Goal: Task Accomplishment & Management: Use online tool/utility

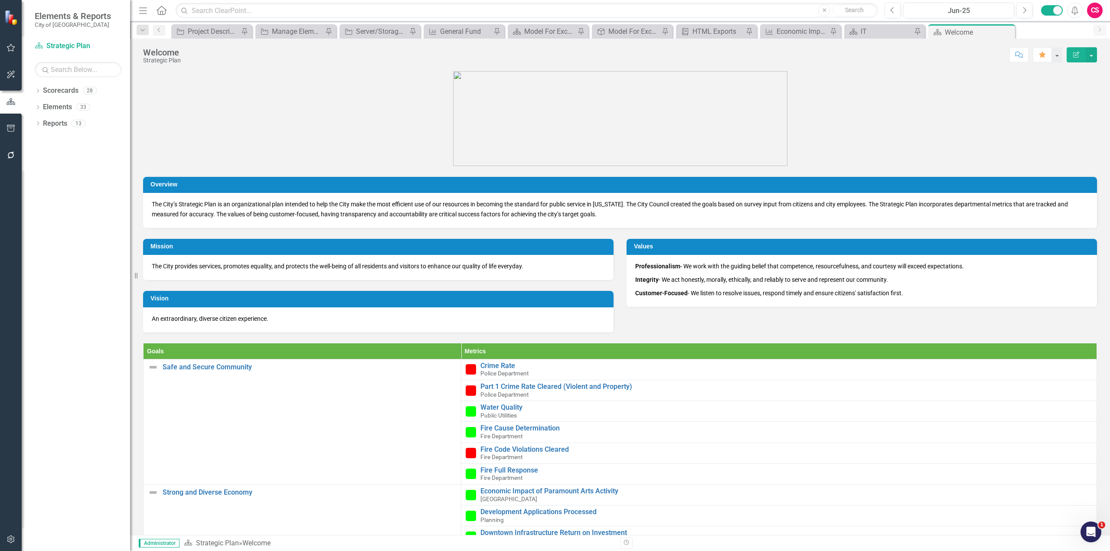
click at [33, 84] on div "Dropdown Scorecards 28 Strategic Plan UNC Benchmarking Project ANNUAL COMPREHEN…" at bounding box center [76, 317] width 108 height 467
click at [34, 87] on div "Dropdown Scorecards 28 Strategic Plan UNC Benchmarking Project ANNUAL COMPREHEN…" at bounding box center [76, 317] width 108 height 467
click at [35, 89] on icon "Dropdown" at bounding box center [38, 91] width 6 height 5
click at [39, 170] on div "Dropdown Scorecards 28 Strategic Plan UNC Benchmarking Project ANNUAL COMPREHEN…" at bounding box center [82, 141] width 95 height 115
click at [43, 174] on icon "Dropdown" at bounding box center [42, 172] width 7 height 5
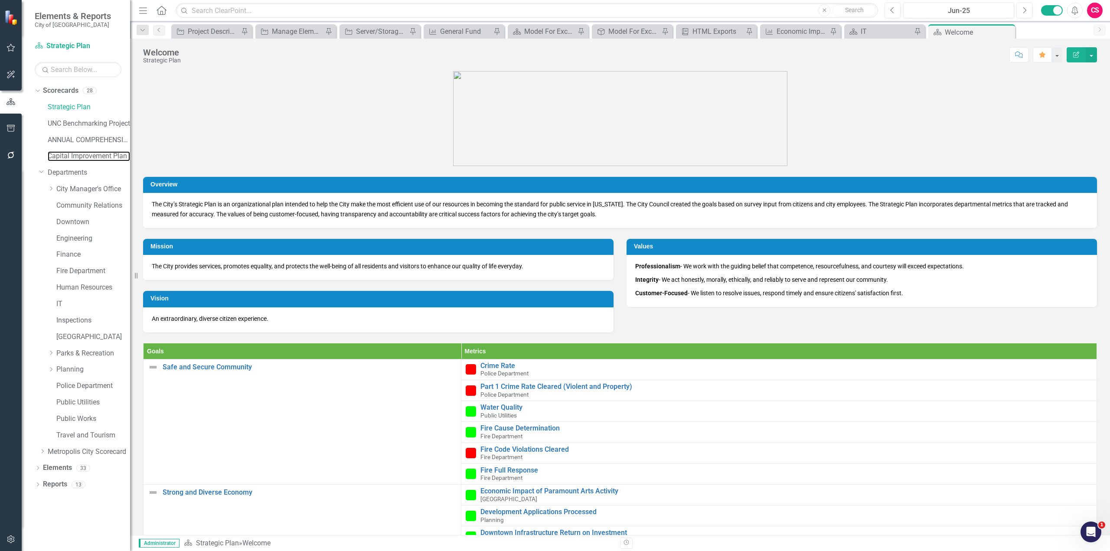
drag, startPoint x: 65, startPoint y: 155, endPoint x: 160, endPoint y: 186, distance: 100.5
click at [65, 155] on link "Capital Improvement Plan" at bounding box center [89, 156] width 82 height 10
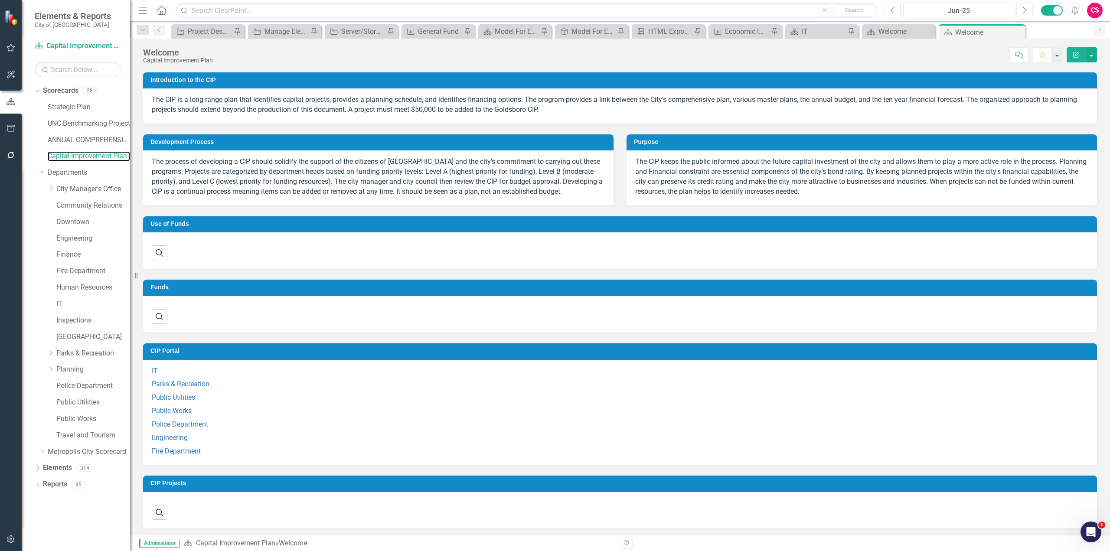
scroll to position [184, 0]
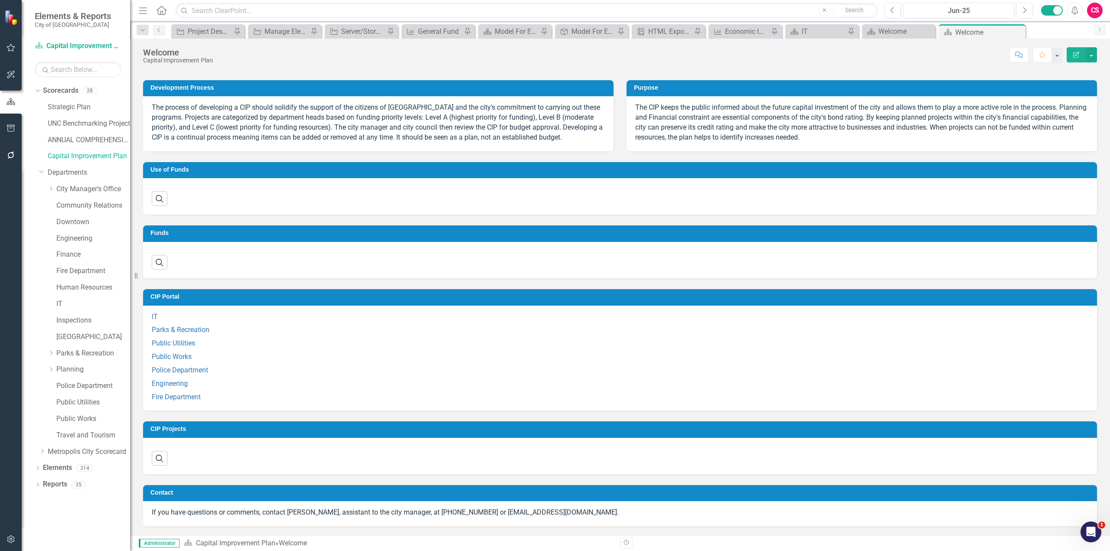
click at [189, 206] on div "Search ‹ Previous › Next" at bounding box center [620, 195] width 937 height 21
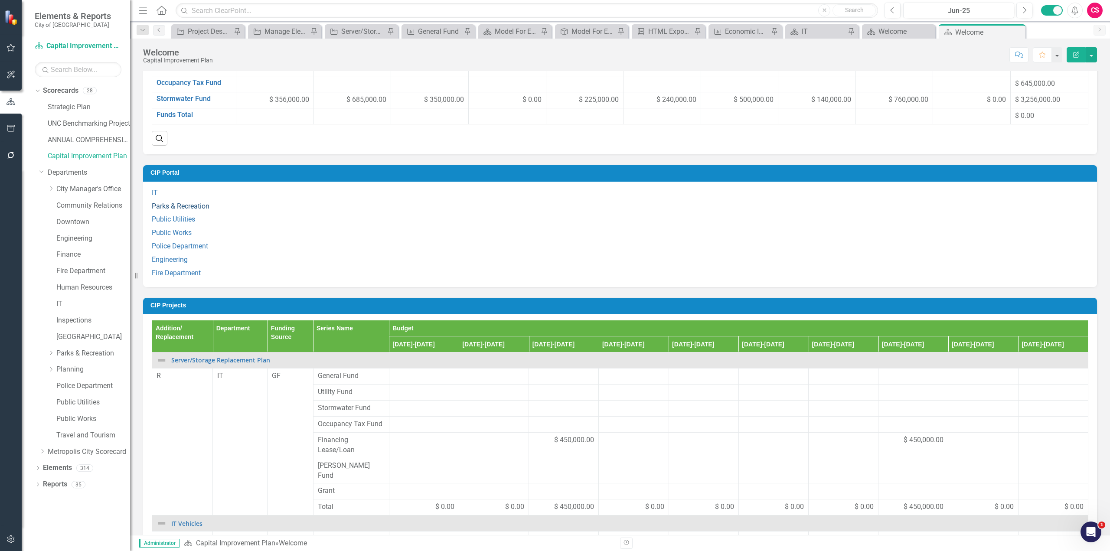
scroll to position [575, 0]
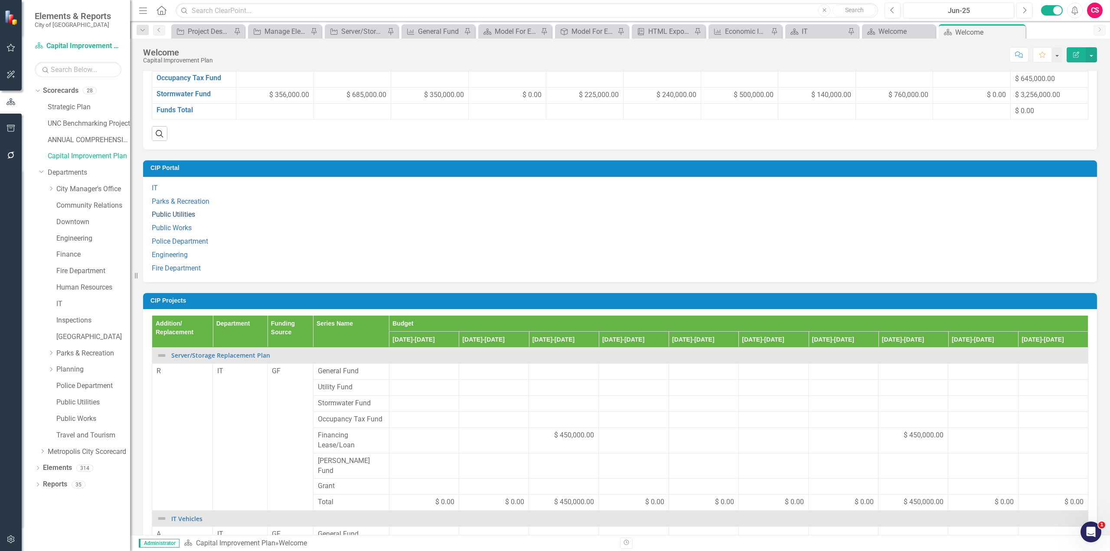
click at [186, 216] on link "Public Utilities" at bounding box center [173, 214] width 43 height 8
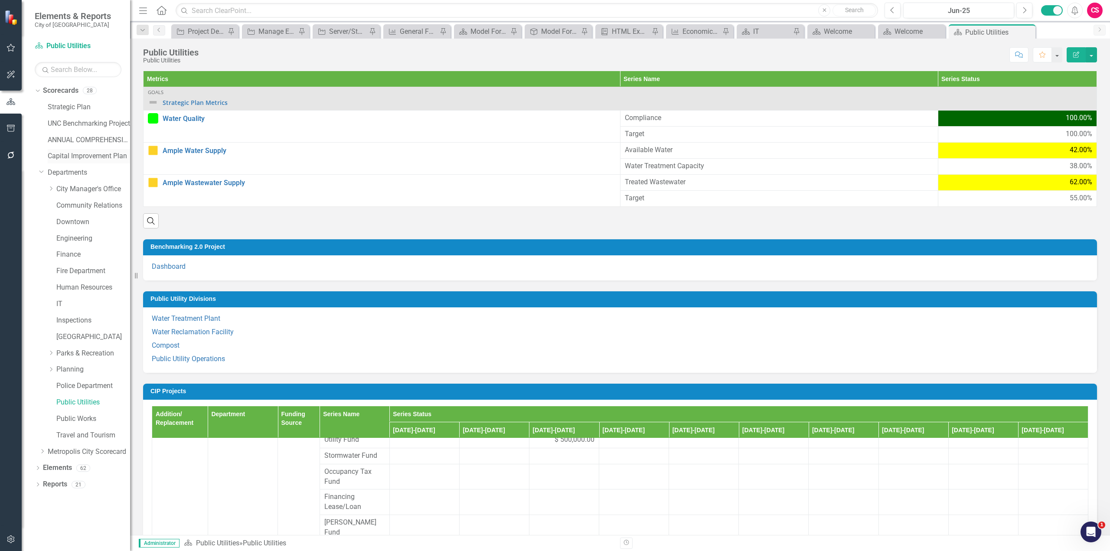
click at [74, 160] on link "Capital Improvement Plan" at bounding box center [89, 156] width 82 height 10
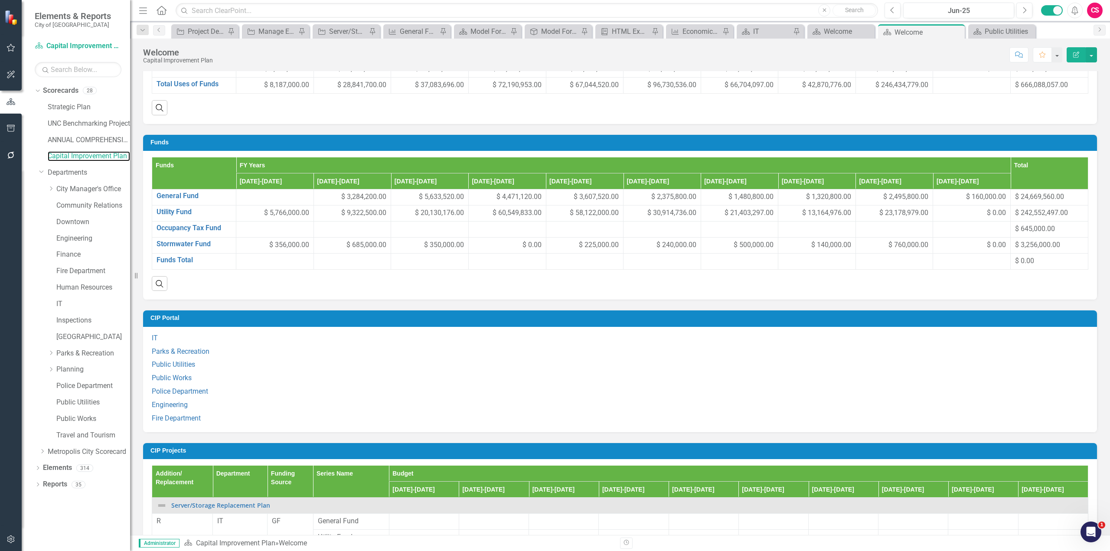
scroll to position [477, 0]
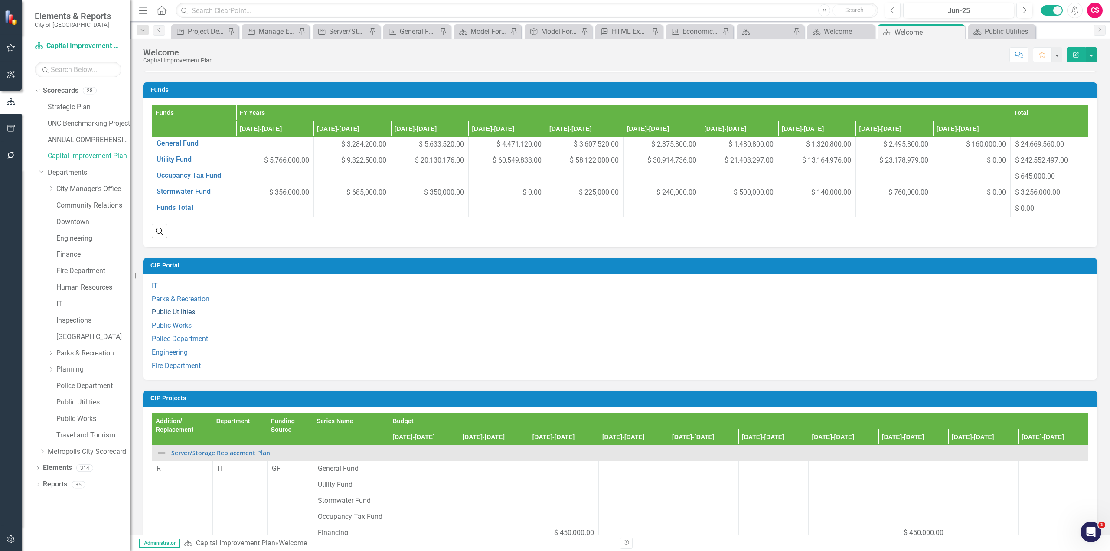
click at [170, 313] on link "Public Utilities" at bounding box center [173, 312] width 43 height 8
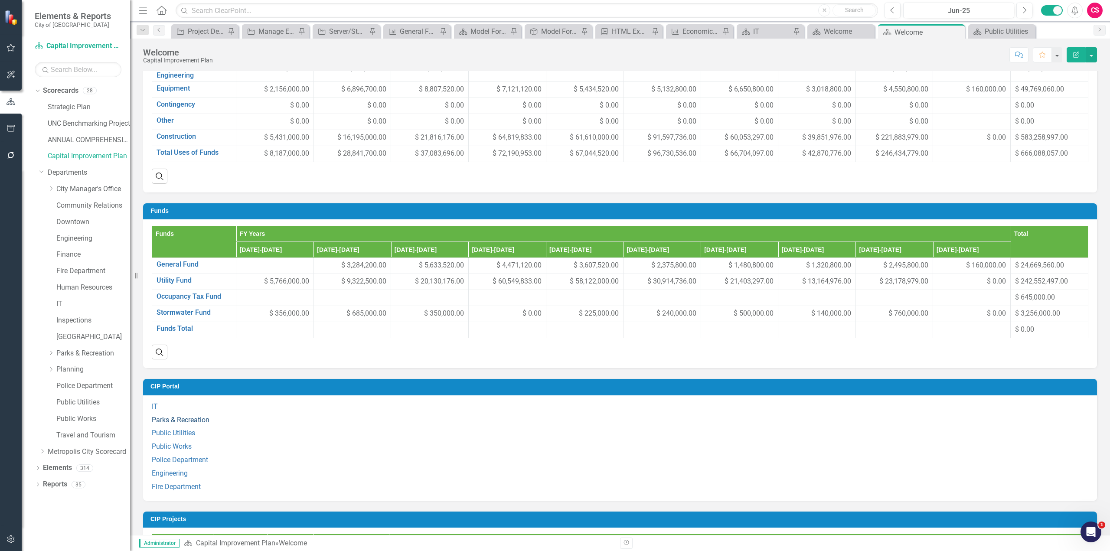
scroll to position [390, 0]
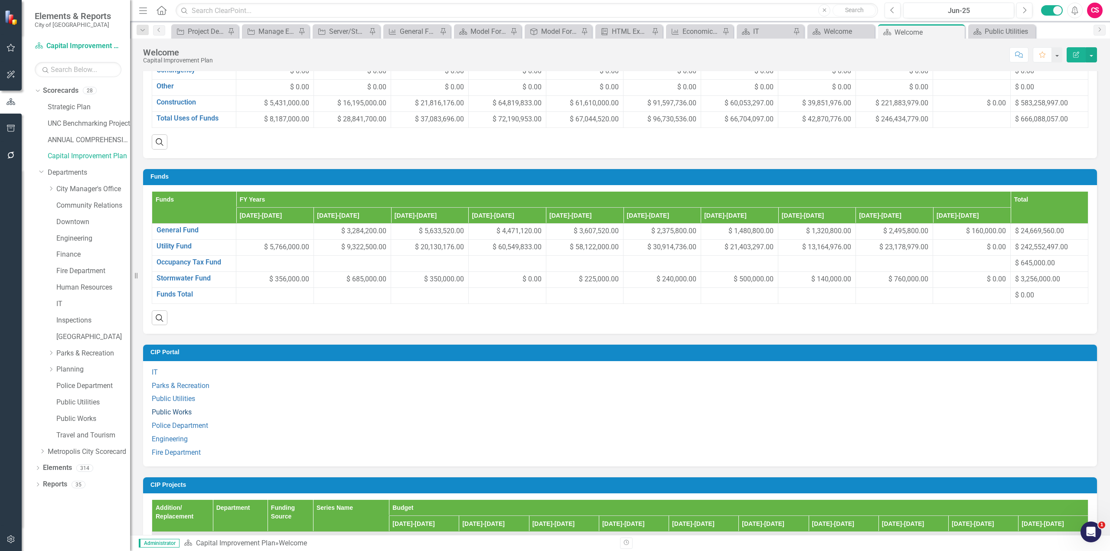
click at [179, 414] on link "Public Works" at bounding box center [172, 412] width 40 height 8
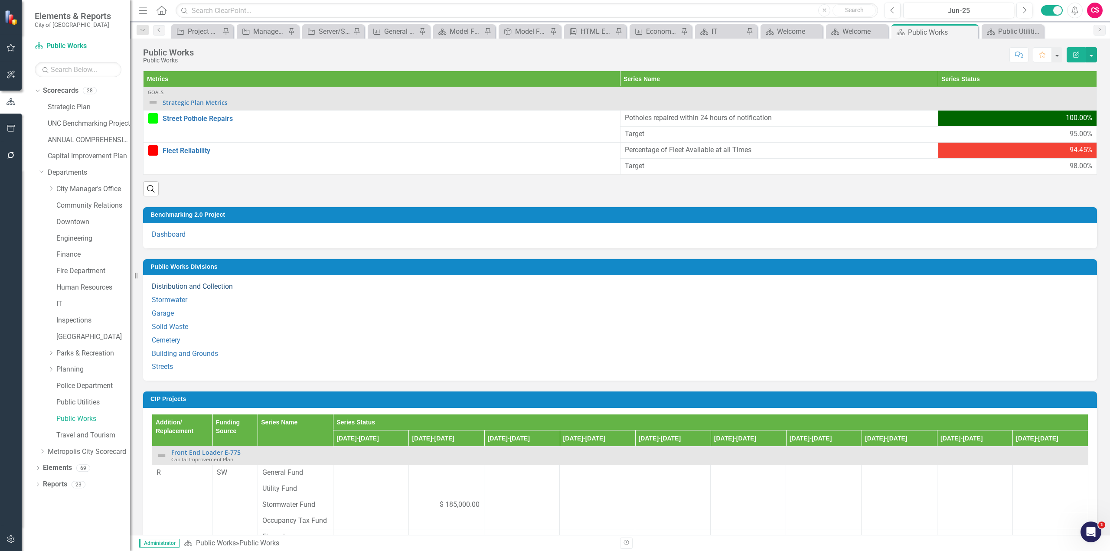
click at [199, 286] on link "Distribution and Collection" at bounding box center [192, 286] width 81 height 8
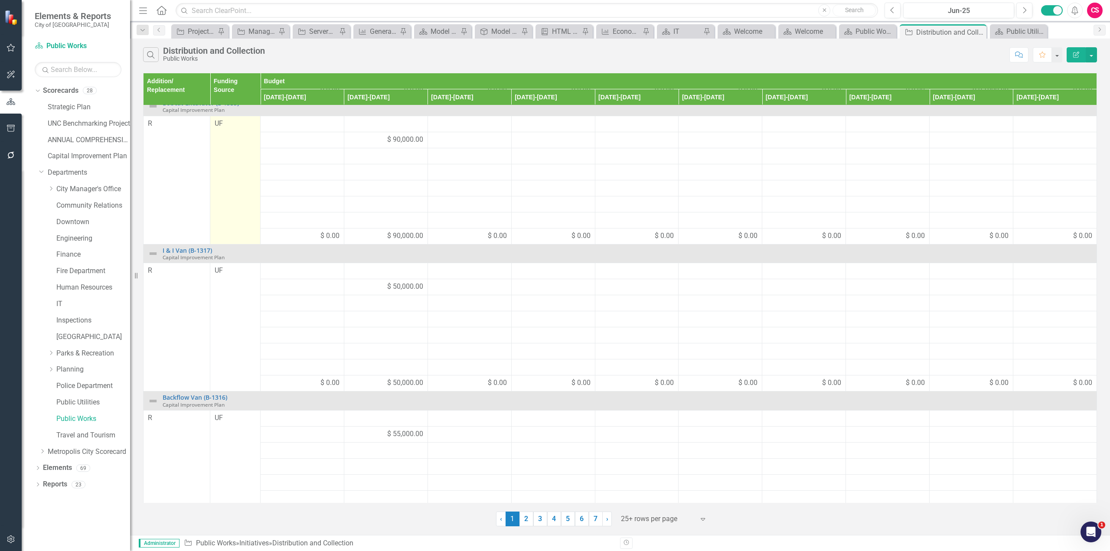
scroll to position [192, 0]
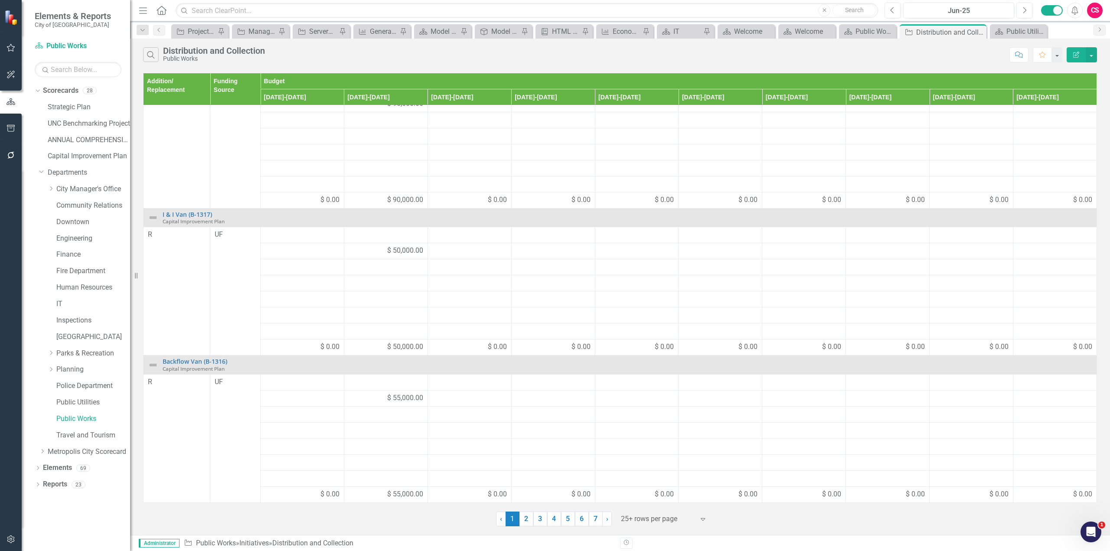
click at [628, 519] on div at bounding box center [658, 519] width 74 height 12
click at [635, 474] on div "50+ rows per page" at bounding box center [666, 476] width 82 height 10
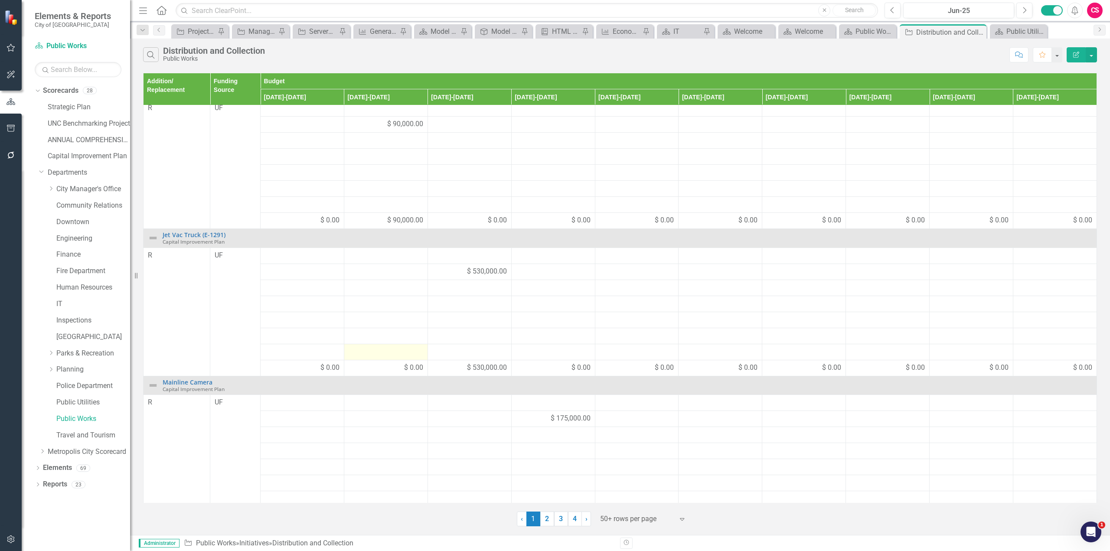
scroll to position [634, 0]
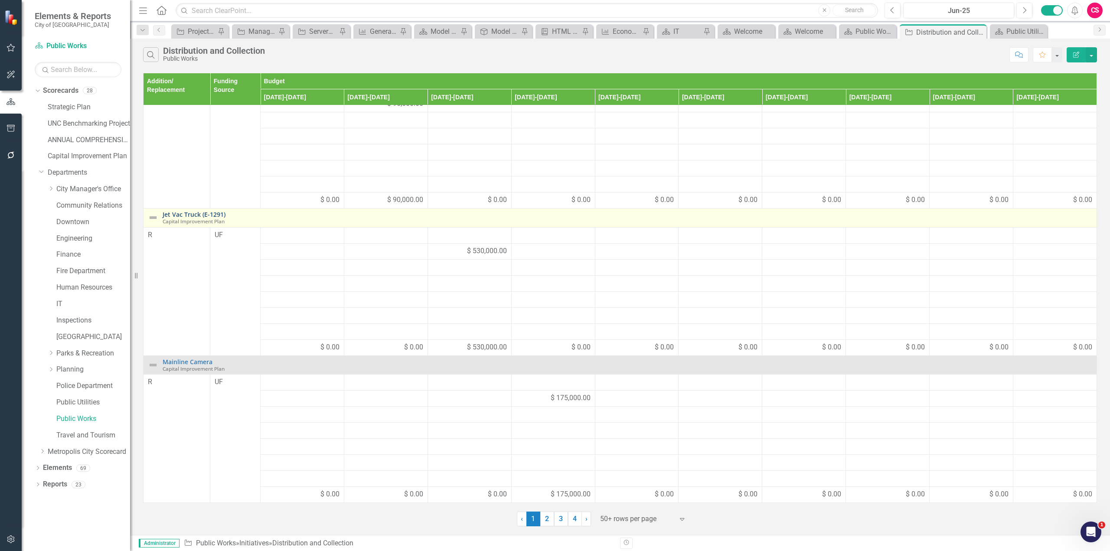
click at [183, 216] on link "Jet Vac Truck (E-1291)" at bounding box center [628, 214] width 930 height 7
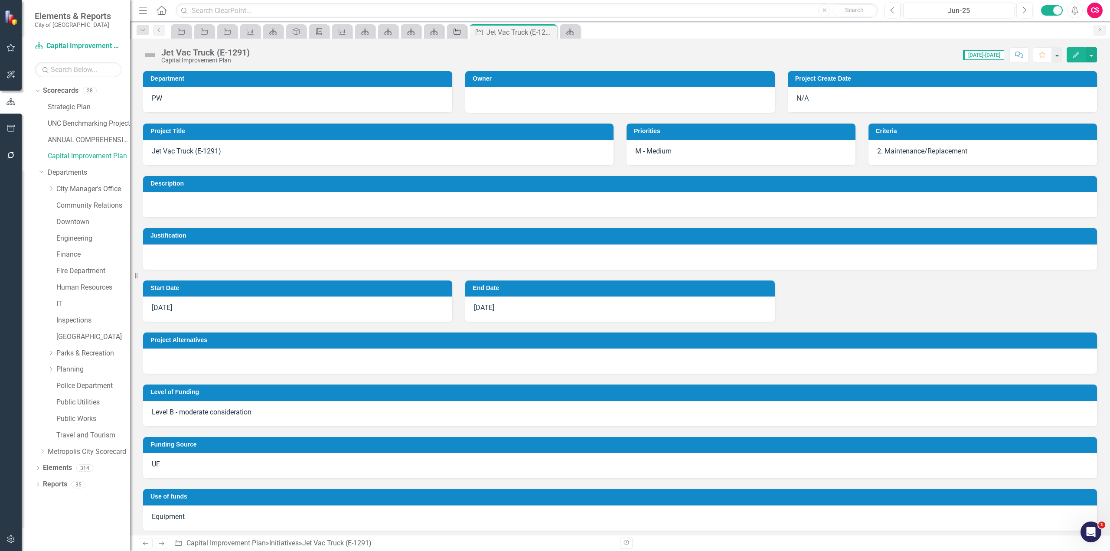
click at [463, 29] on link "Initiative" at bounding box center [456, 31] width 15 height 11
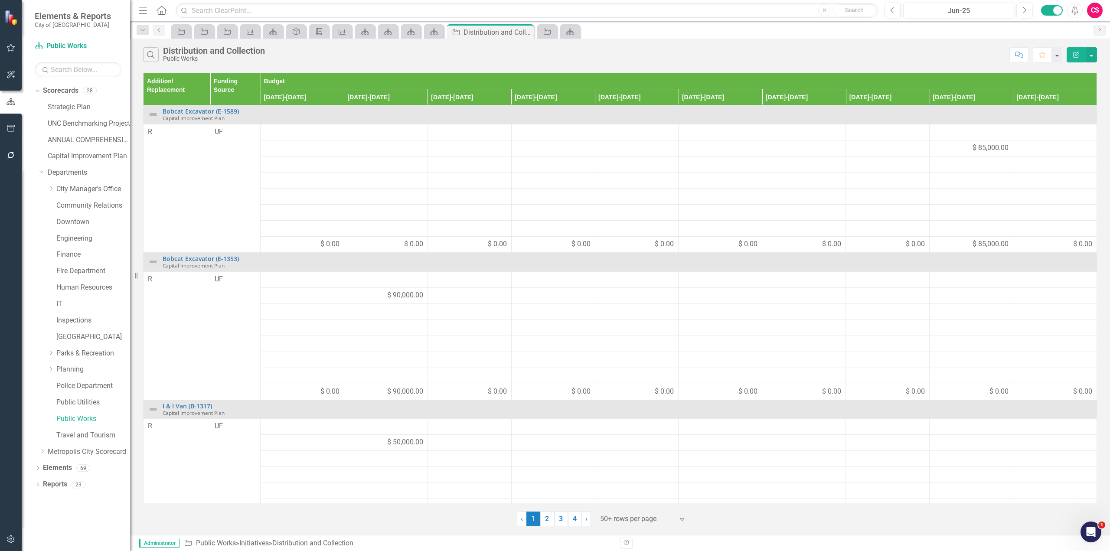
click at [1075, 56] on icon "Edit Report" at bounding box center [1076, 55] width 8 height 6
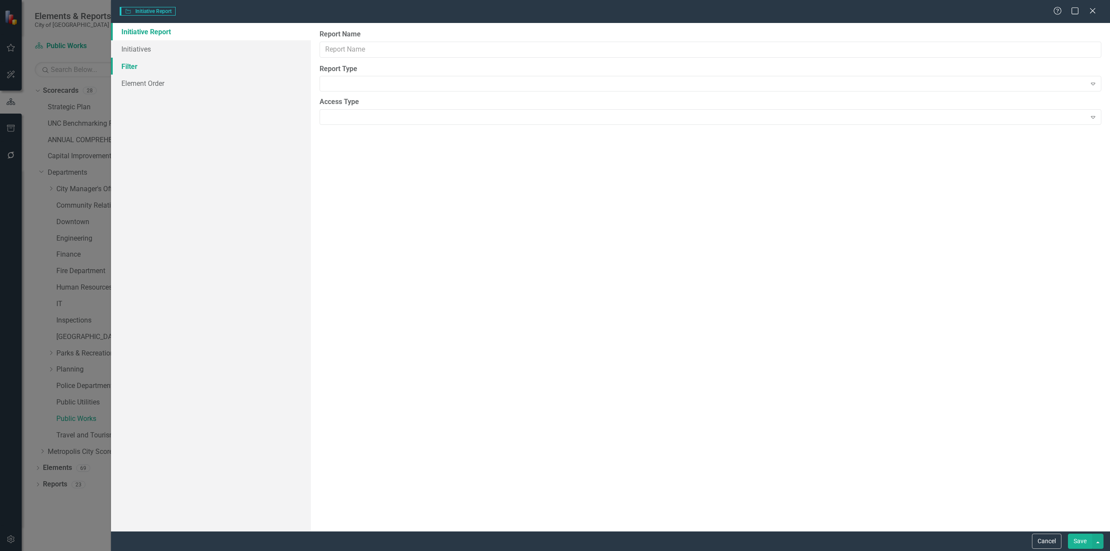
type input "Distribution and Collection"
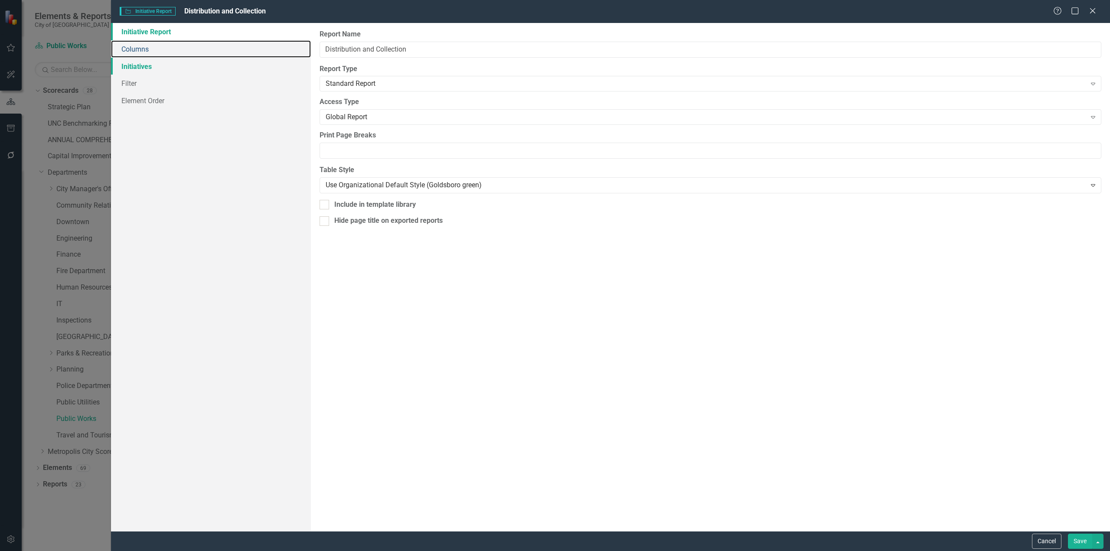
click at [164, 56] on link "Columns" at bounding box center [211, 48] width 200 height 17
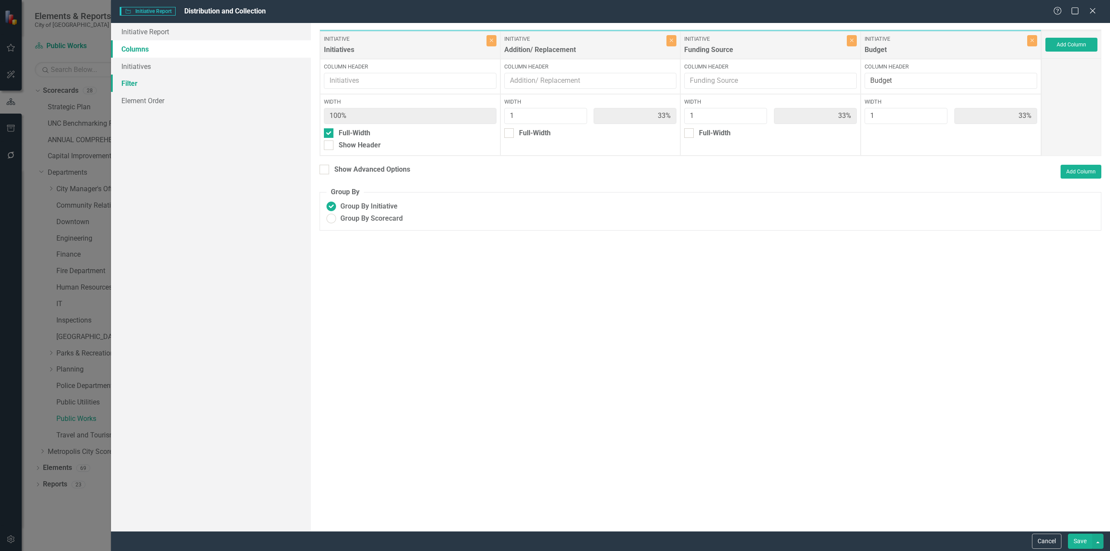
click at [156, 91] on link "Filter" at bounding box center [211, 83] width 200 height 17
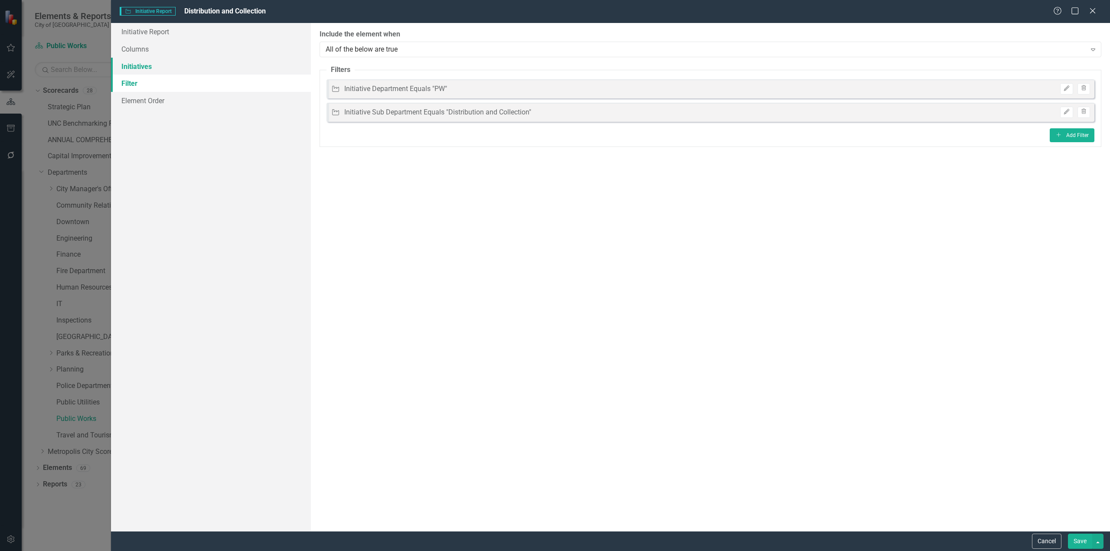
click at [150, 65] on link "Initiatives" at bounding box center [211, 66] width 200 height 17
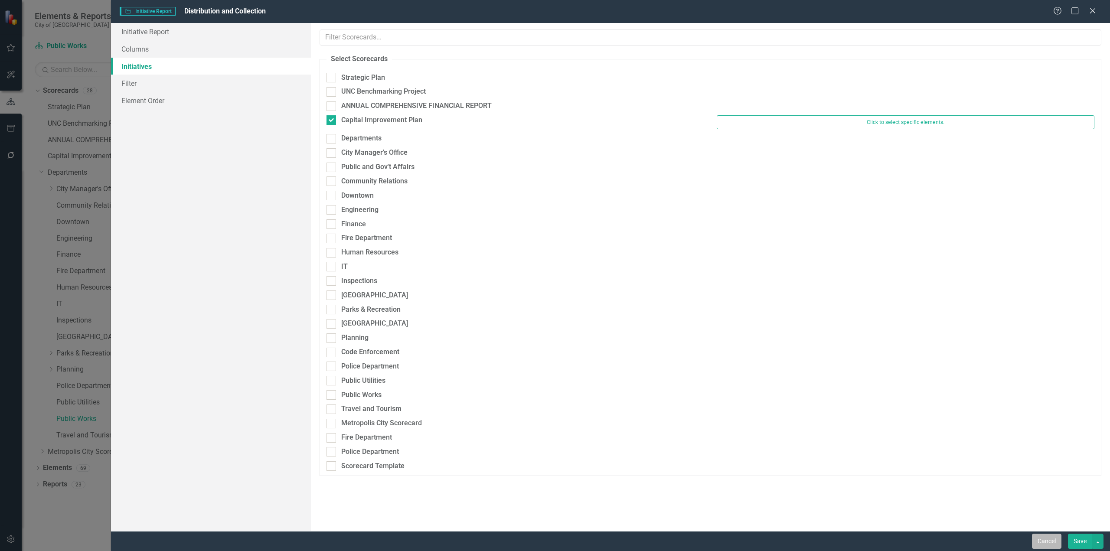
click at [1049, 547] on button "Cancel" at bounding box center [1046, 541] width 29 height 15
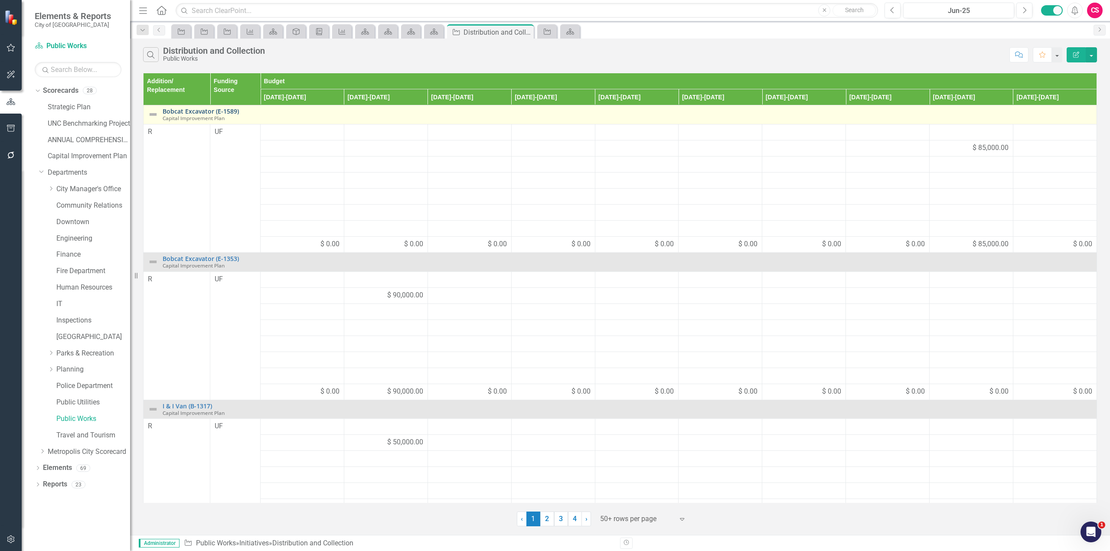
click at [233, 110] on link "Bobcat Excavator (E-1589)" at bounding box center [628, 111] width 930 height 7
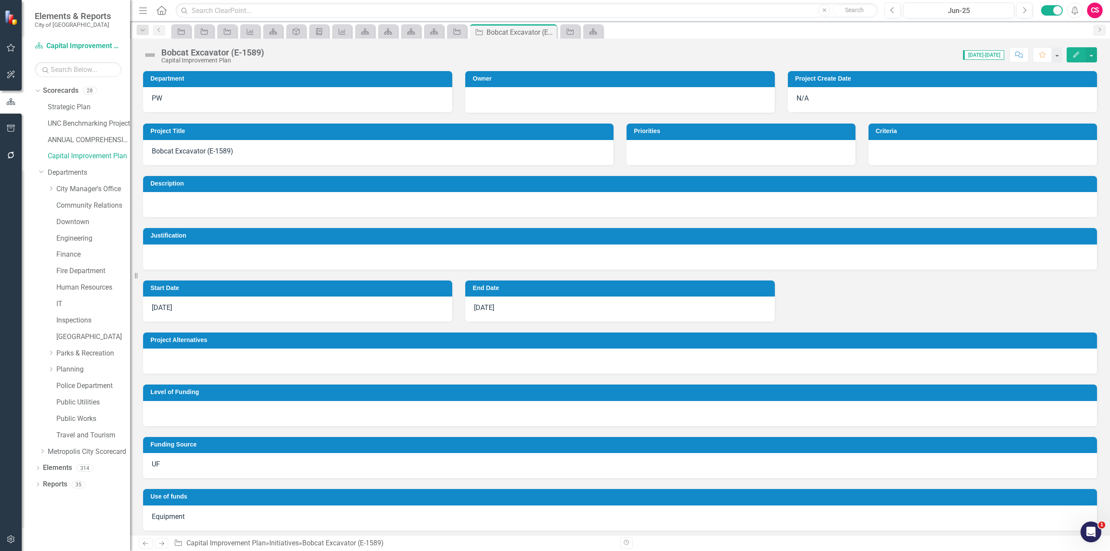
click at [1075, 52] on icon "Edit" at bounding box center [1076, 55] width 8 height 6
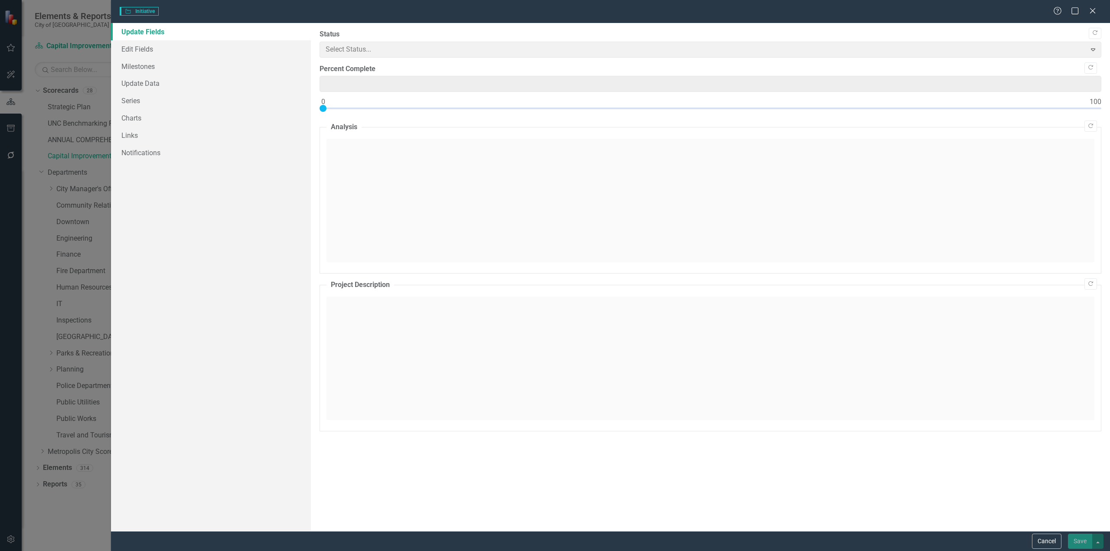
type input "0"
click at [164, 51] on link "Edit Fields" at bounding box center [211, 48] width 200 height 17
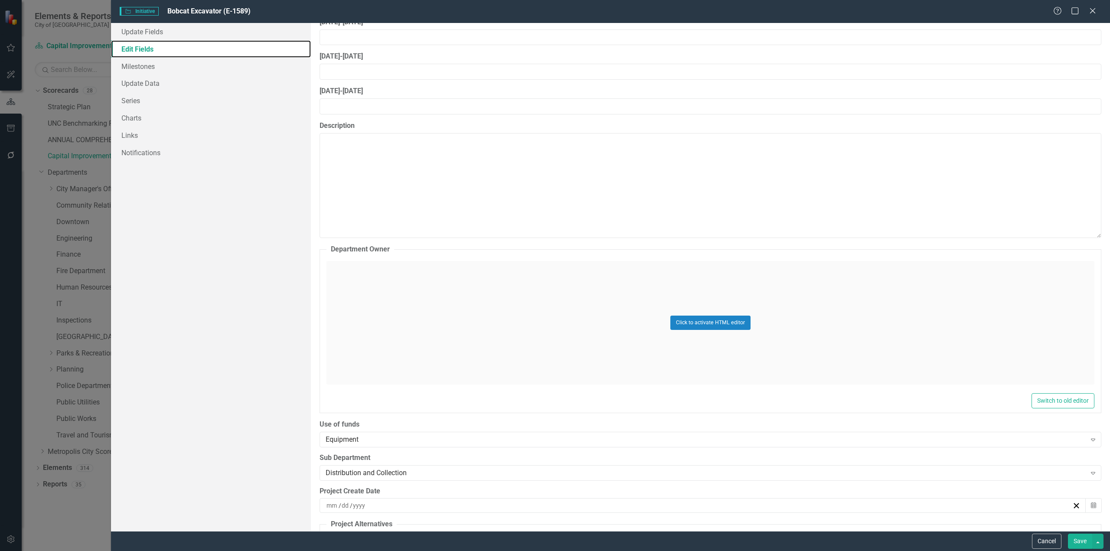
scroll to position [954, 0]
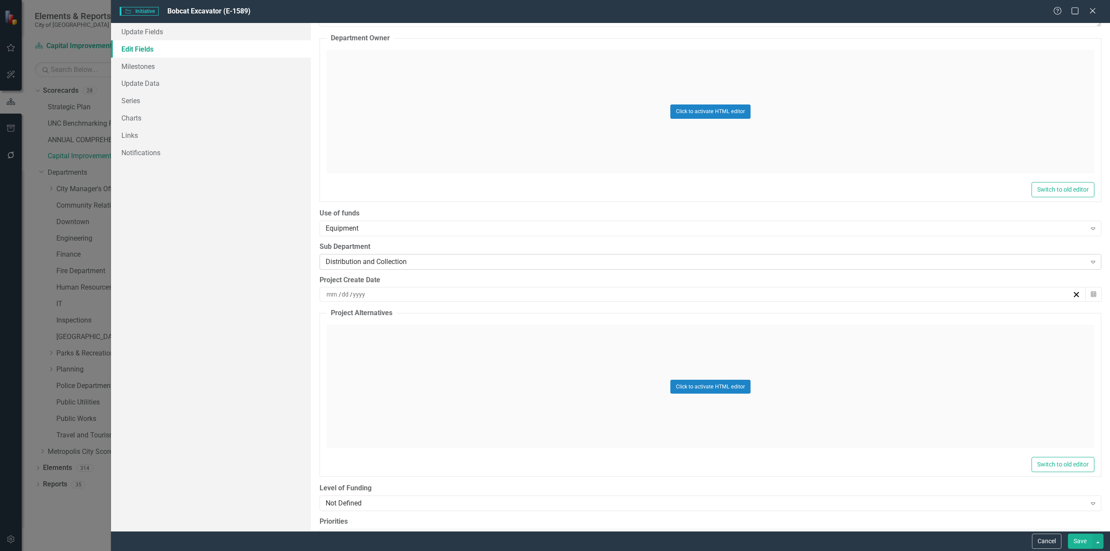
click at [1089, 265] on icon "Expand" at bounding box center [1093, 261] width 9 height 7
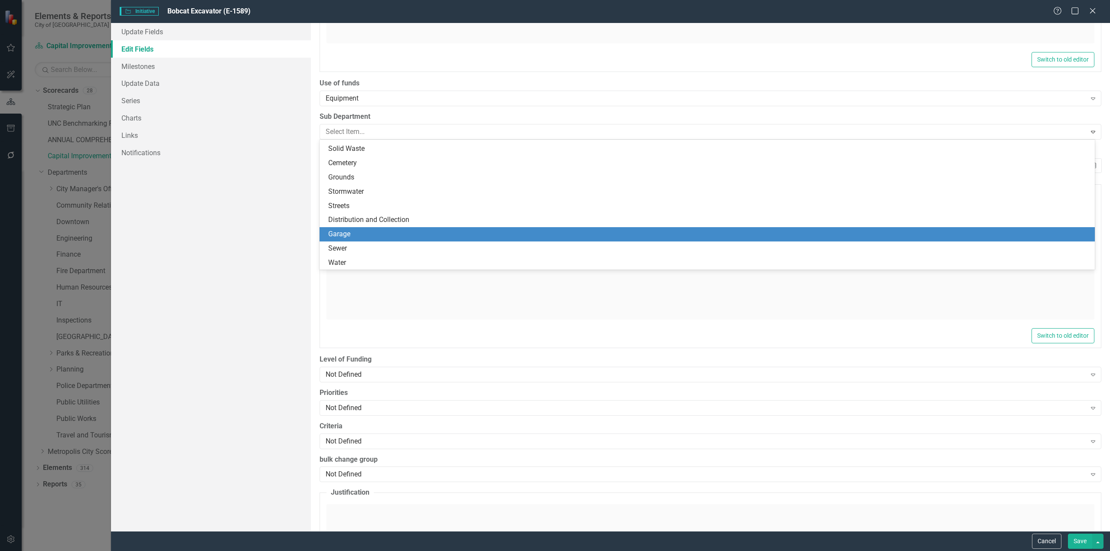
scroll to position [0, 0]
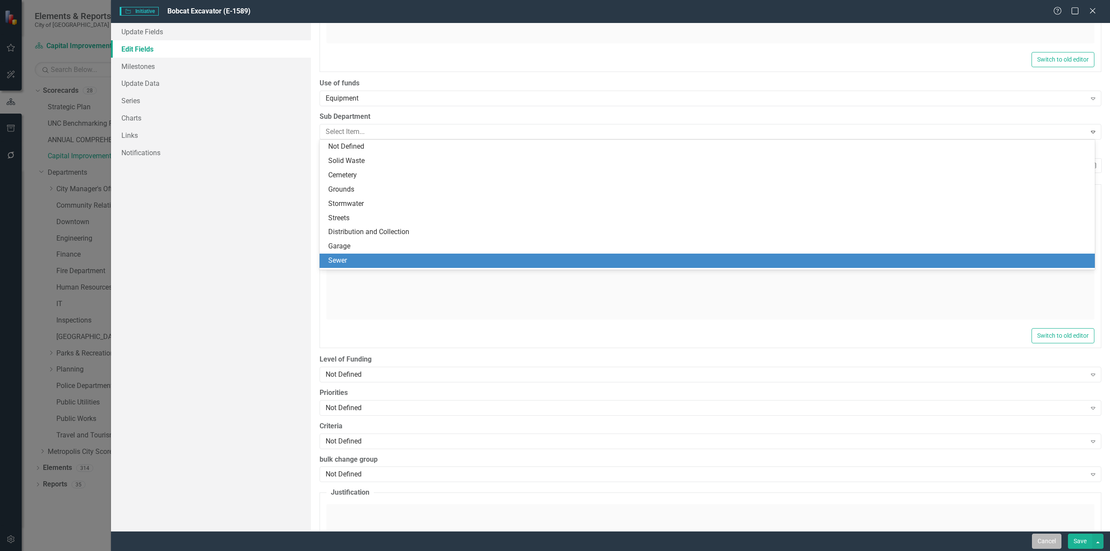
click at [1042, 545] on button "Cancel" at bounding box center [1046, 541] width 29 height 15
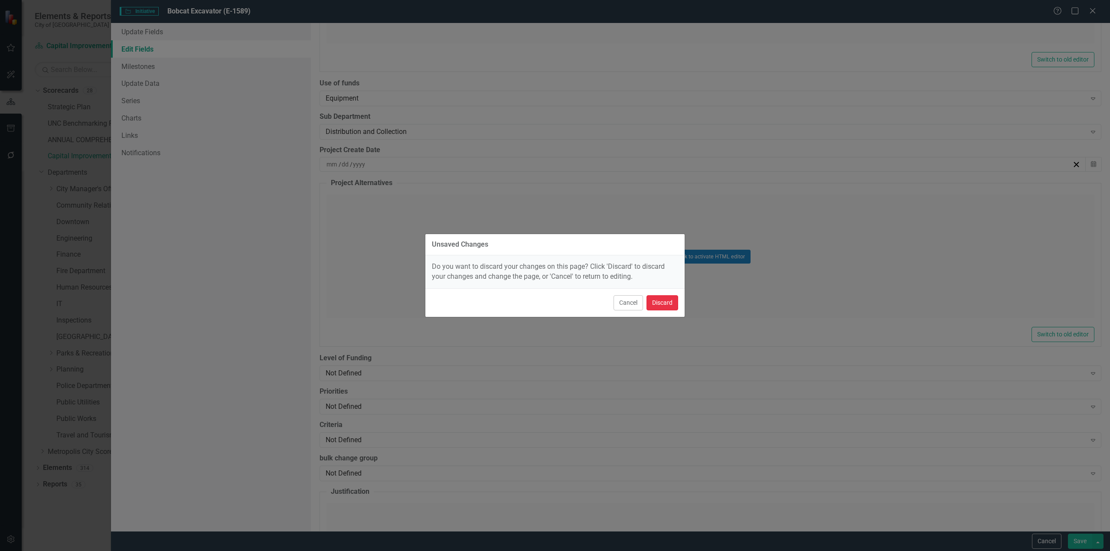
click at [667, 306] on button "Discard" at bounding box center [663, 302] width 32 height 15
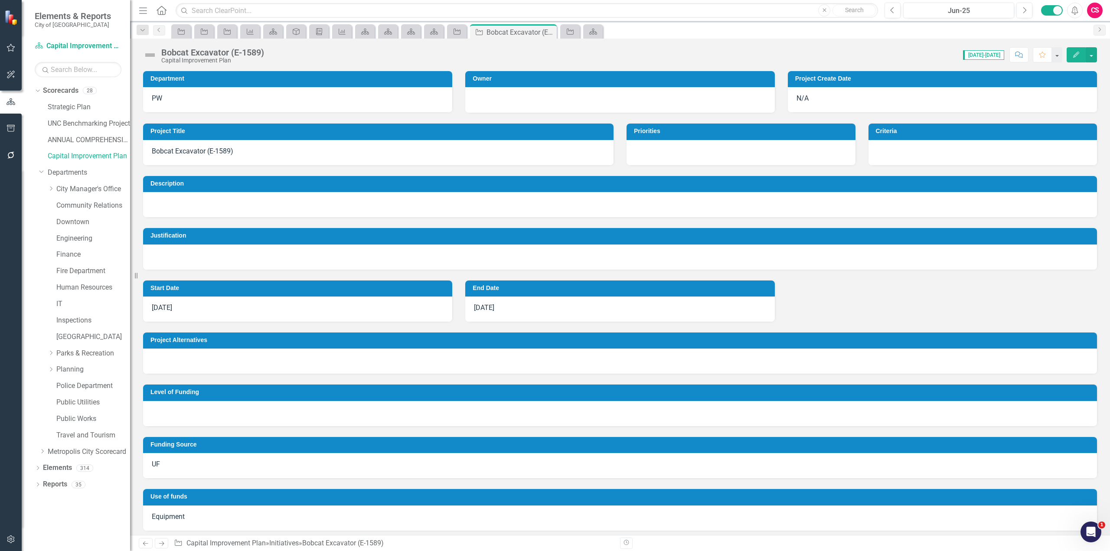
click at [1071, 60] on button "Edit" at bounding box center [1076, 54] width 19 height 15
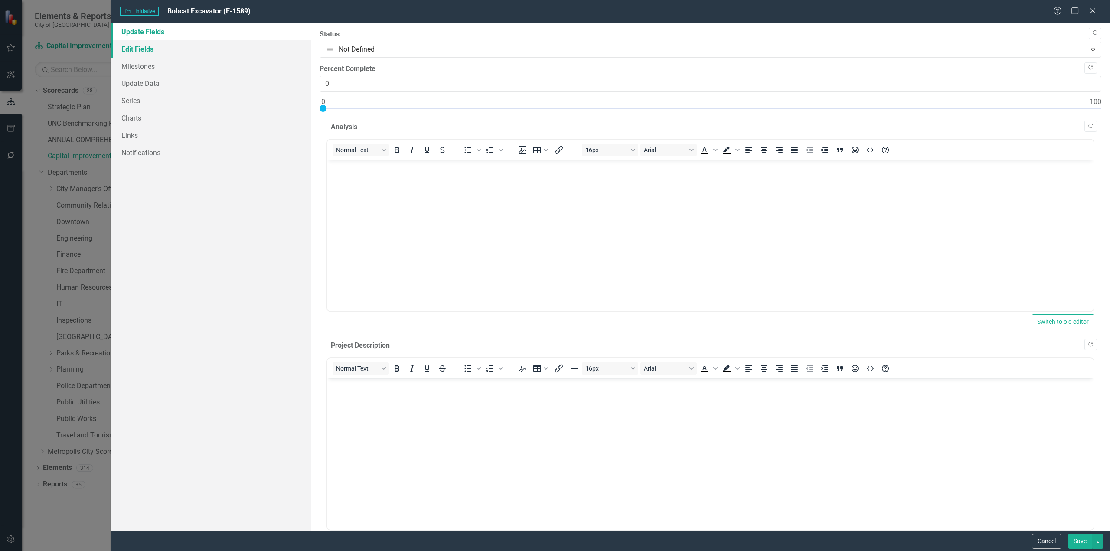
click at [181, 50] on link "Edit Fields" at bounding box center [211, 48] width 200 height 17
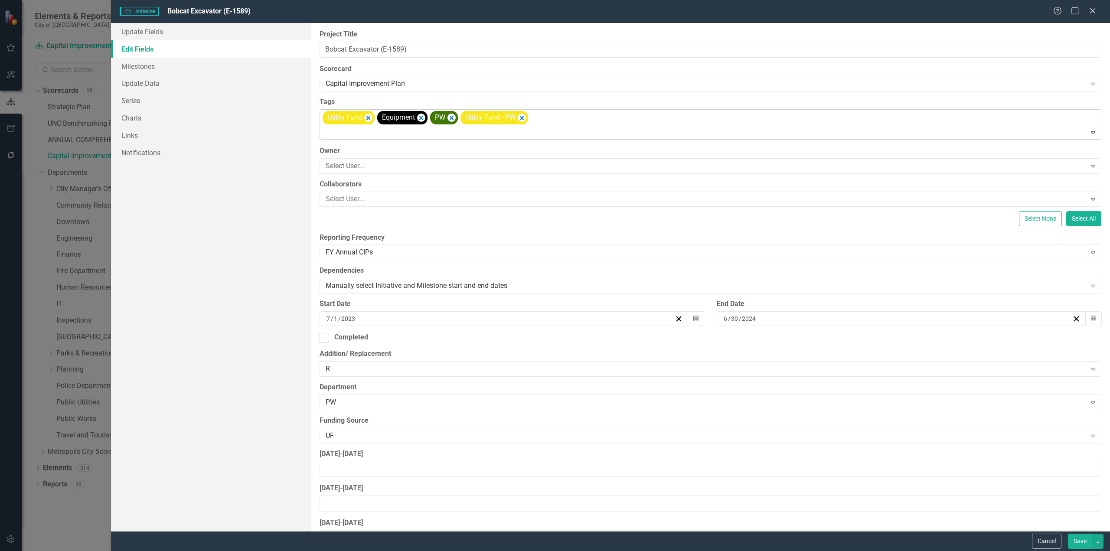
click at [1089, 133] on icon "Expand" at bounding box center [1093, 132] width 9 height 7
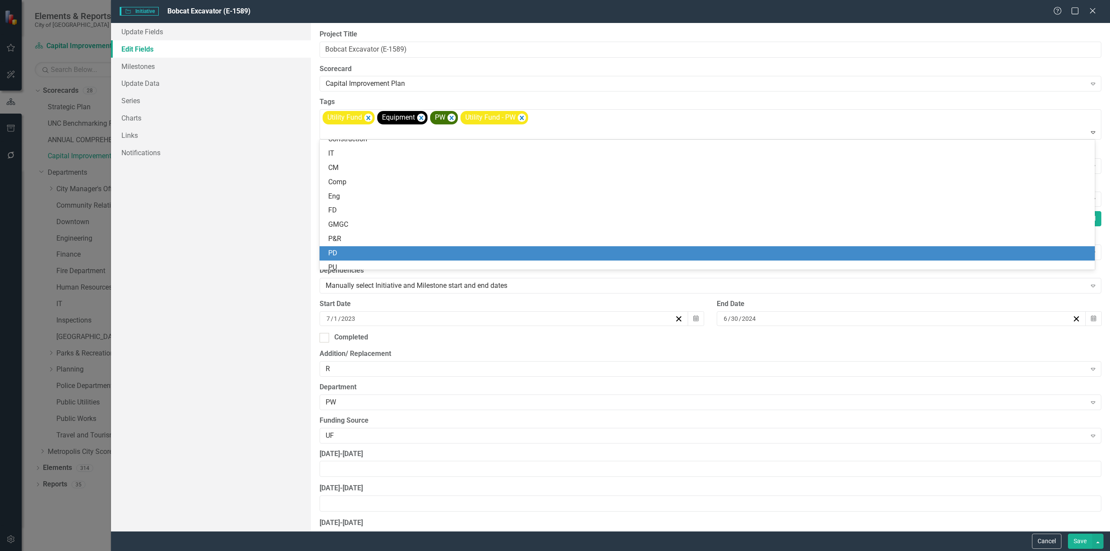
scroll to position [207, 0]
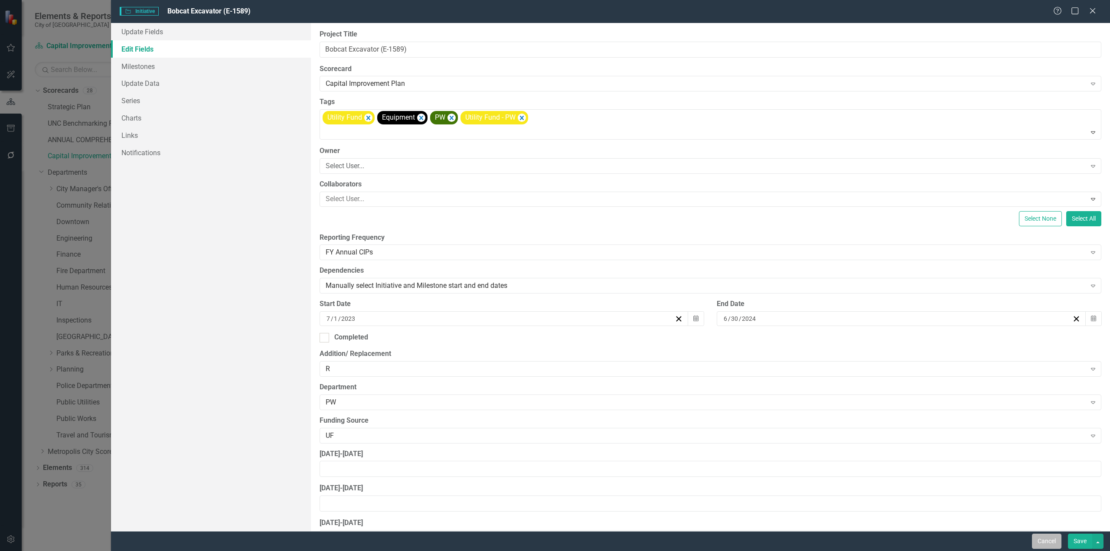
click at [1041, 543] on button "Cancel" at bounding box center [1046, 541] width 29 height 15
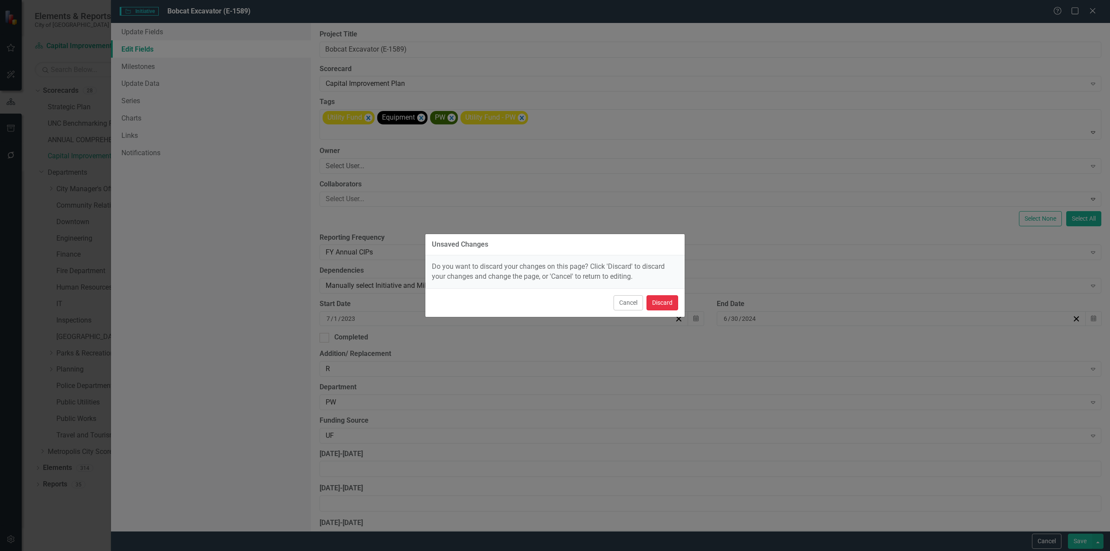
click at [662, 300] on button "Discard" at bounding box center [663, 302] width 32 height 15
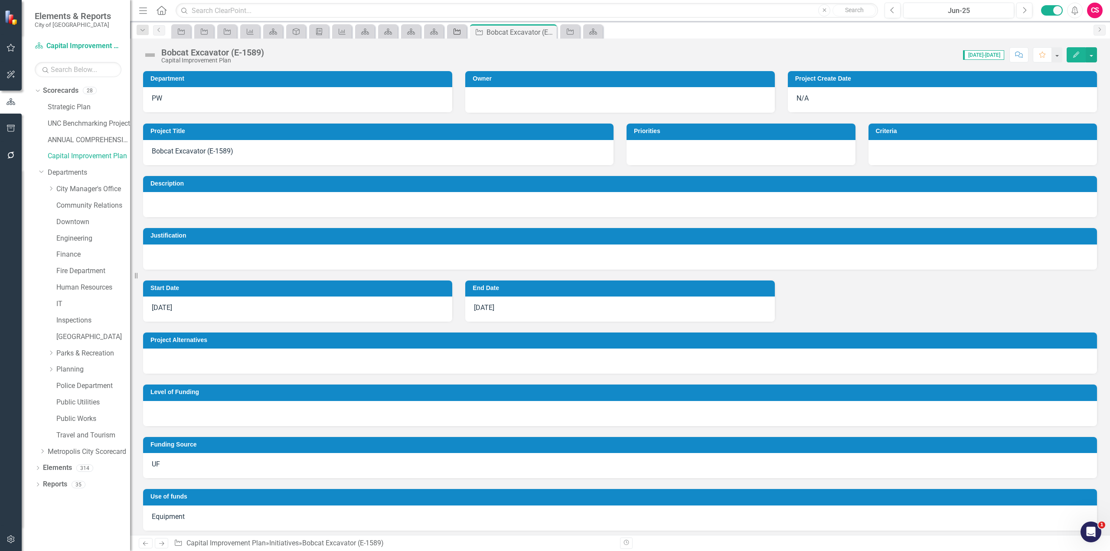
click at [458, 33] on icon "Initiative" at bounding box center [457, 31] width 9 height 7
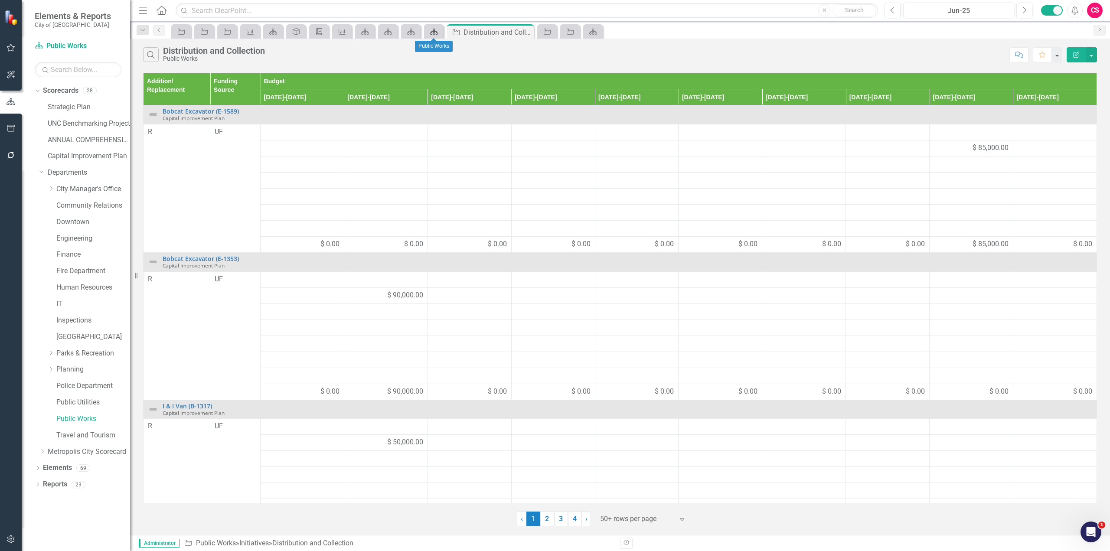
click at [432, 34] on icon at bounding box center [434, 32] width 8 height 6
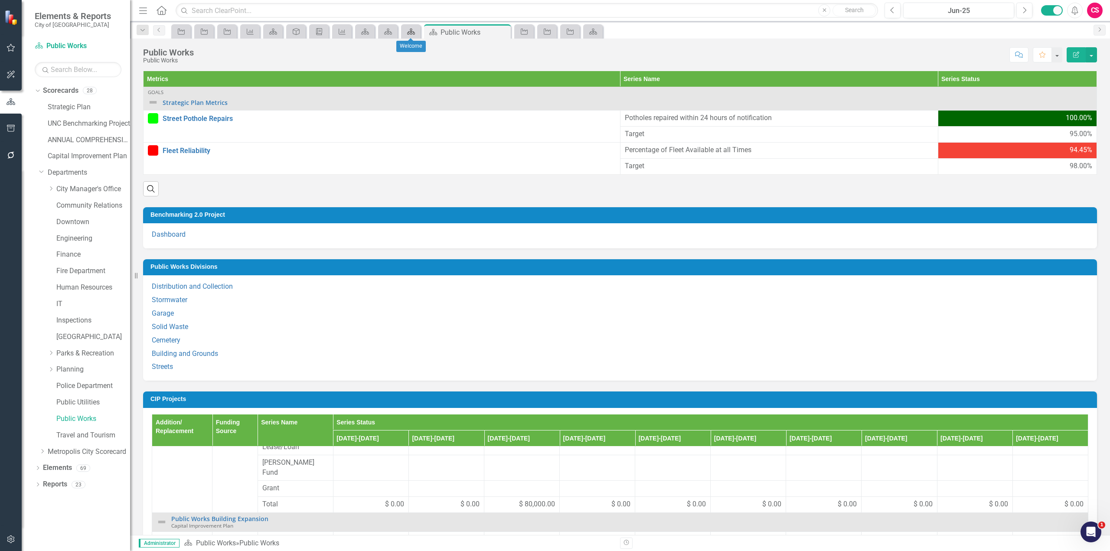
click at [408, 36] on div "Scorecard" at bounding box center [409, 31] width 12 height 11
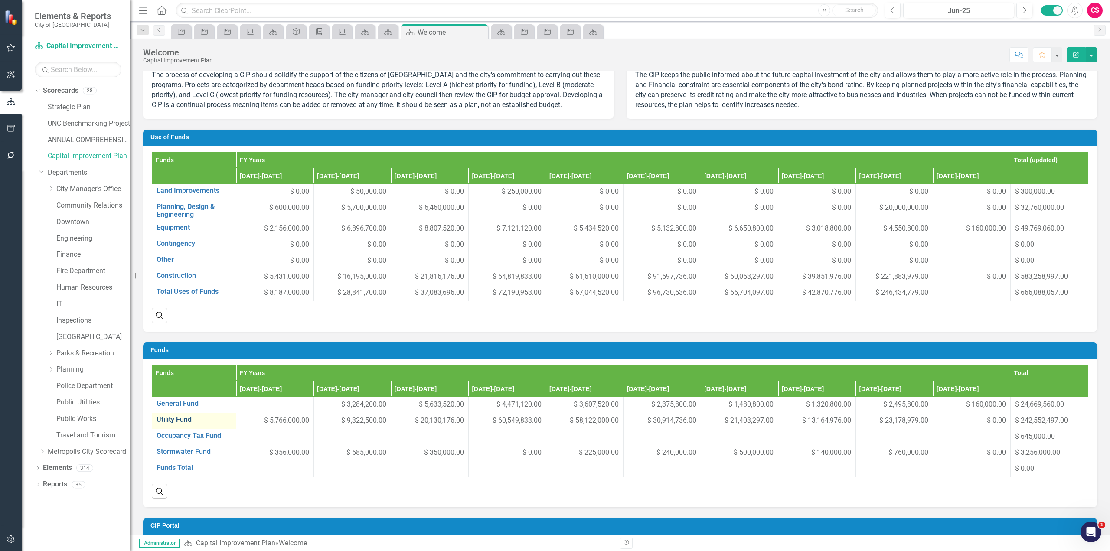
scroll to position [477, 0]
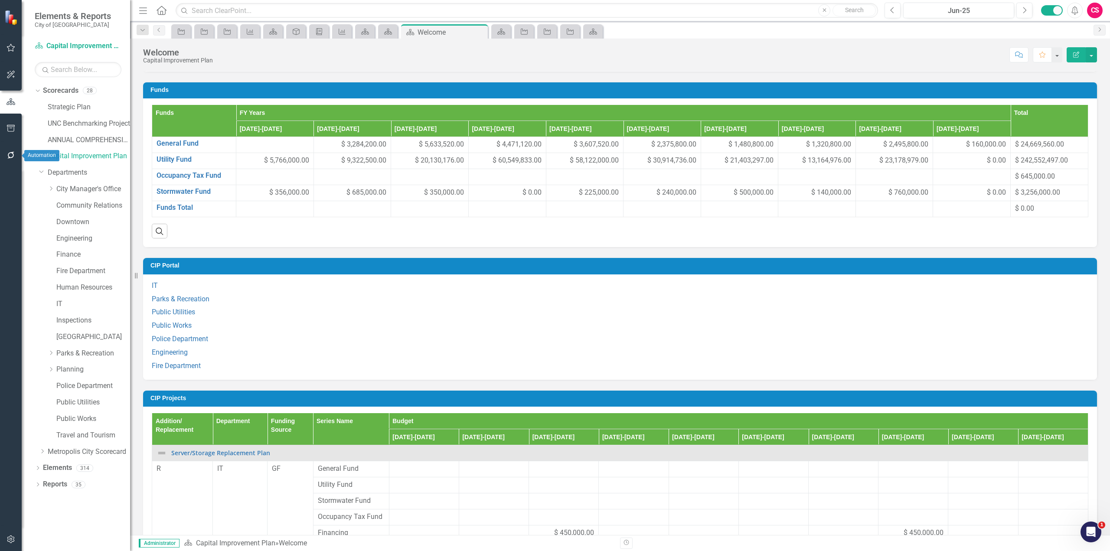
click at [11, 156] on icon "button" at bounding box center [11, 155] width 9 height 7
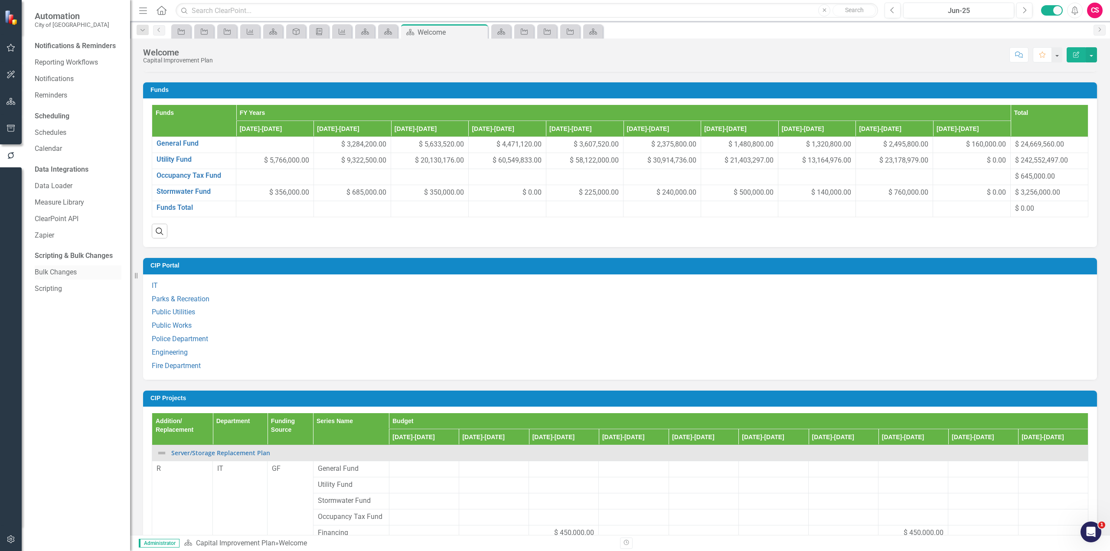
click at [57, 273] on link "Bulk Changes" at bounding box center [78, 273] width 87 height 10
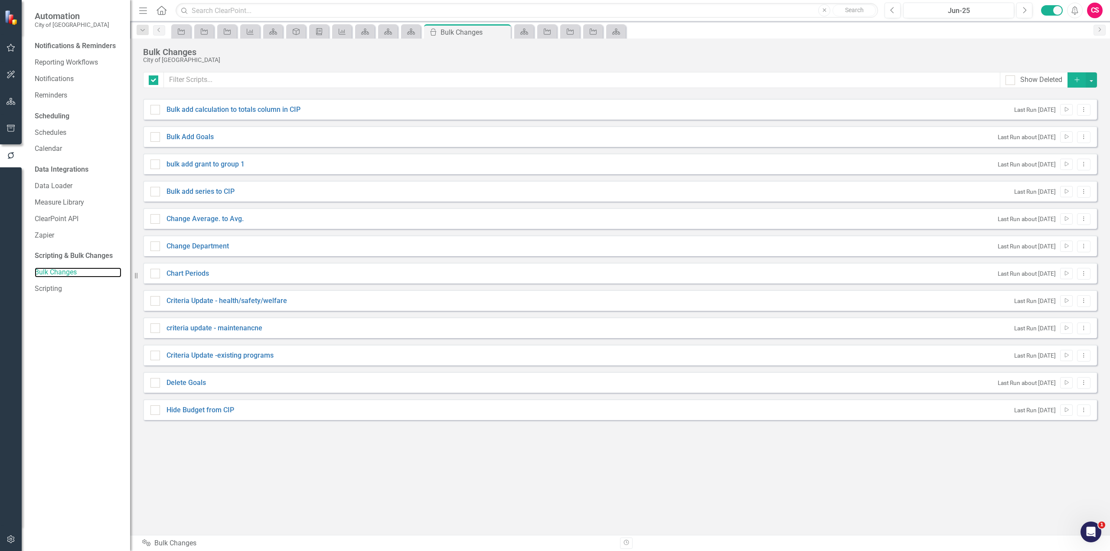
checkbox input "false"
click at [179, 244] on link "Change Department" at bounding box center [198, 247] width 62 height 10
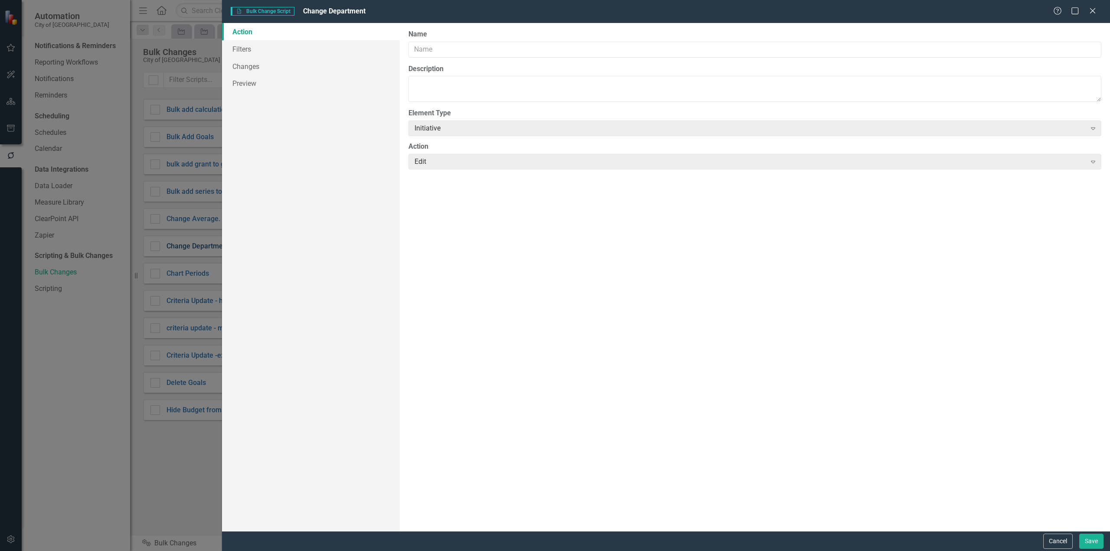
type input "Change Department"
click at [246, 54] on link "Filters" at bounding box center [311, 48] width 178 height 17
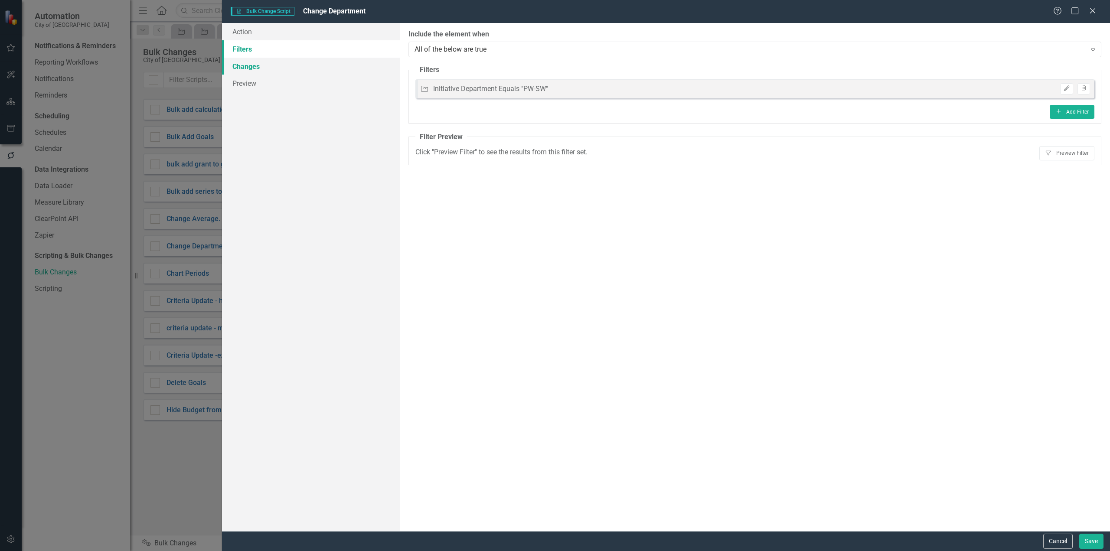
click at [243, 70] on link "Changes" at bounding box center [311, 66] width 178 height 17
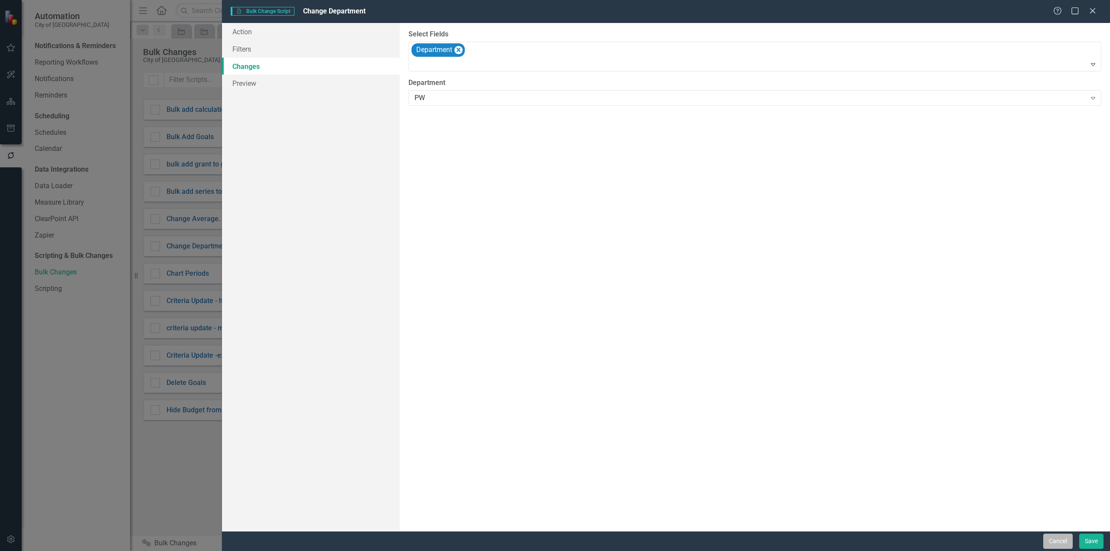
click at [1062, 538] on button "Cancel" at bounding box center [1057, 541] width 29 height 15
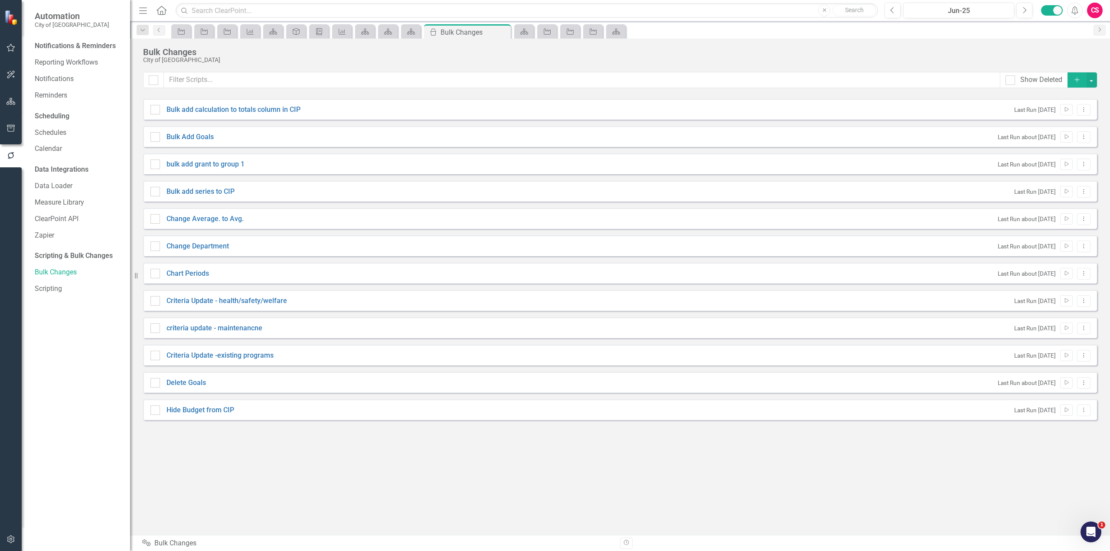
click at [1080, 81] on icon "Add" at bounding box center [1077, 80] width 8 height 6
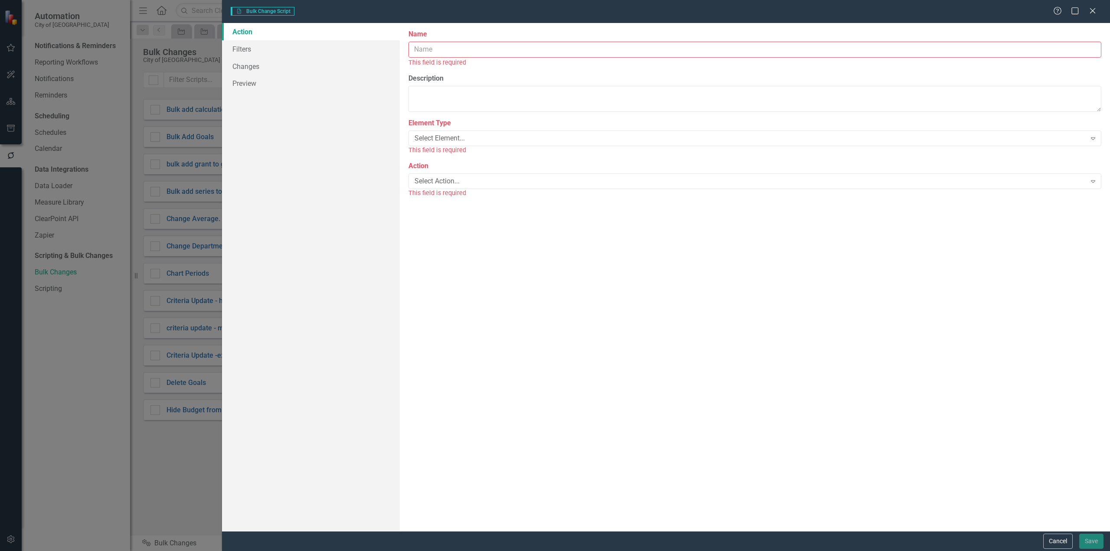
click at [431, 47] on input "Name" at bounding box center [754, 50] width 693 height 16
type input "S"
click at [494, 55] on input "Distribution to" at bounding box center [754, 50] width 693 height 16
paste input "Collections"
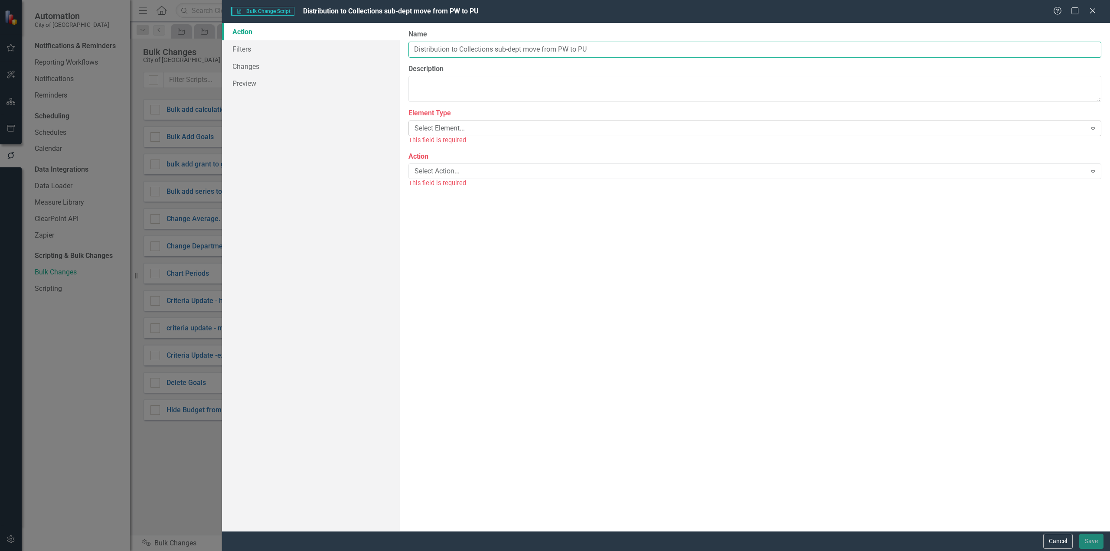
type input "Distribution to Collections sub-dept move from PW to PU"
click at [476, 132] on div "Select Element..." at bounding box center [751, 129] width 672 height 10
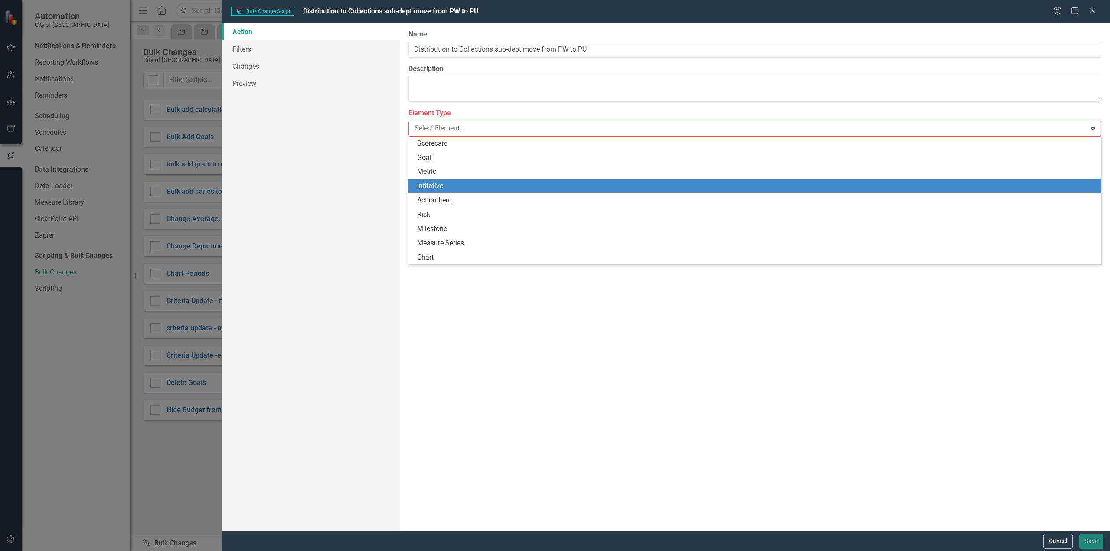
click at [467, 190] on div "Initiative" at bounding box center [756, 186] width 679 height 10
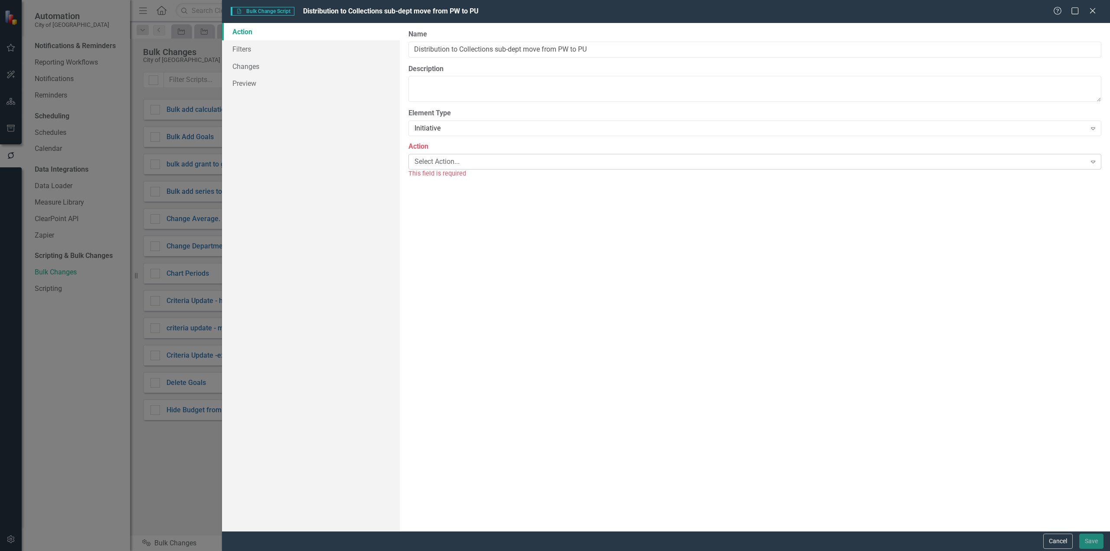
click at [462, 161] on div "Select Action..." at bounding box center [751, 162] width 672 height 10
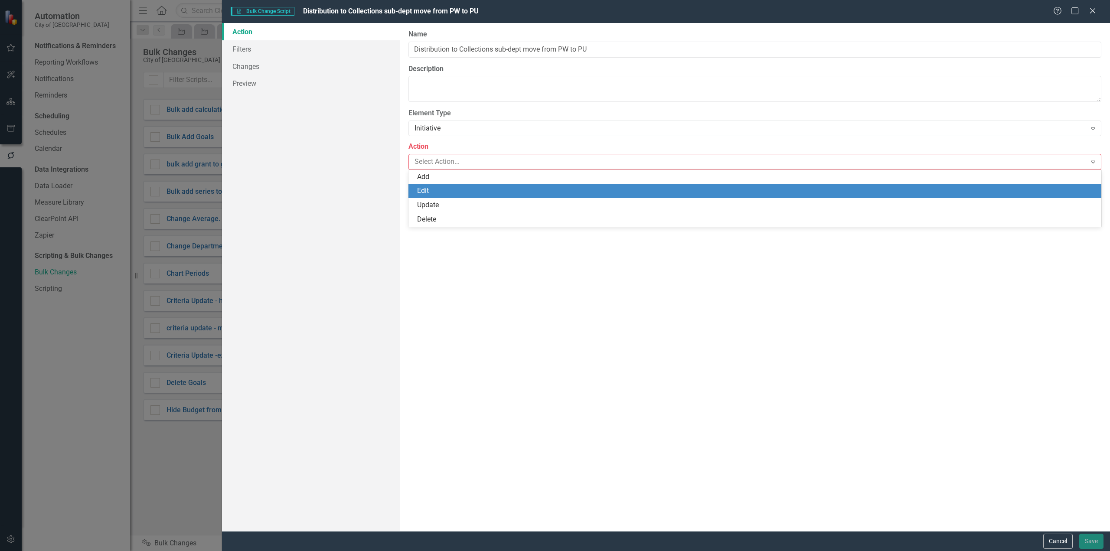
click at [453, 195] on div "Edit" at bounding box center [756, 191] width 679 height 10
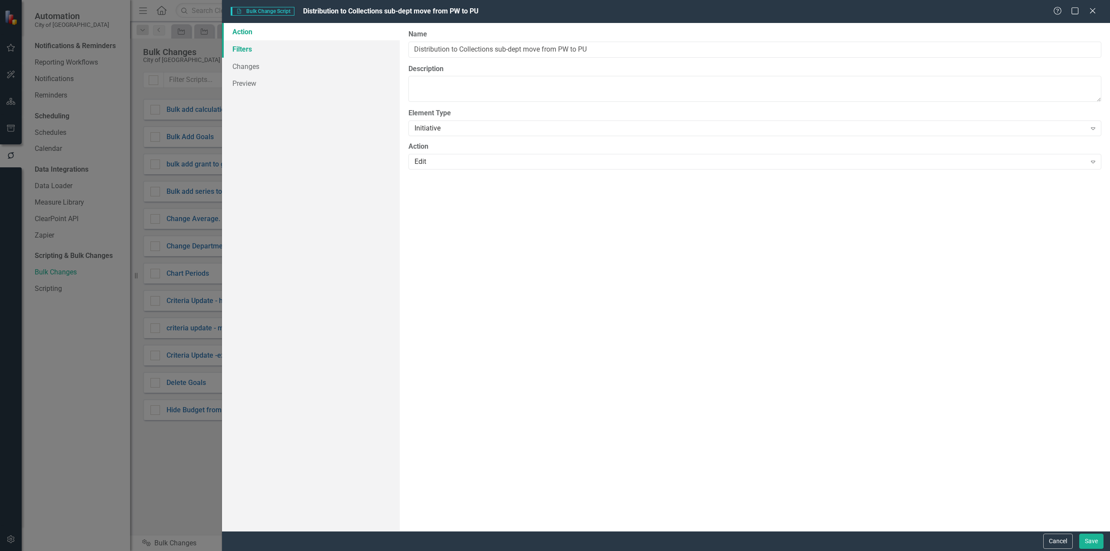
click at [249, 54] on link "Filters" at bounding box center [311, 48] width 178 height 17
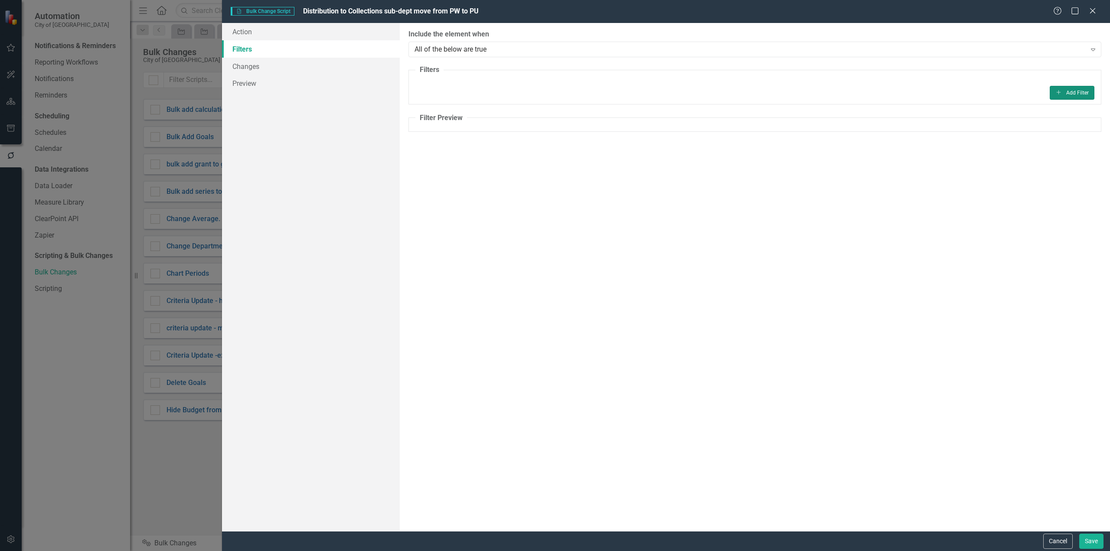
click at [1068, 94] on button "Add Add Filter" at bounding box center [1072, 93] width 45 height 14
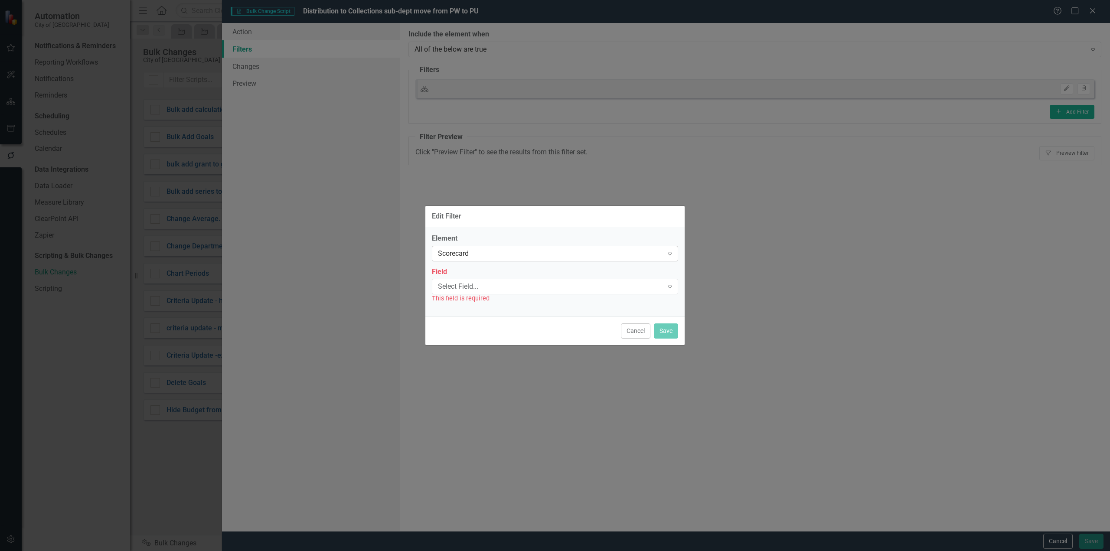
click at [507, 256] on div "Scorecard" at bounding box center [550, 253] width 225 height 10
click at [458, 288] on div "Select Field..." at bounding box center [550, 287] width 225 height 10
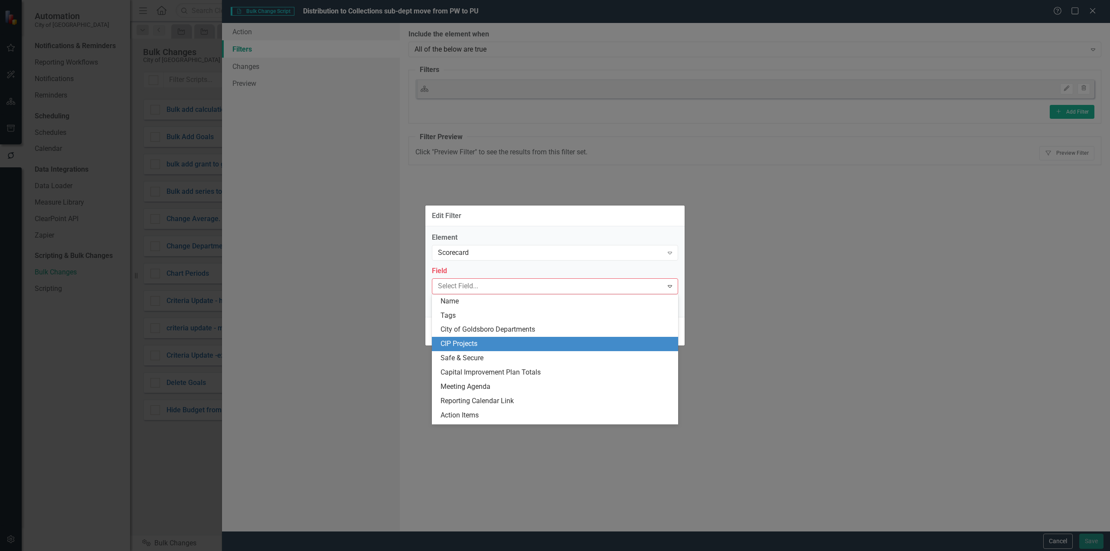
click at [458, 345] on div "CIP Projects" at bounding box center [557, 344] width 232 height 10
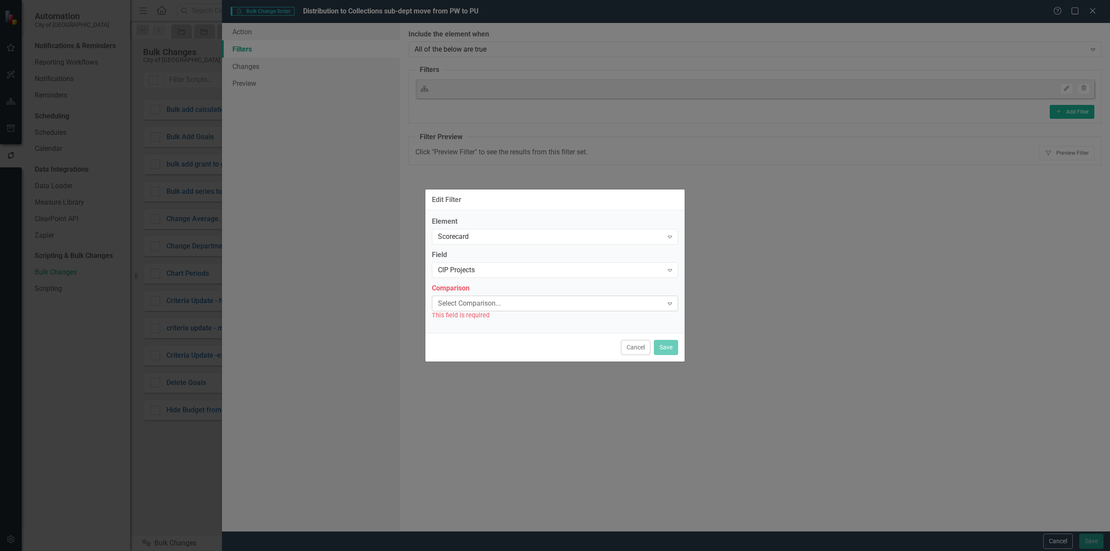
click at [674, 308] on div "Expand" at bounding box center [670, 304] width 16 height 14
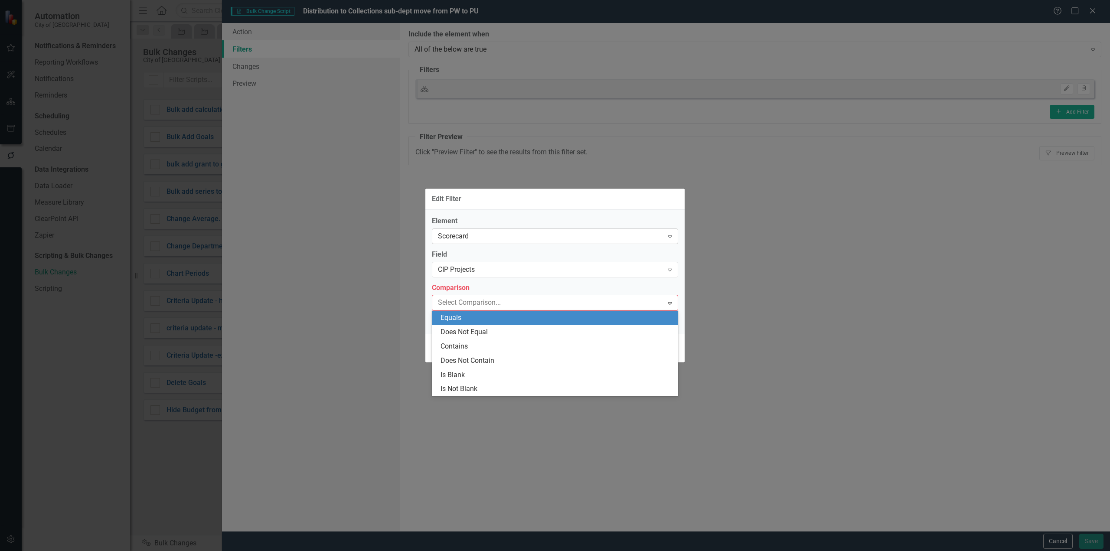
click at [591, 239] on div "Scorecard" at bounding box center [550, 236] width 225 height 10
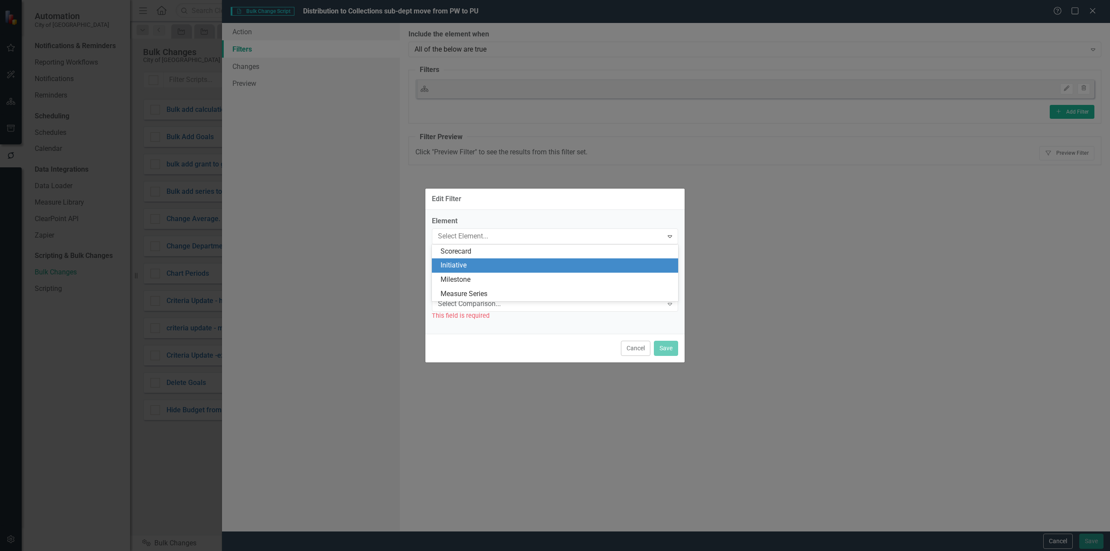
click at [559, 270] on div "Initiative" at bounding box center [557, 266] width 232 height 10
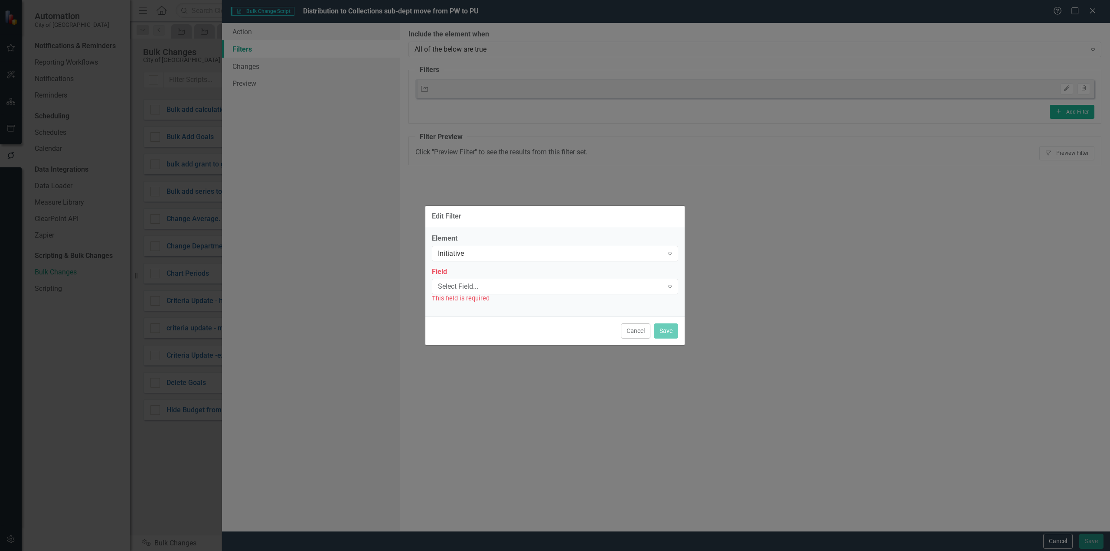
click at [558, 271] on label "Field" at bounding box center [555, 272] width 246 height 10
click at [545, 296] on div "This field is required" at bounding box center [555, 299] width 246 height 10
click at [545, 294] on div "Select Field... Expand" at bounding box center [555, 287] width 246 height 16
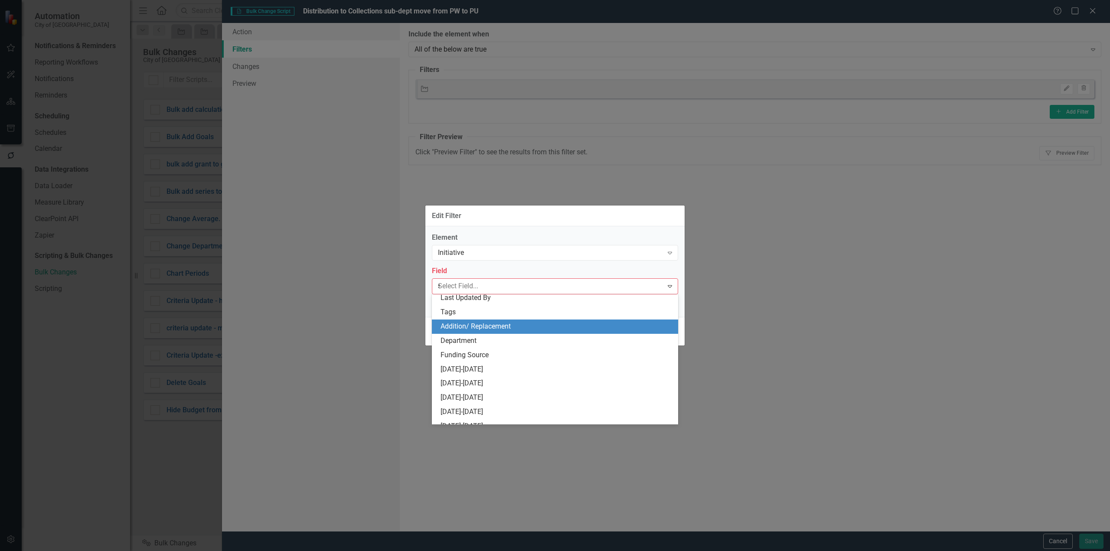
scroll to position [117, 0]
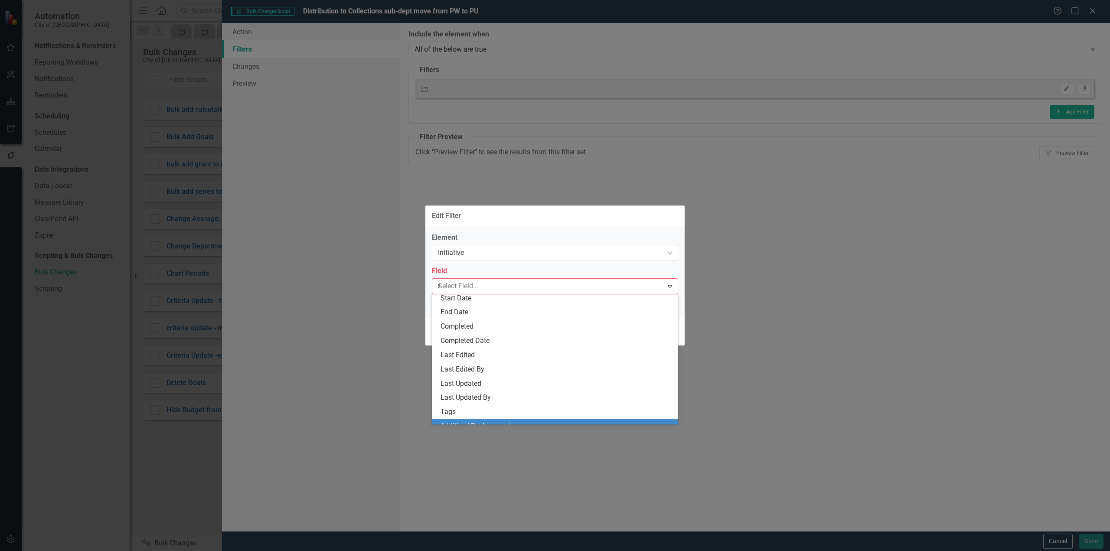
type input "su"
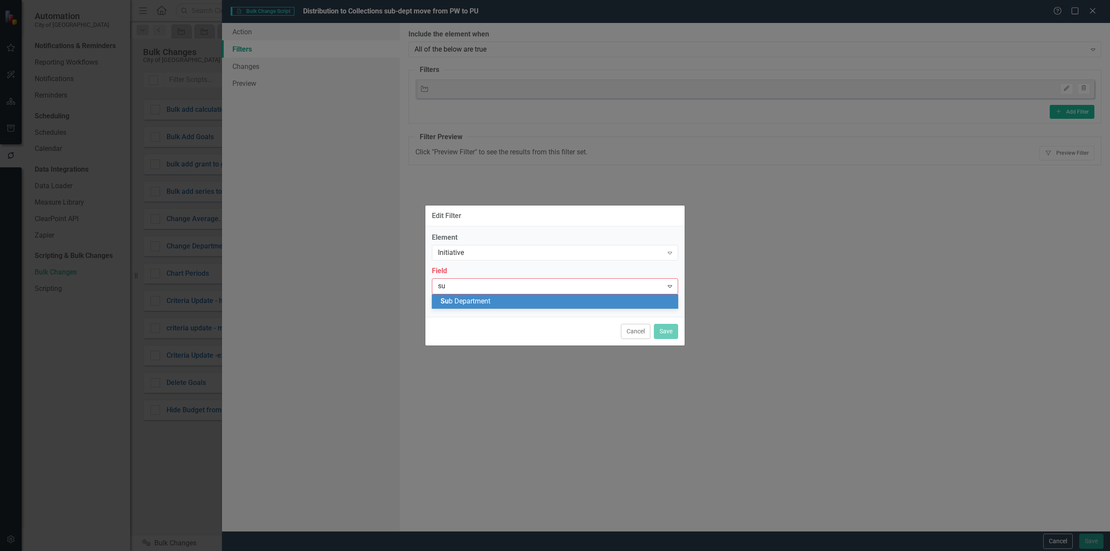
scroll to position [0, 0]
click at [530, 298] on div "Su b Department" at bounding box center [557, 302] width 232 height 10
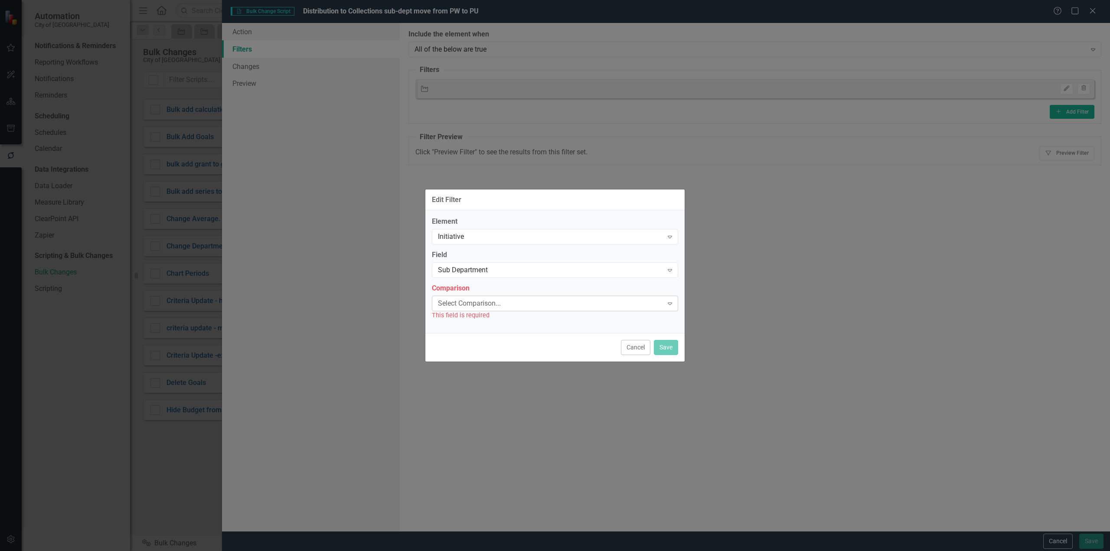
click at [529, 298] on div "Select Comparison..." at bounding box center [550, 303] width 225 height 10
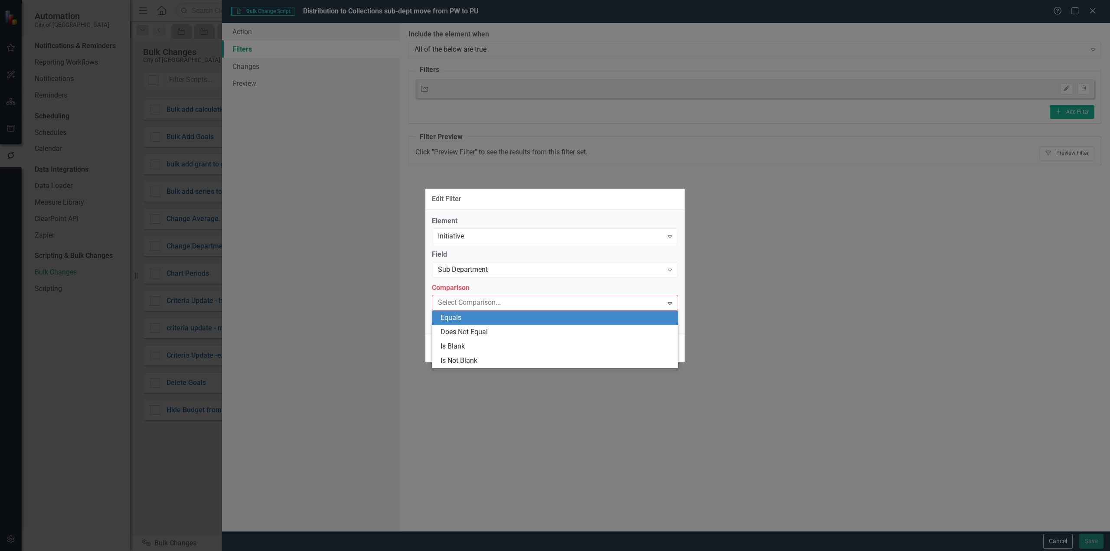
click at [514, 319] on div "Equals" at bounding box center [557, 318] width 232 height 10
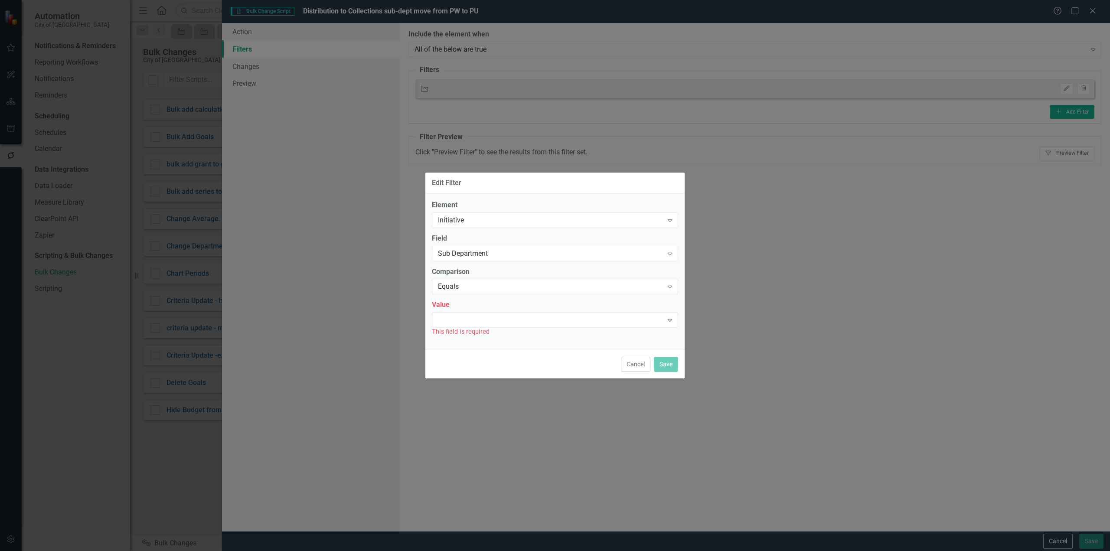
click at [514, 319] on div at bounding box center [548, 320] width 229 height 2
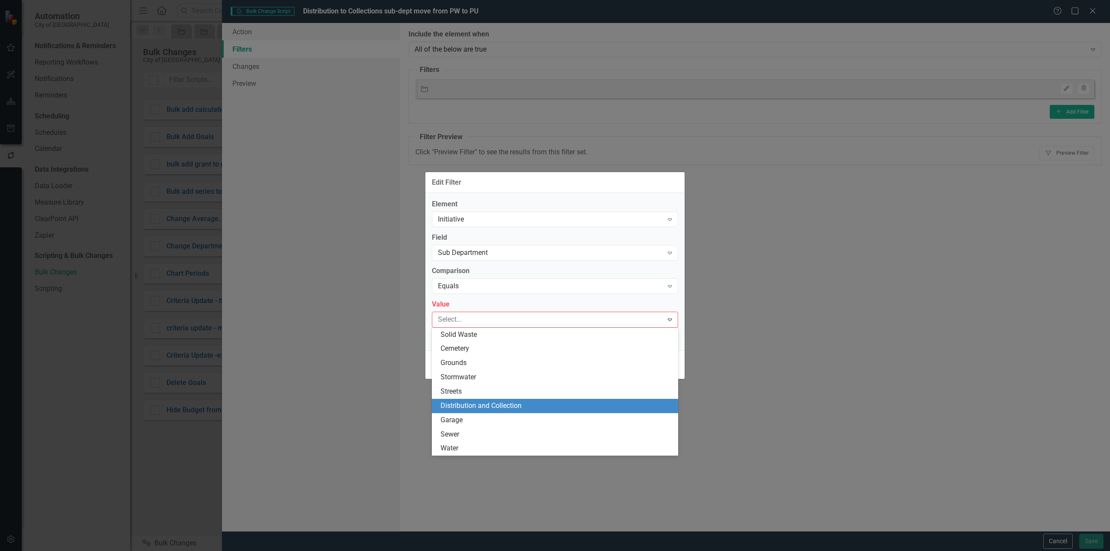
click at [503, 408] on div "Distribution and Collection" at bounding box center [557, 406] width 232 height 10
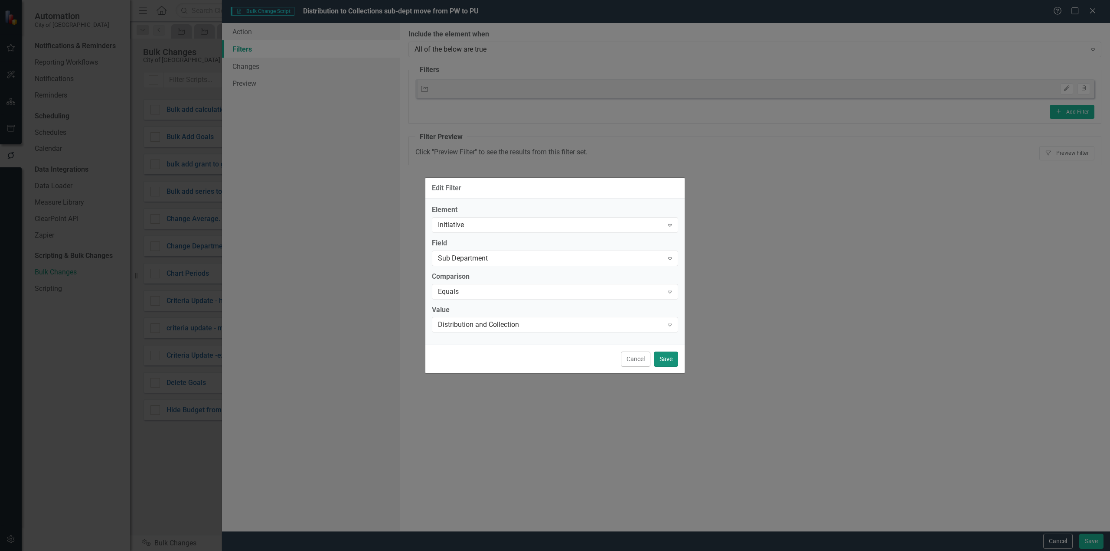
click at [672, 358] on button "Save" at bounding box center [666, 359] width 24 height 15
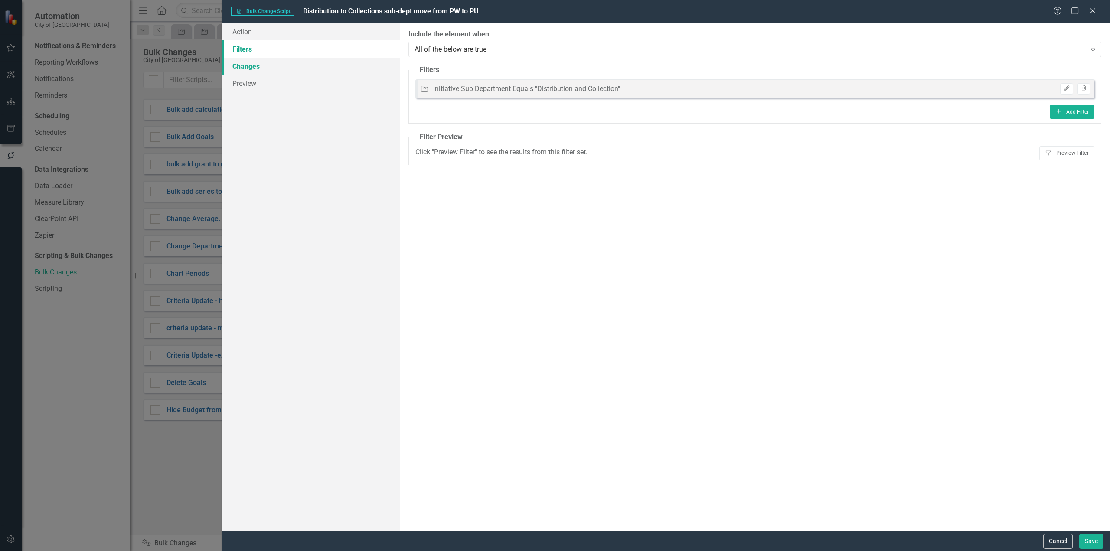
click at [252, 62] on link "Changes" at bounding box center [311, 66] width 178 height 17
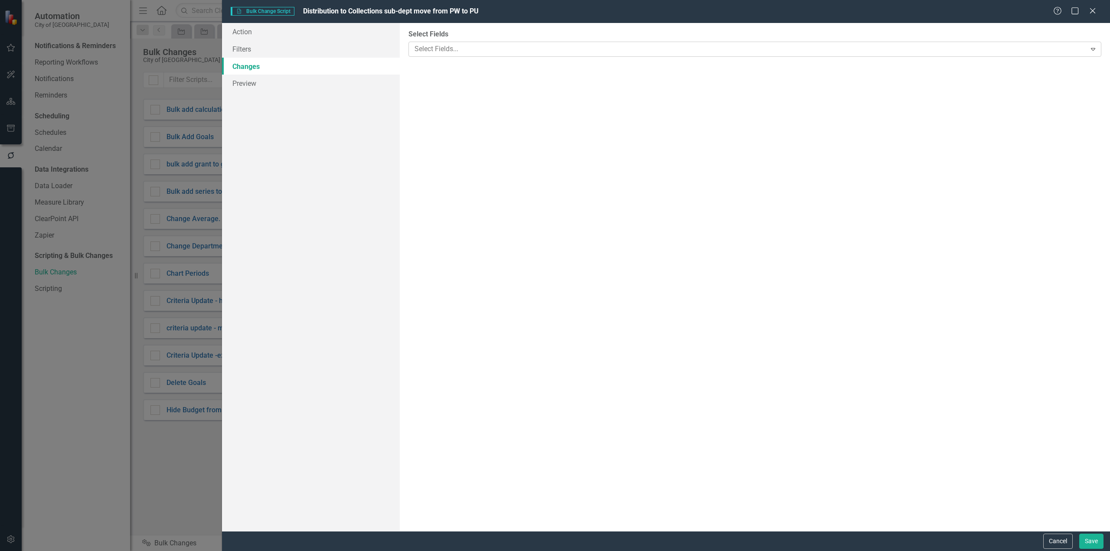
click at [465, 42] on div "Select Fields..." at bounding box center [747, 48] width 675 height 13
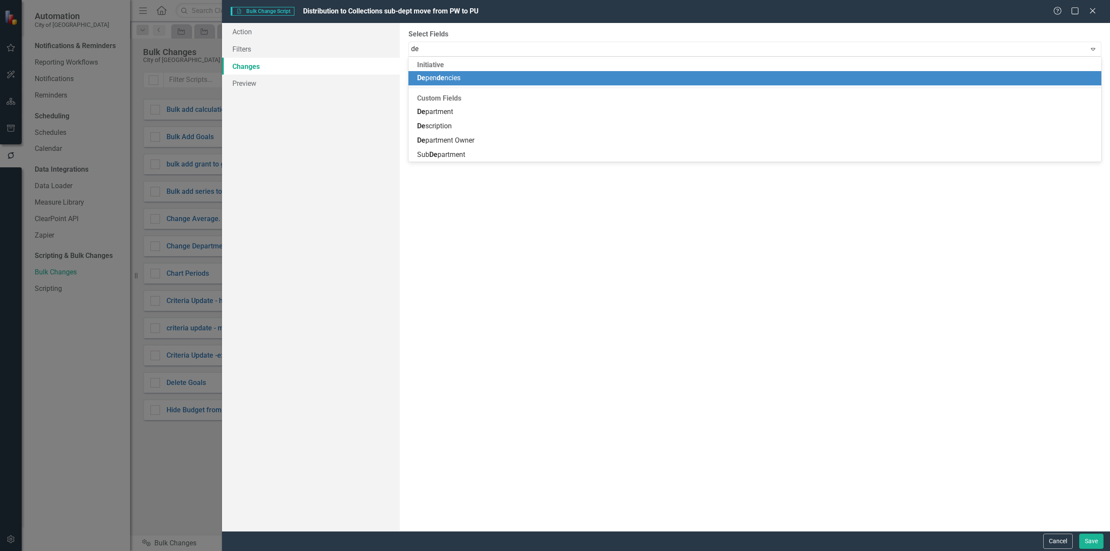
type input "dep"
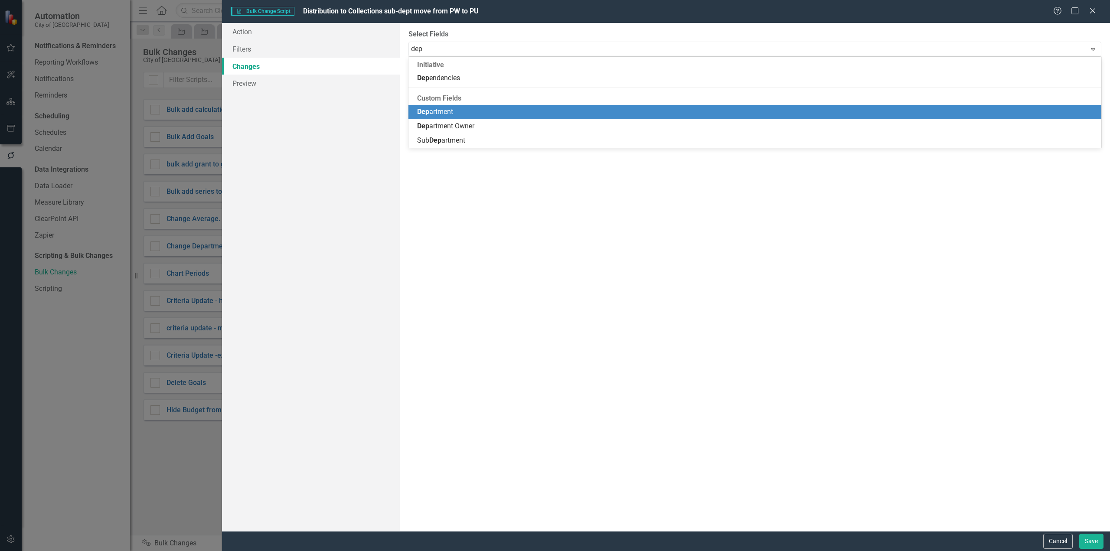
click at [473, 110] on div "Dep artment" at bounding box center [756, 112] width 679 height 10
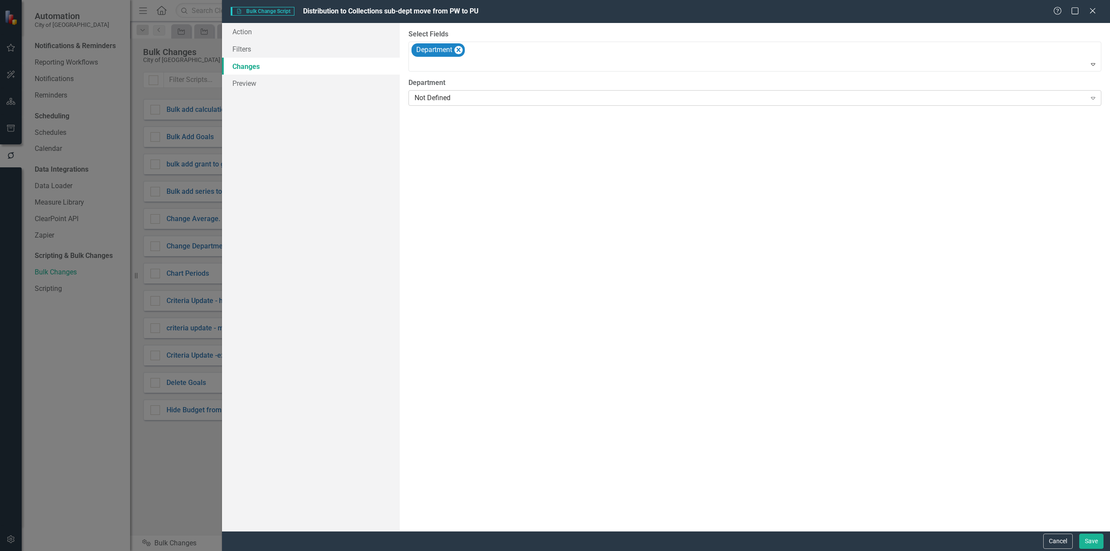
click at [473, 102] on div "Not Defined" at bounding box center [751, 98] width 672 height 10
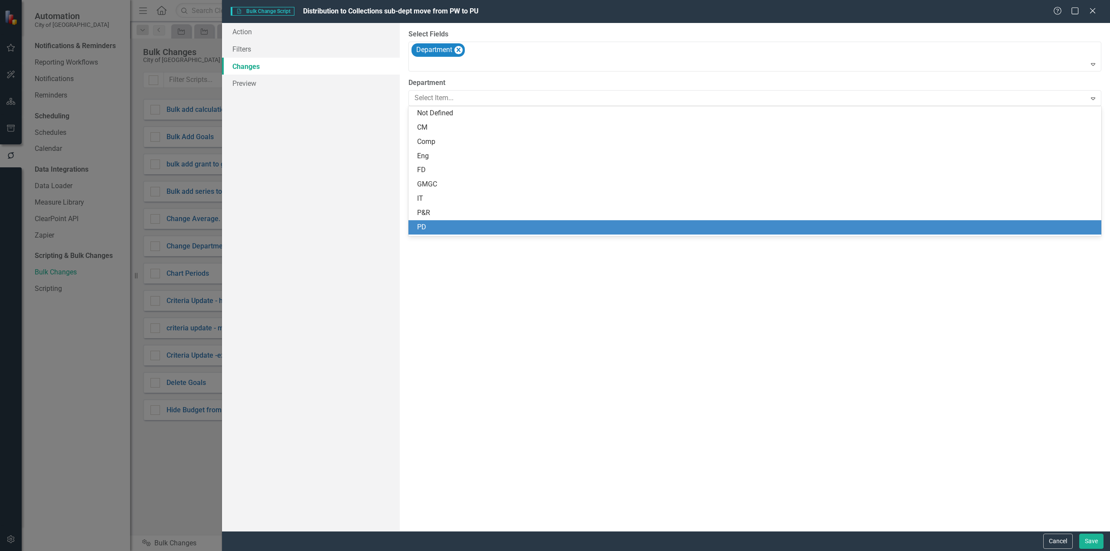
scroll to position [55, 0]
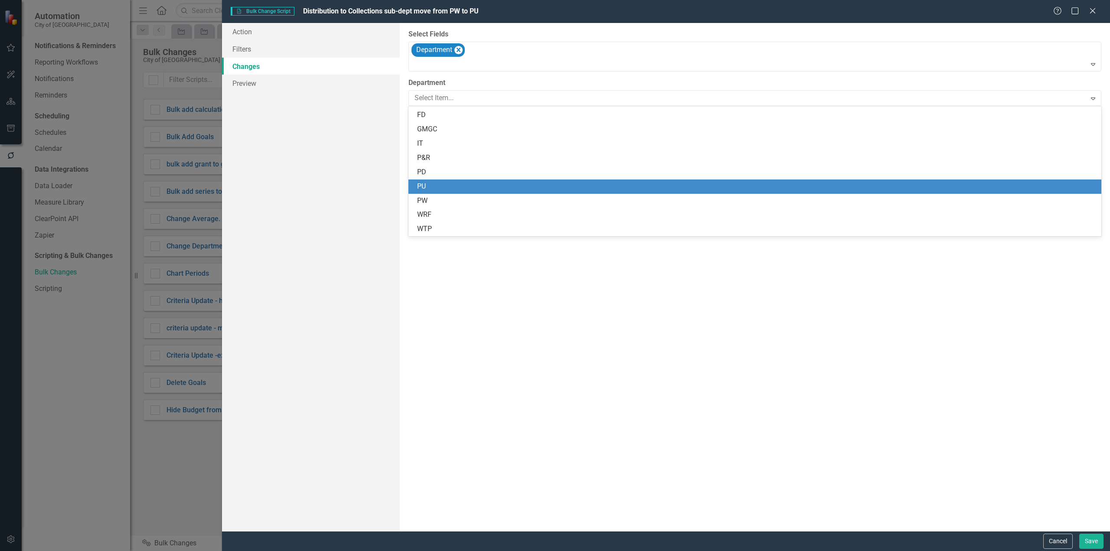
click at [447, 190] on div "PU" at bounding box center [756, 187] width 679 height 10
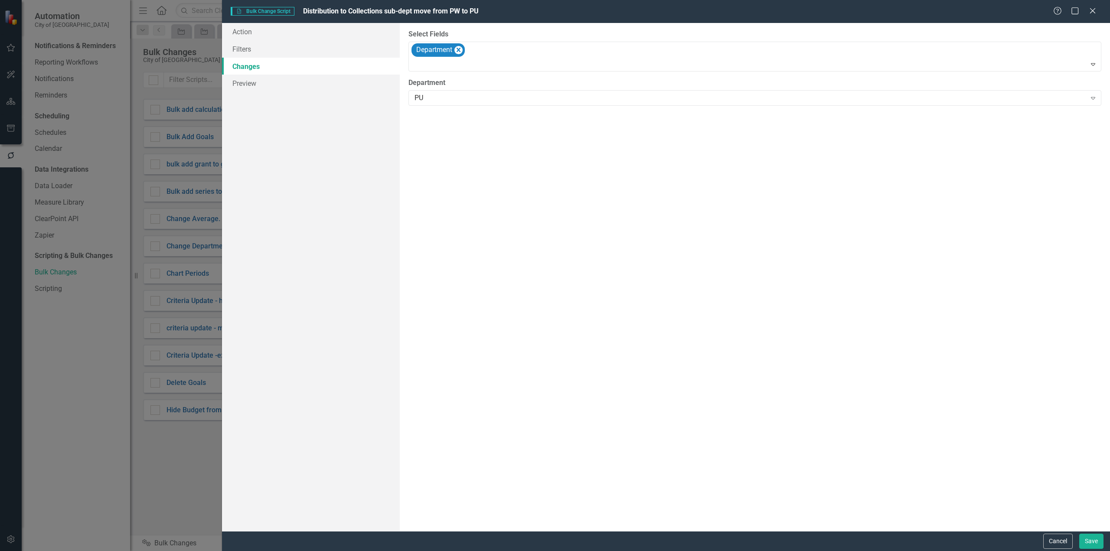
click at [442, 216] on div "You can now select the fields you would like to change. Select the fields from …" at bounding box center [755, 277] width 710 height 508
click at [312, 83] on link "Preview" at bounding box center [311, 83] width 178 height 17
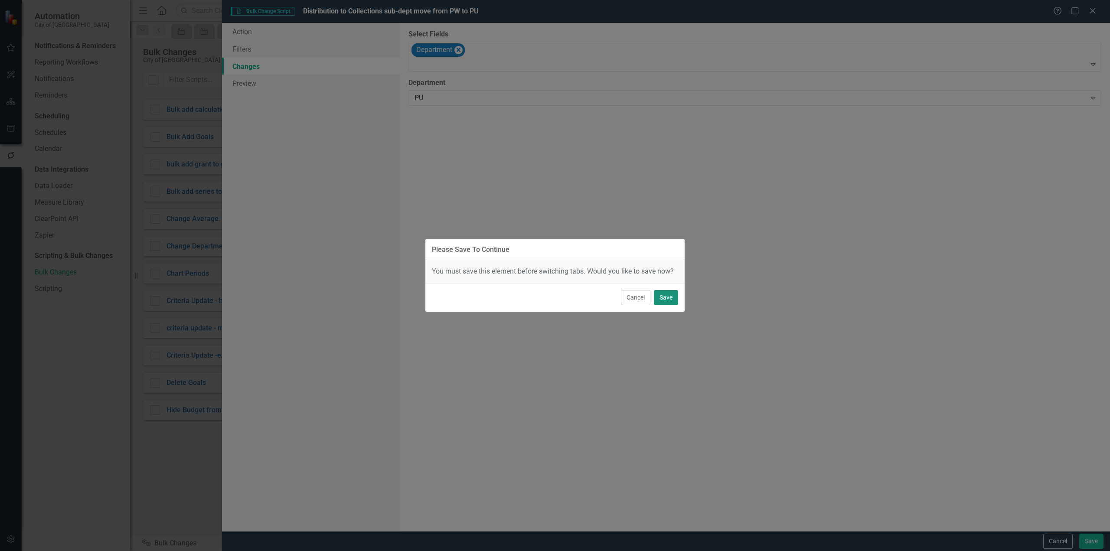
click at [672, 302] on button "Save" at bounding box center [666, 297] width 24 height 15
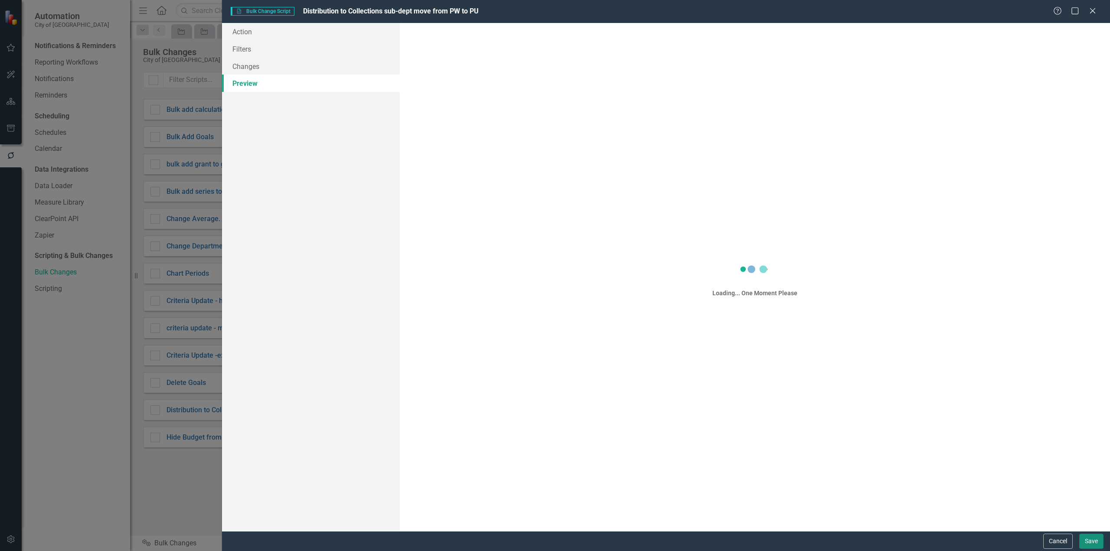
click at [1085, 542] on button "Save" at bounding box center [1091, 541] width 24 height 15
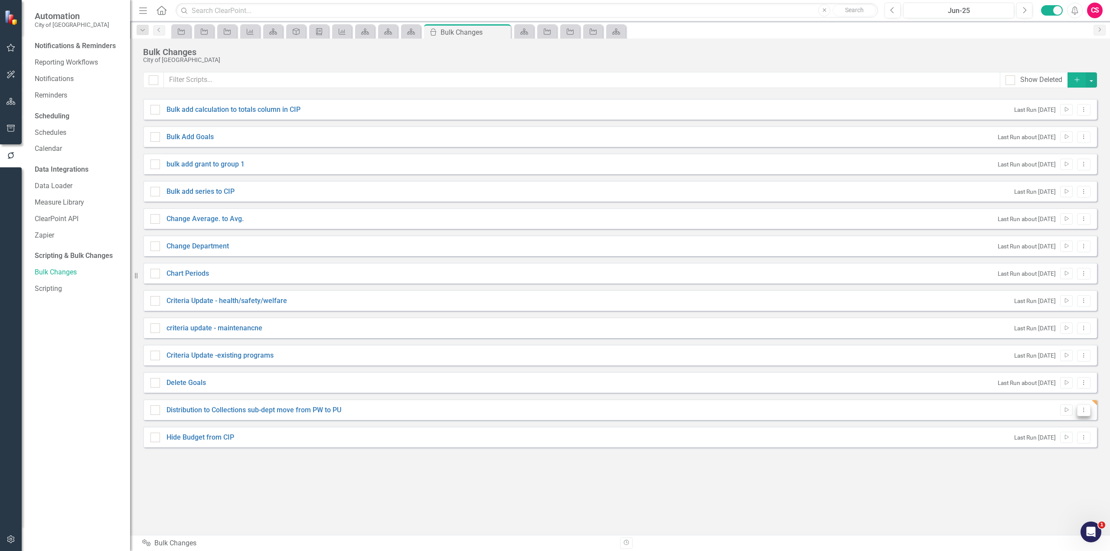
click at [1087, 410] on icon "Dropdown Menu" at bounding box center [1083, 410] width 7 height 6
click at [1069, 442] on link "Edit Edit Script" at bounding box center [1055, 441] width 69 height 16
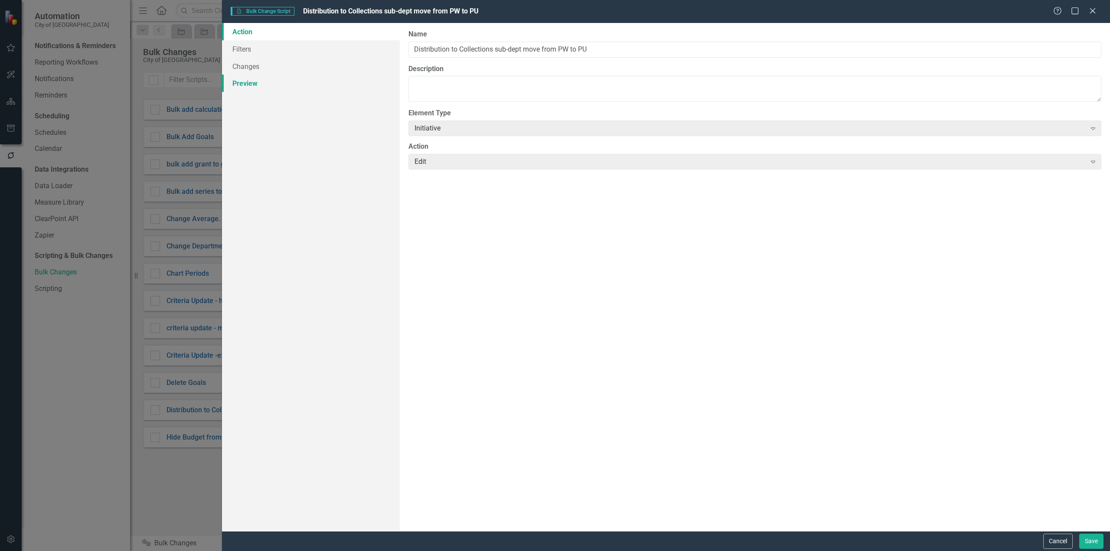
click at [265, 85] on link "Preview" at bounding box center [311, 83] width 178 height 17
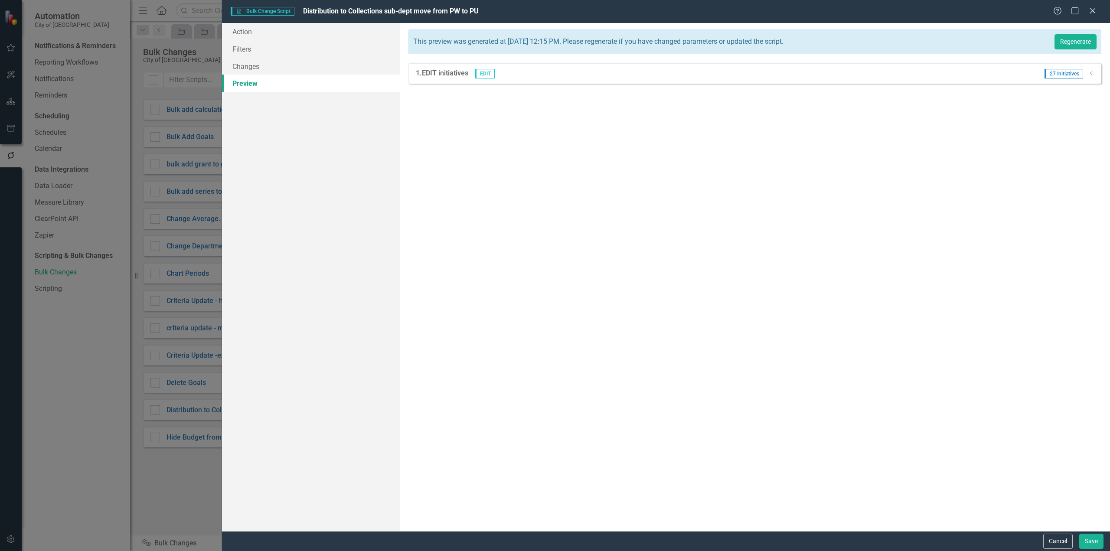
click at [1088, 73] on icon "Dropdown" at bounding box center [1091, 73] width 7 height 5
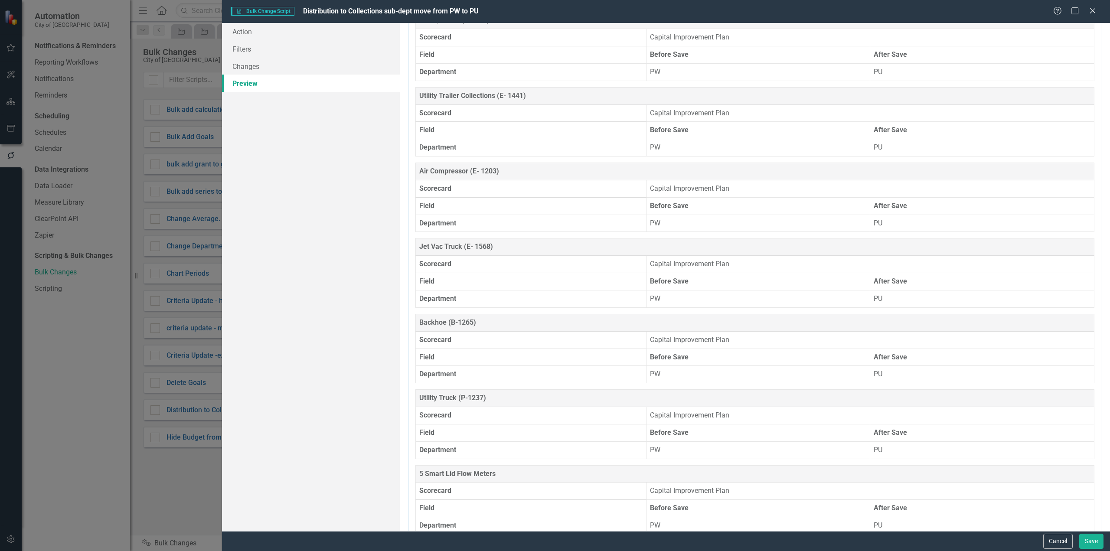
scroll to position [1614, 0]
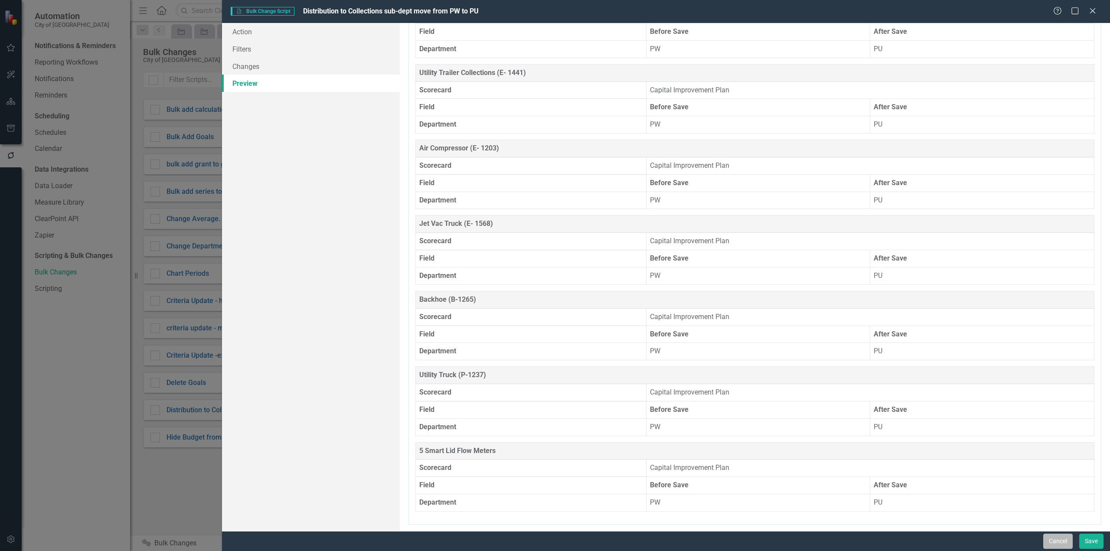
click at [1048, 541] on button "Cancel" at bounding box center [1057, 541] width 29 height 15
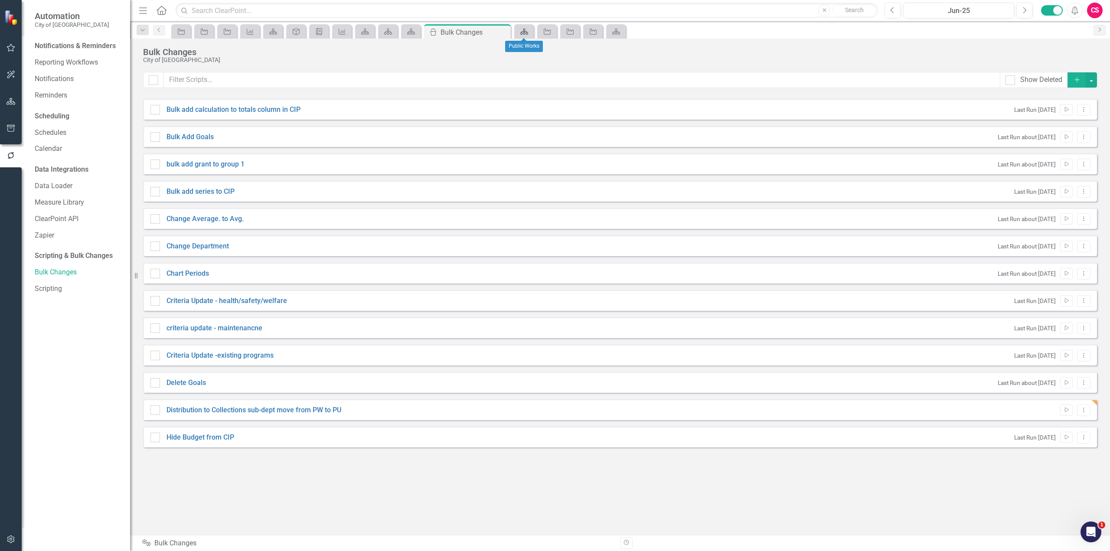
click at [527, 33] on icon at bounding box center [524, 32] width 8 height 6
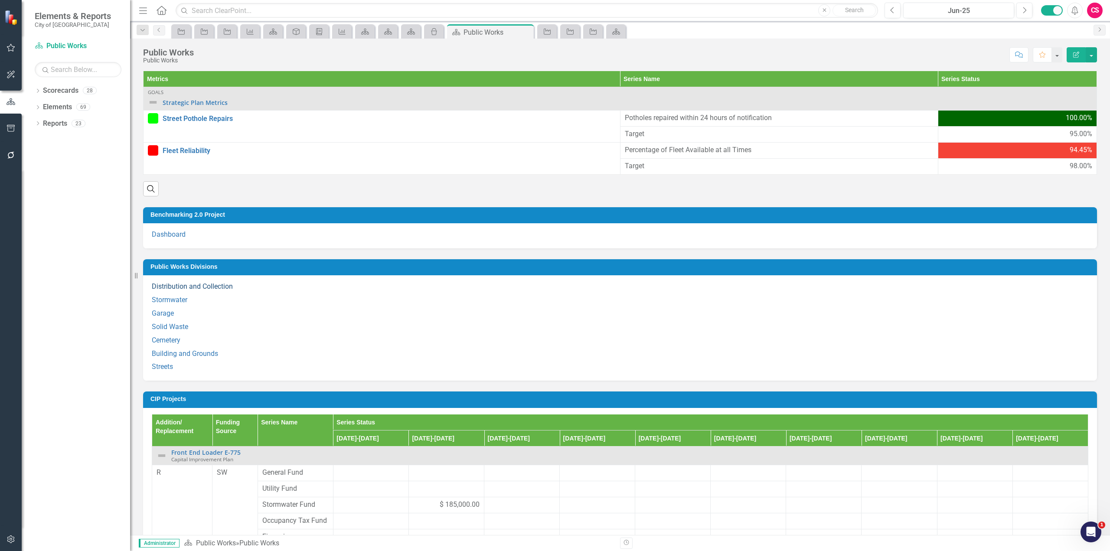
click at [222, 288] on link "Distribution and Collection" at bounding box center [192, 286] width 81 height 8
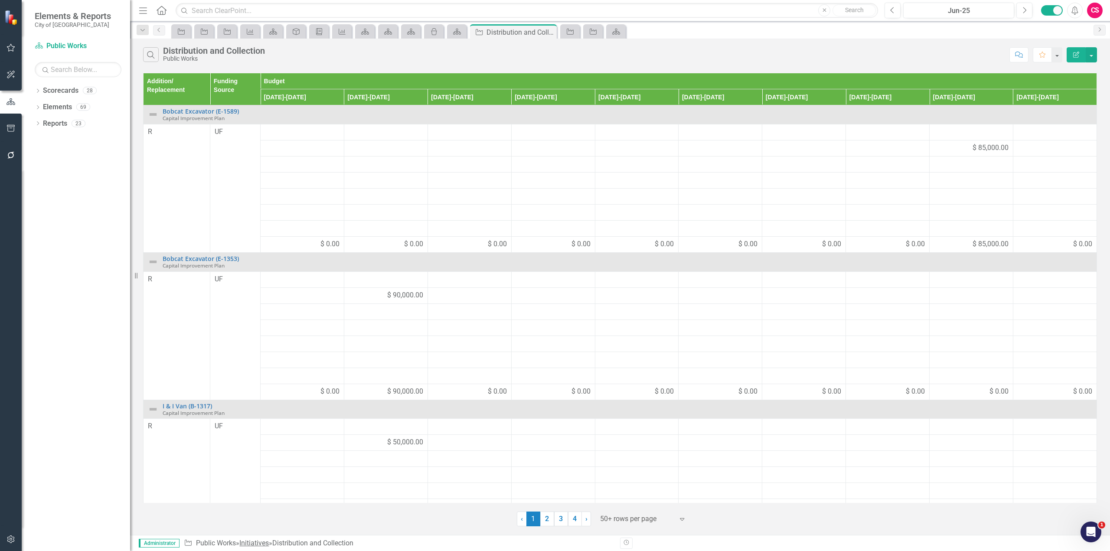
click at [248, 545] on link "Initiatives" at bounding box center [253, 543] width 29 height 8
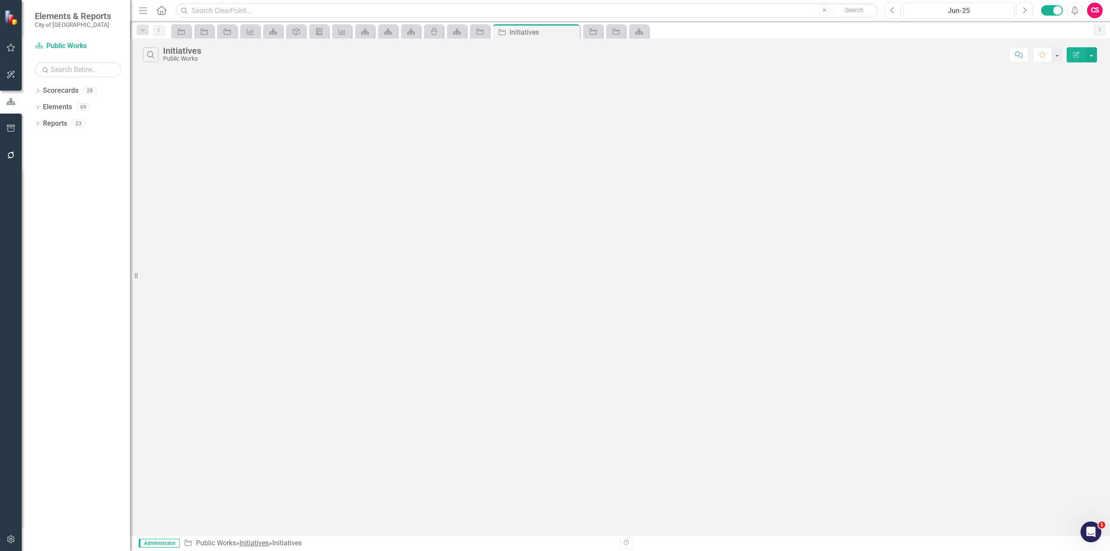
click at [265, 545] on link "Initiatives" at bounding box center [253, 543] width 29 height 8
click at [65, 106] on link "Elements" at bounding box center [57, 107] width 29 height 10
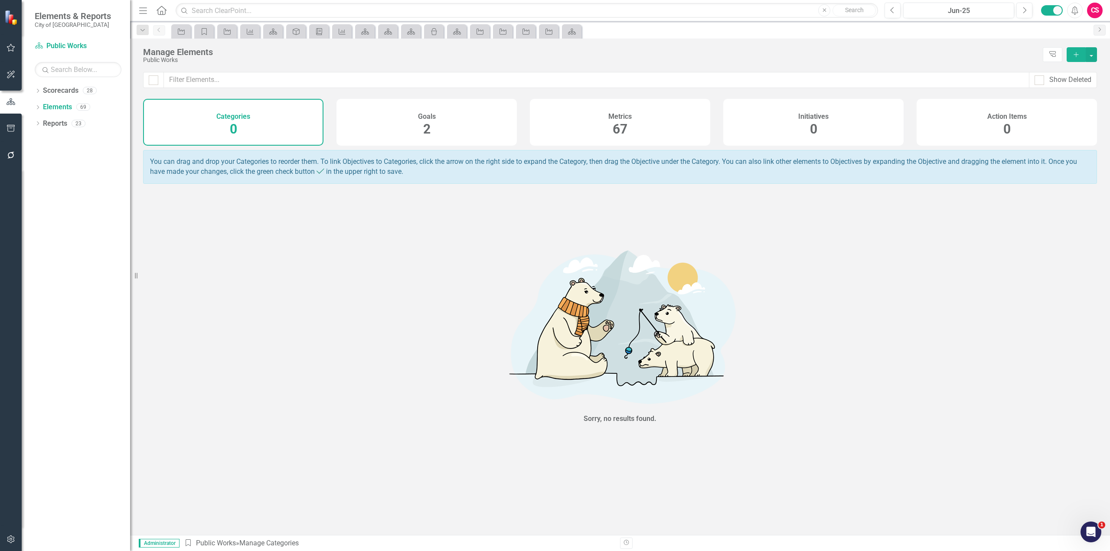
click at [581, 131] on div "Metrics 67" at bounding box center [620, 122] width 180 height 47
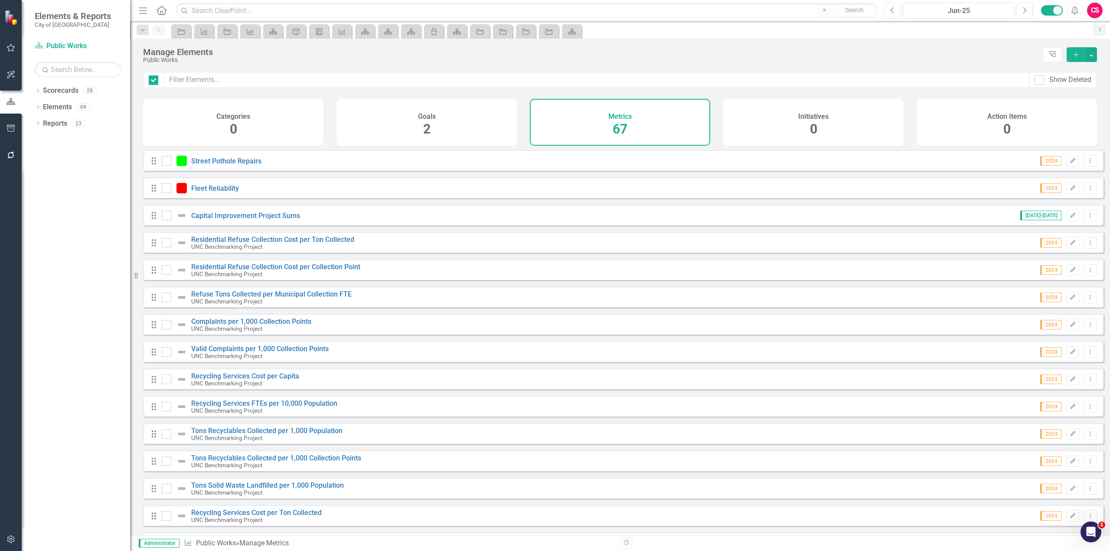
checkbox input "false"
click at [69, 88] on link "Scorecards" at bounding box center [61, 91] width 36 height 10
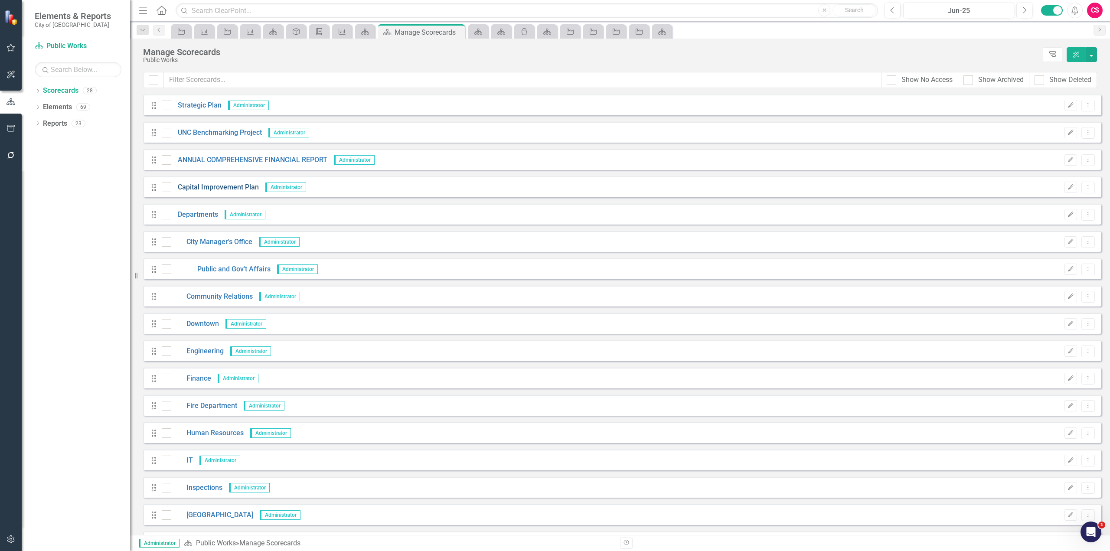
click at [232, 185] on link "Capital Improvement Plan" at bounding box center [215, 188] width 88 height 10
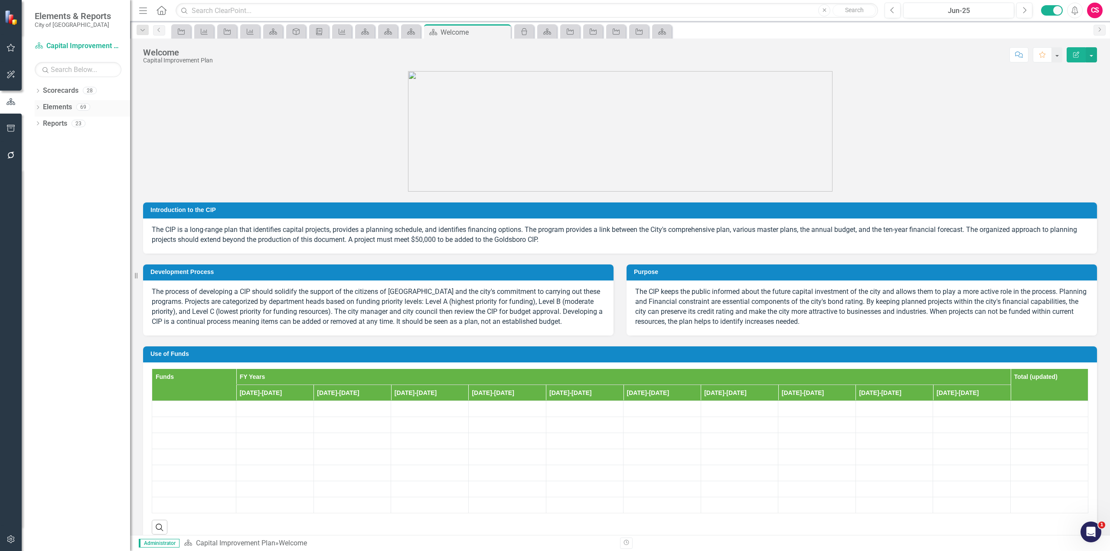
click at [61, 110] on link "Elements" at bounding box center [57, 107] width 29 height 10
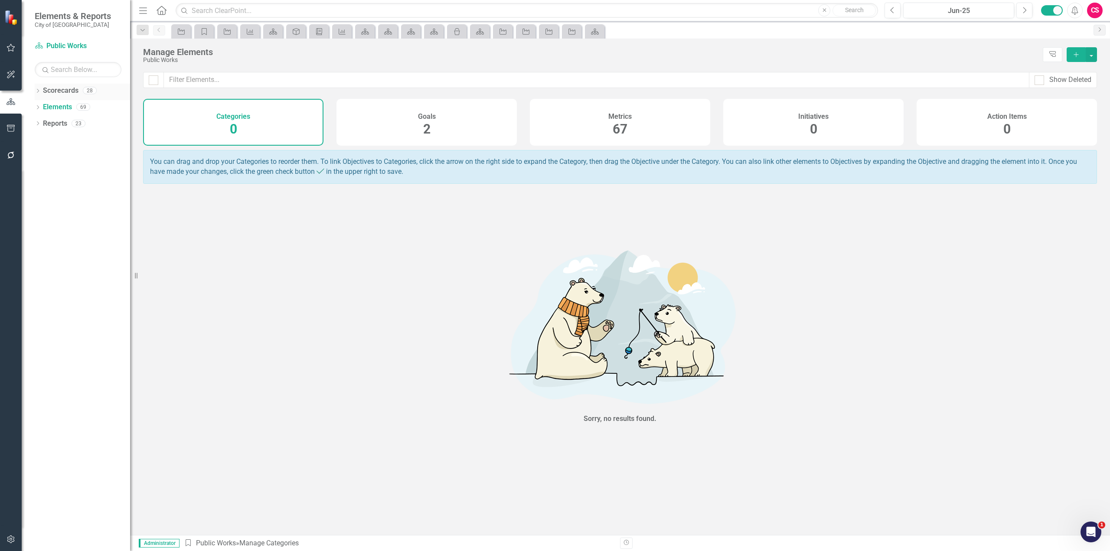
click at [62, 87] on link "Scorecards" at bounding box center [61, 91] width 36 height 10
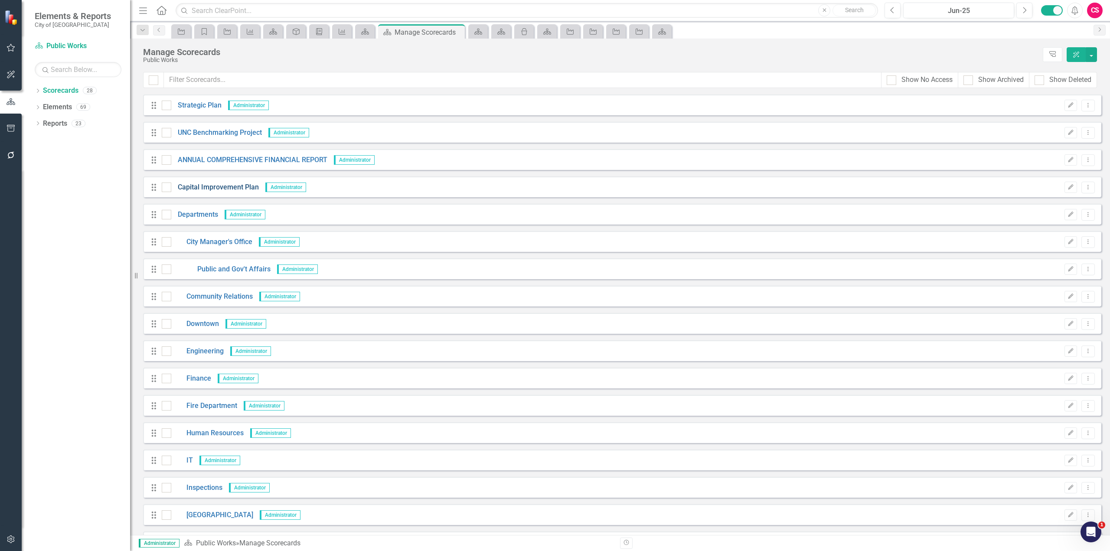
click at [219, 187] on link "Capital Improvement Plan" at bounding box center [215, 188] width 88 height 10
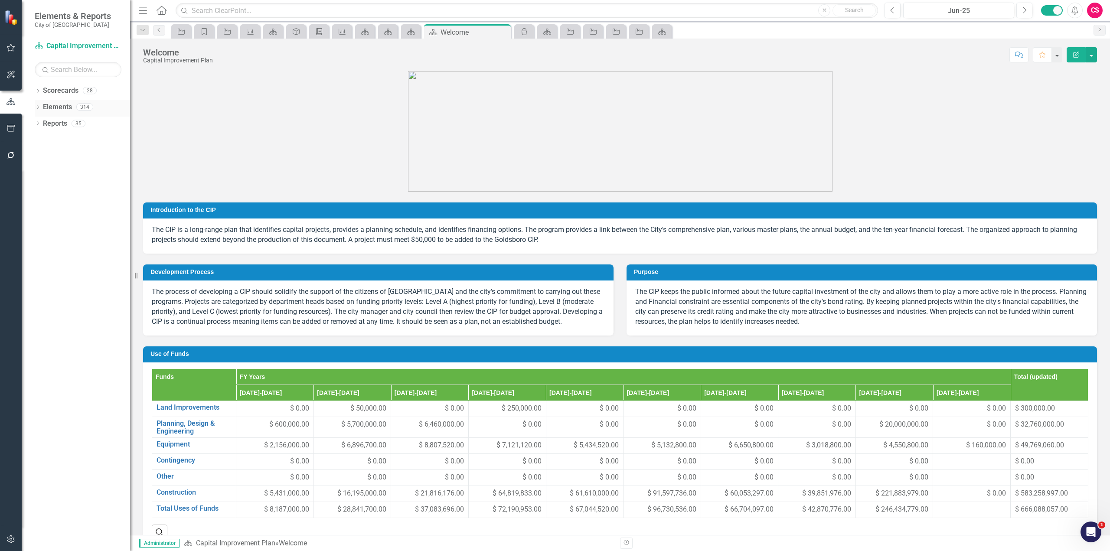
click at [54, 109] on link "Elements" at bounding box center [57, 107] width 29 height 10
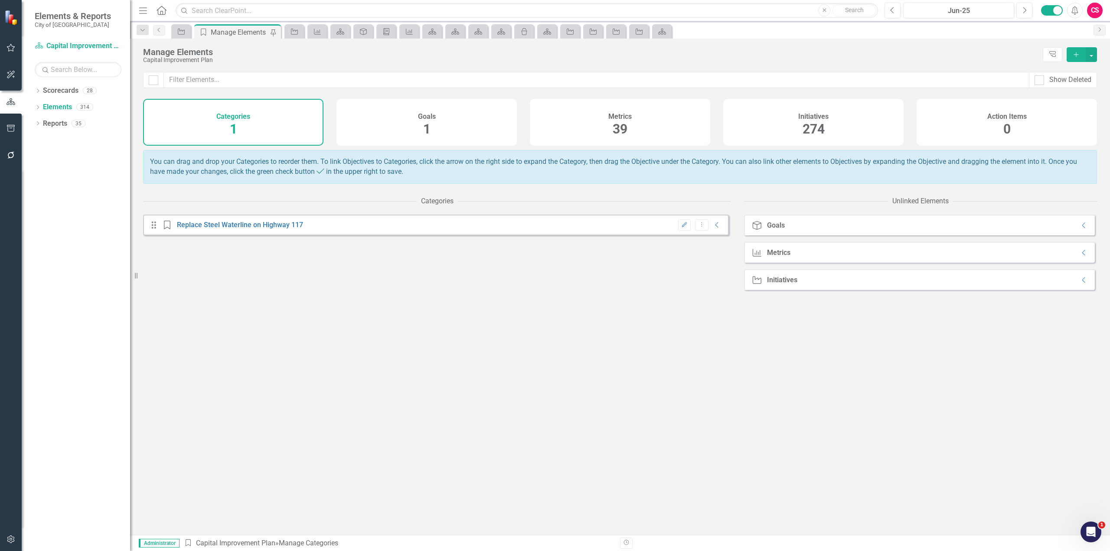
click at [815, 127] on span "274" at bounding box center [814, 128] width 22 height 15
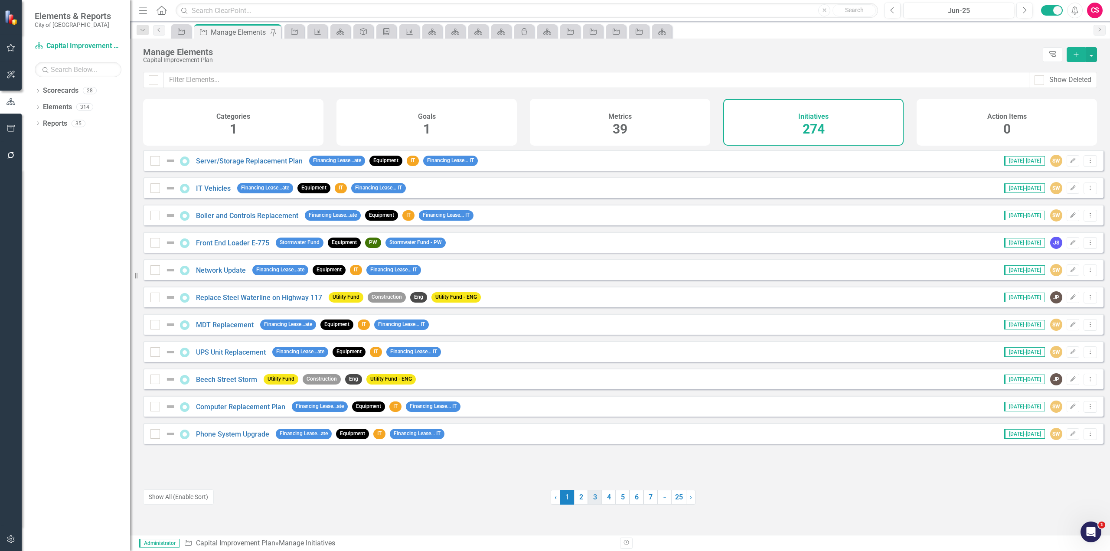
click at [589, 492] on link "3" at bounding box center [595, 497] width 14 height 15
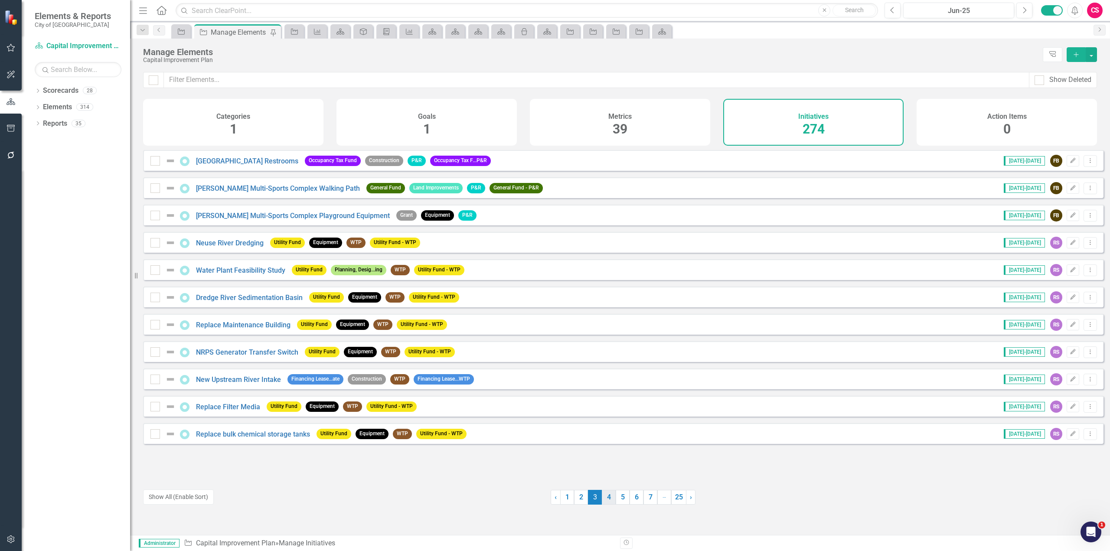
click at [605, 494] on link "4" at bounding box center [609, 497] width 14 height 15
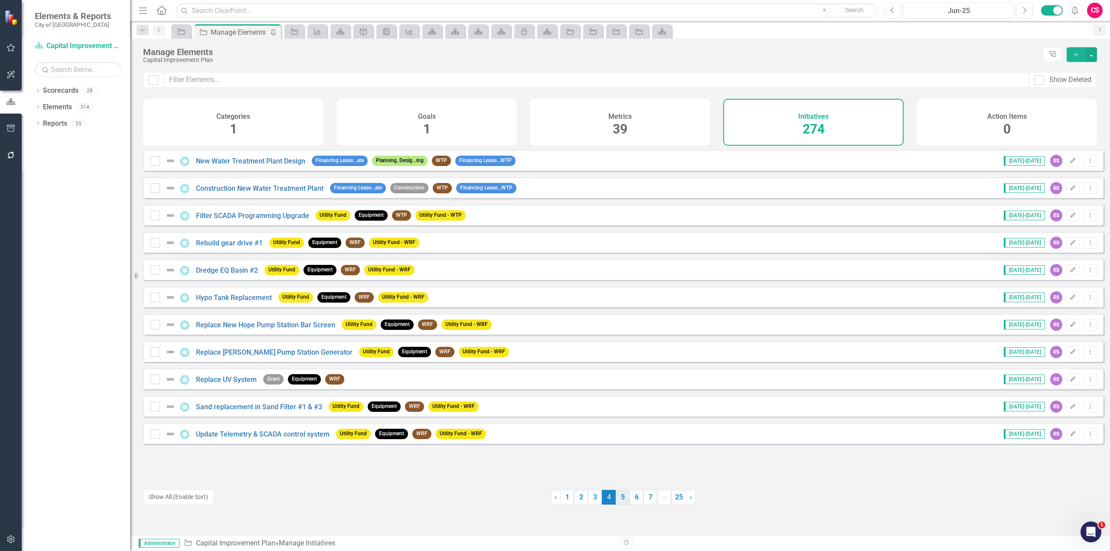
click at [621, 493] on link "5" at bounding box center [623, 497] width 14 height 15
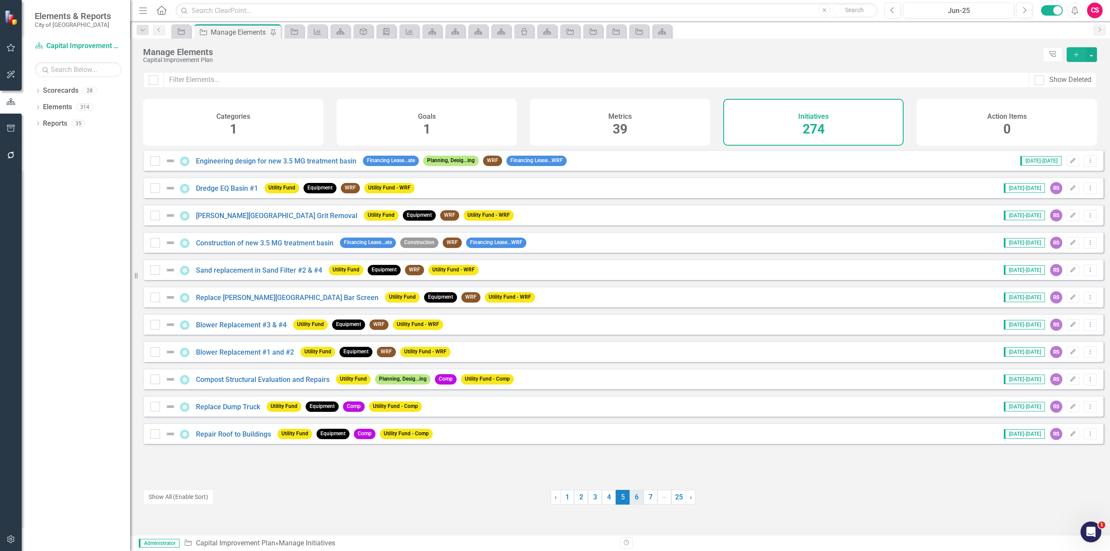
click at [630, 499] on link "6" at bounding box center [637, 497] width 14 height 15
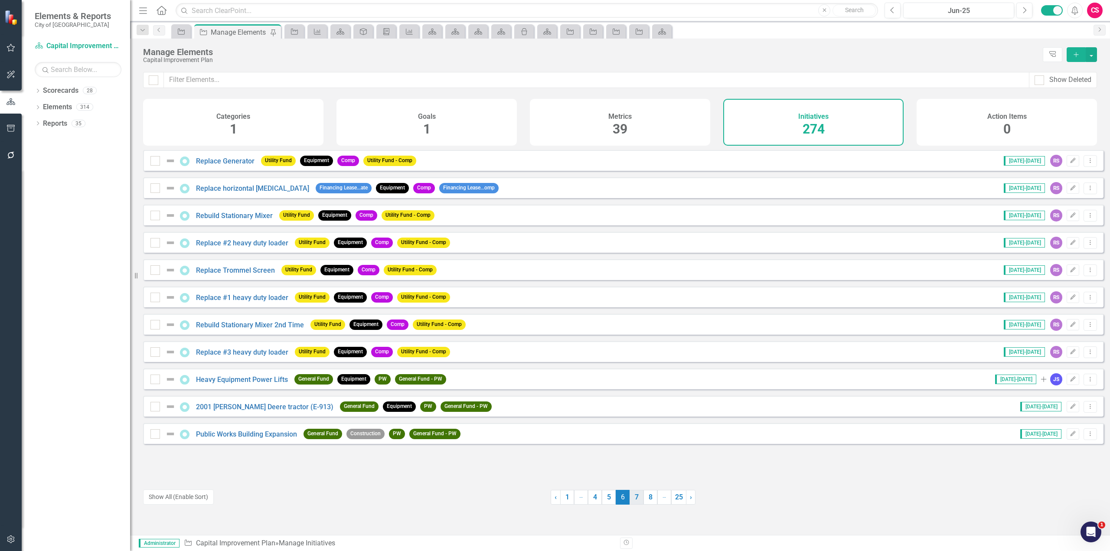
click at [635, 497] on link "7" at bounding box center [637, 497] width 14 height 15
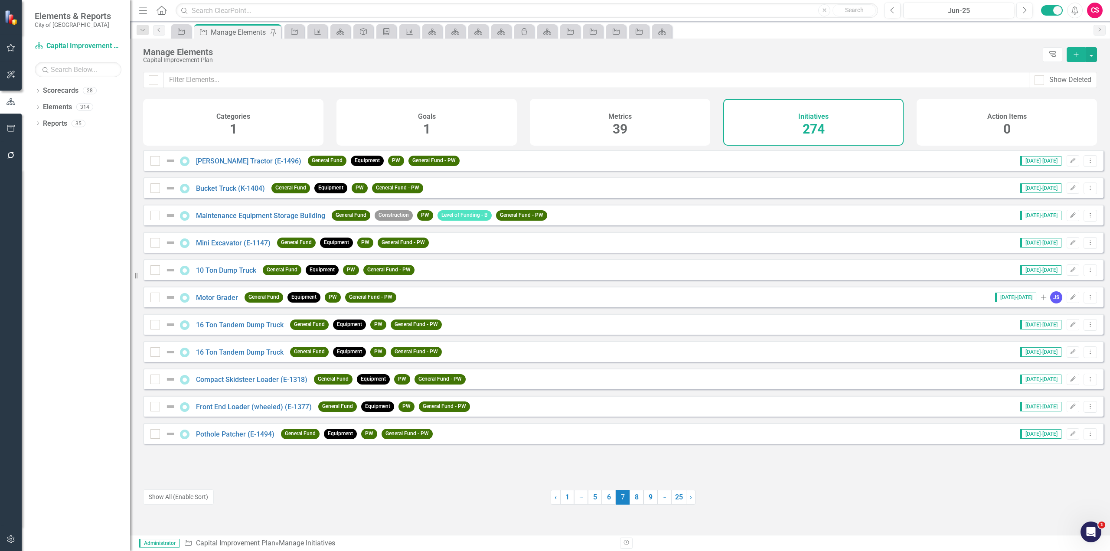
click at [635, 497] on link "8" at bounding box center [637, 497] width 14 height 15
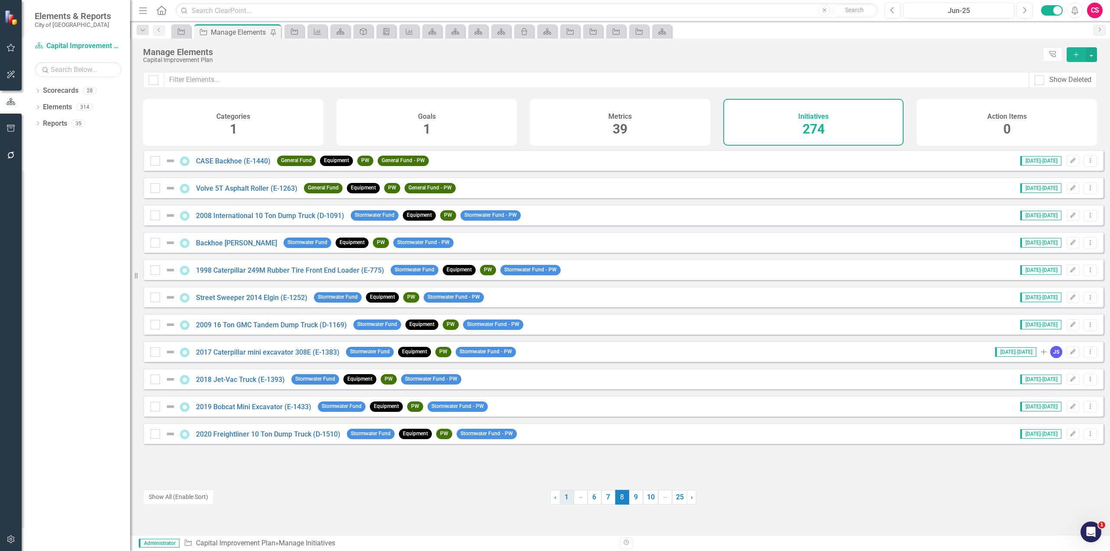
click at [569, 498] on link "1" at bounding box center [567, 497] width 14 height 15
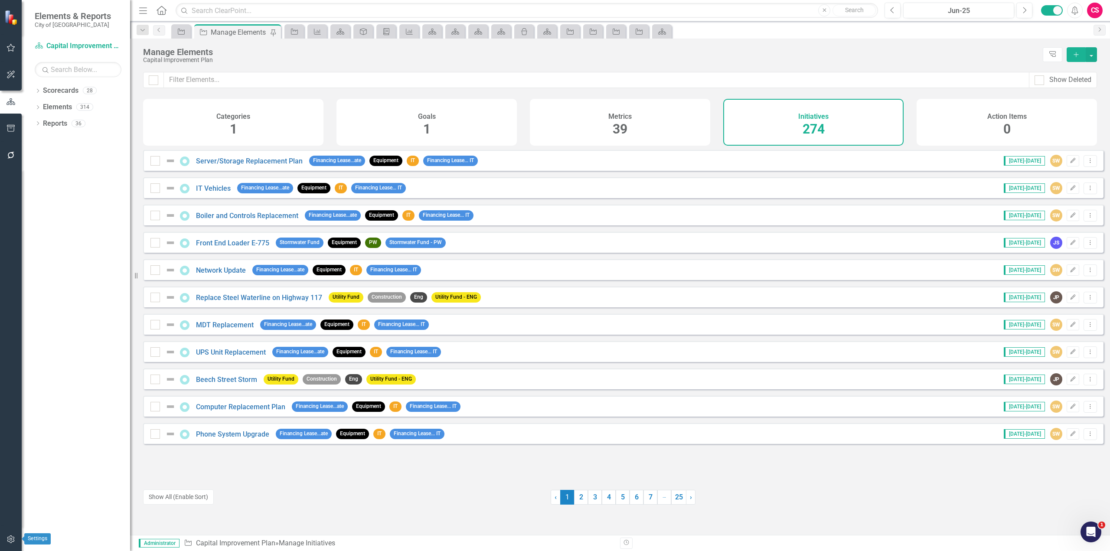
click at [7, 539] on icon "button" at bounding box center [10, 540] width 7 height 8
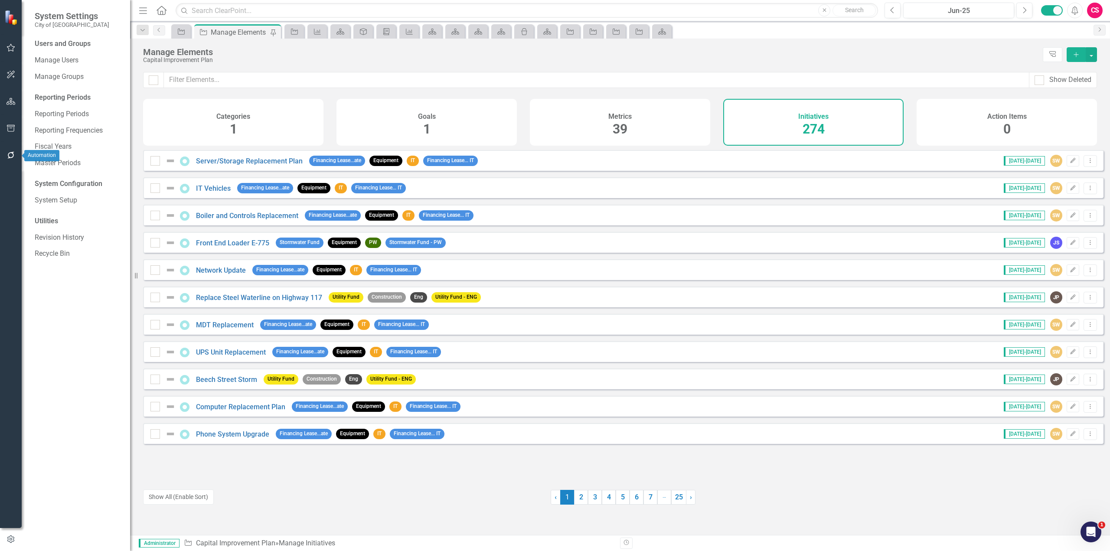
click at [10, 154] on icon "button" at bounding box center [11, 155] width 9 height 7
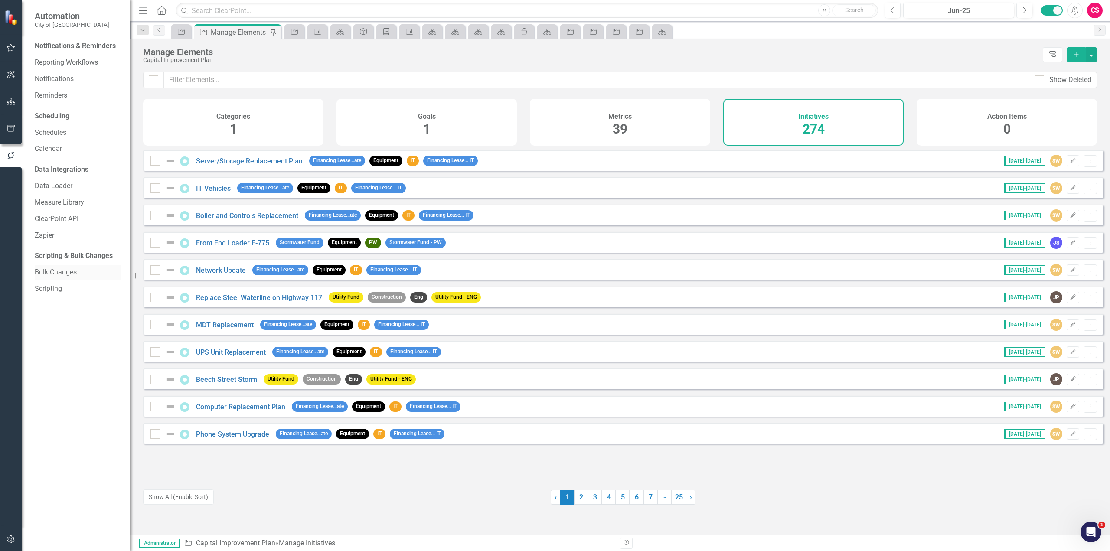
click at [56, 273] on link "Bulk Changes" at bounding box center [78, 273] width 87 height 10
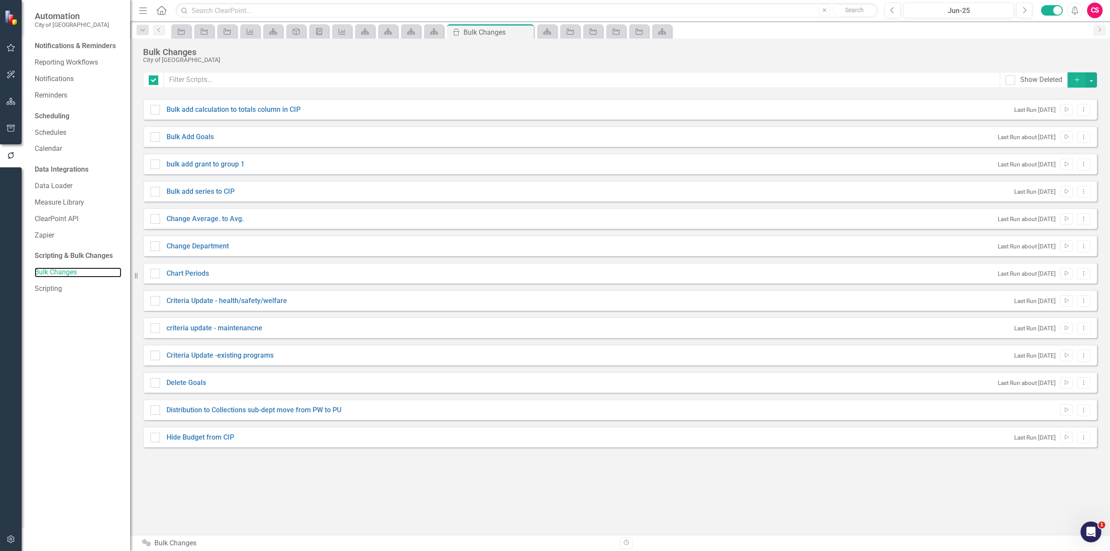
checkbox input "false"
click at [271, 405] on link "Distribution to Collections sub-dept move from PW to PU" at bounding box center [254, 410] width 175 height 10
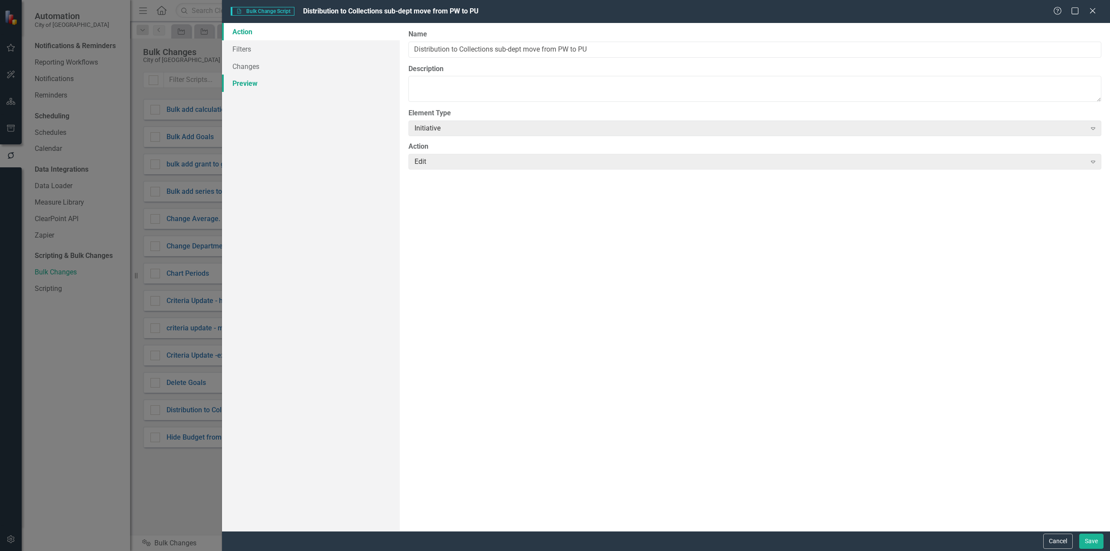
click at [243, 83] on link "Preview" at bounding box center [311, 83] width 178 height 17
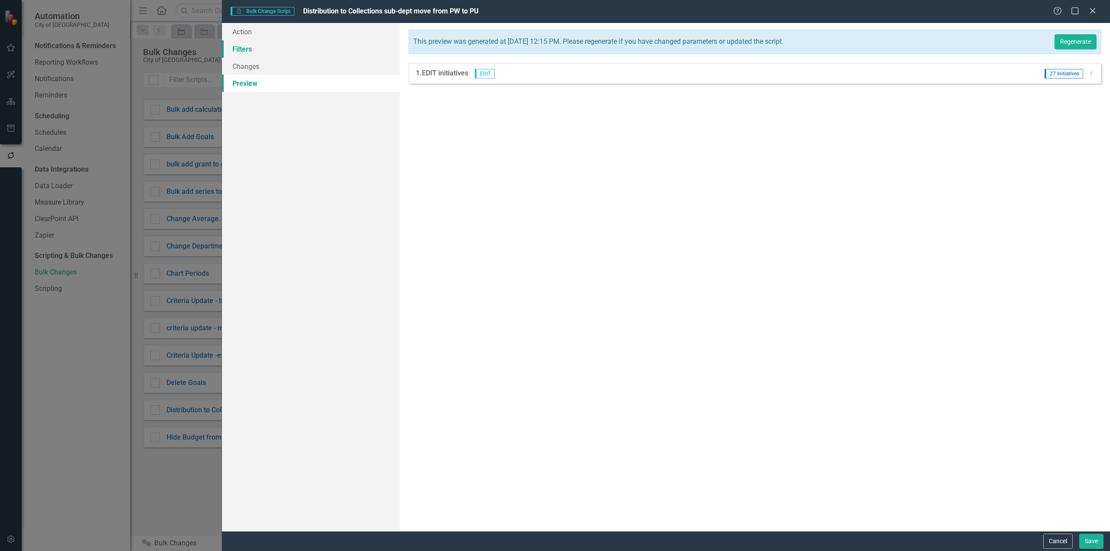
click at [280, 51] on link "Filters" at bounding box center [311, 48] width 178 height 17
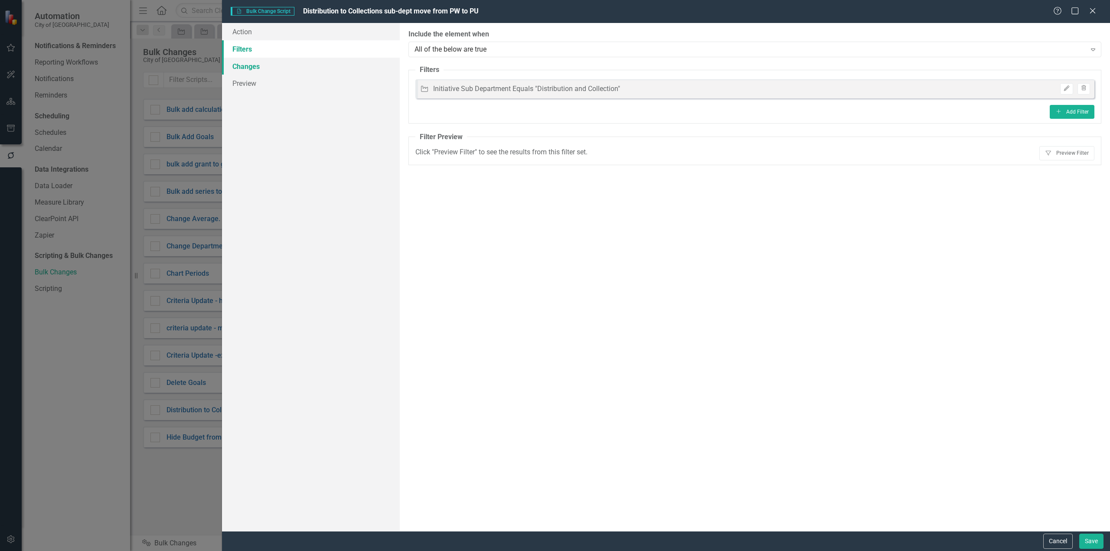
click at [239, 67] on link "Changes" at bounding box center [311, 66] width 178 height 17
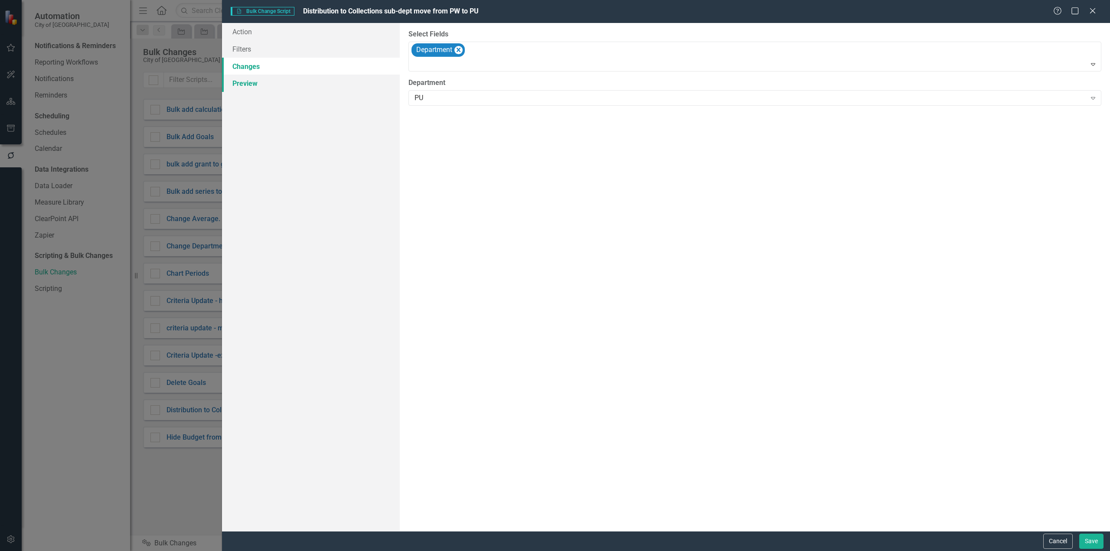
click at [246, 88] on link "Preview" at bounding box center [311, 83] width 178 height 17
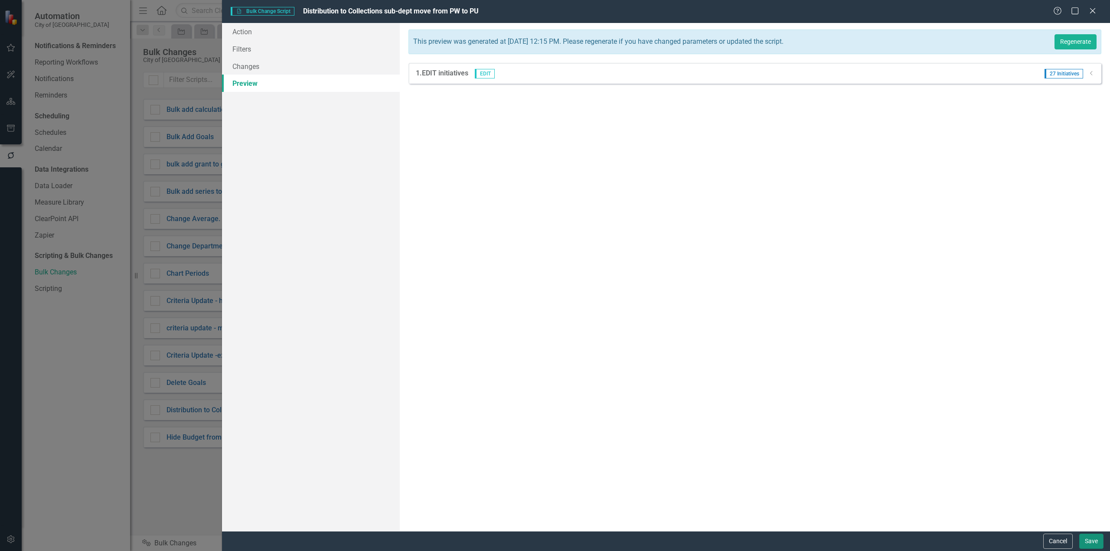
click at [1095, 541] on button "Save" at bounding box center [1091, 541] width 24 height 15
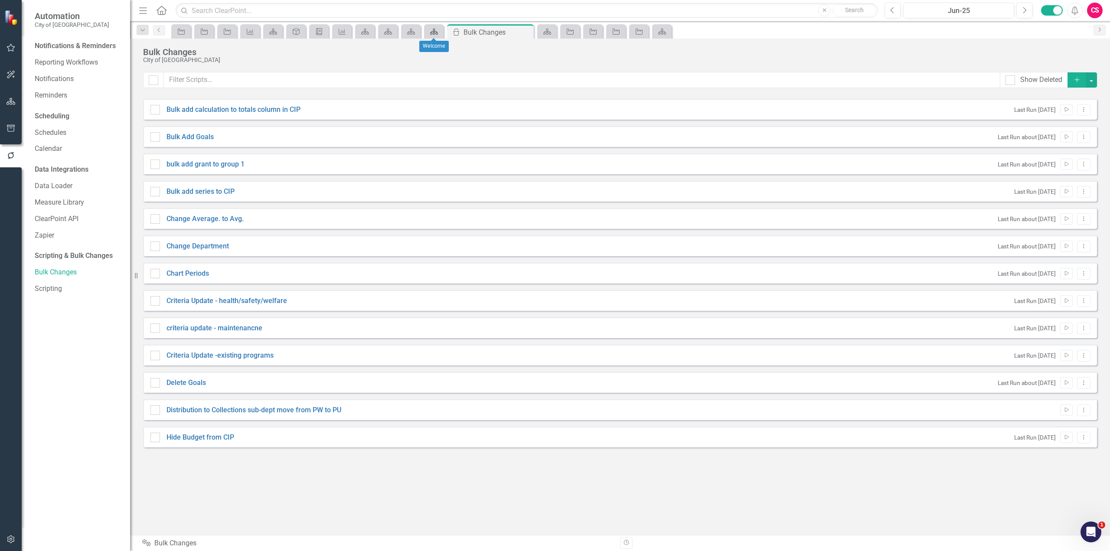
click at [431, 28] on icon "Scorecard" at bounding box center [434, 31] width 9 height 7
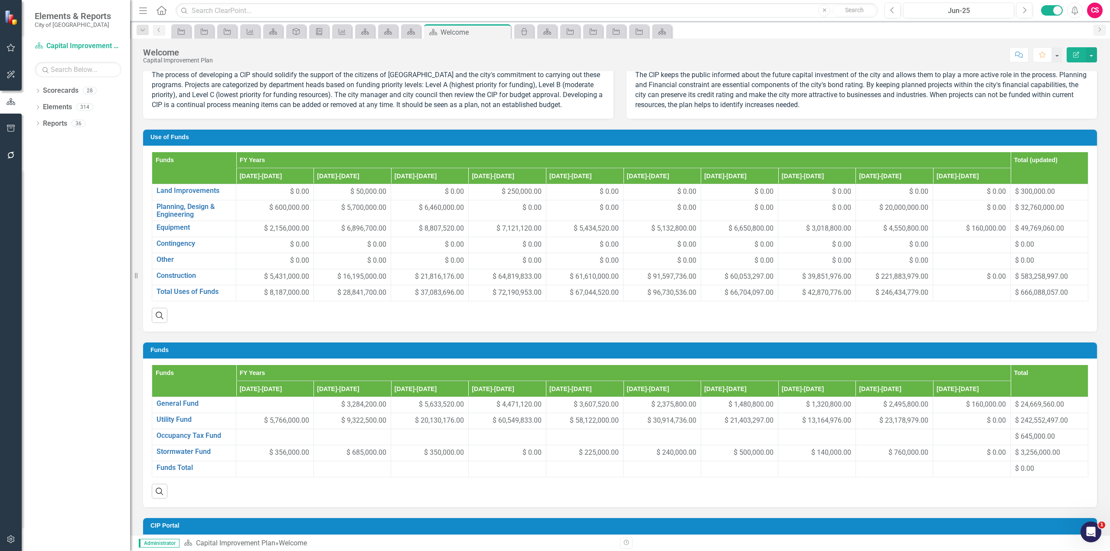
scroll to position [477, 0]
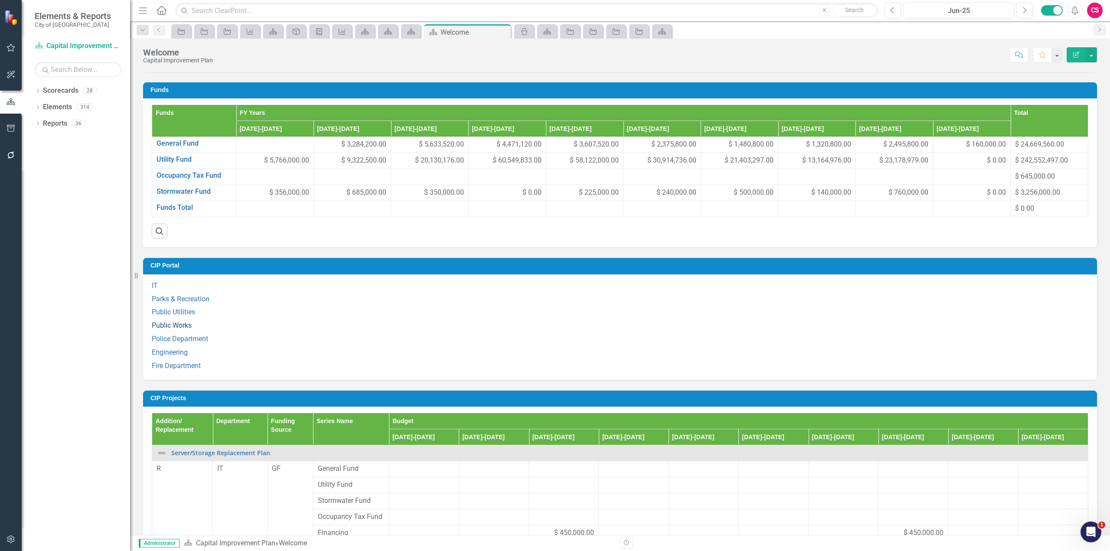
click at [186, 326] on link "Public Works" at bounding box center [172, 325] width 40 height 8
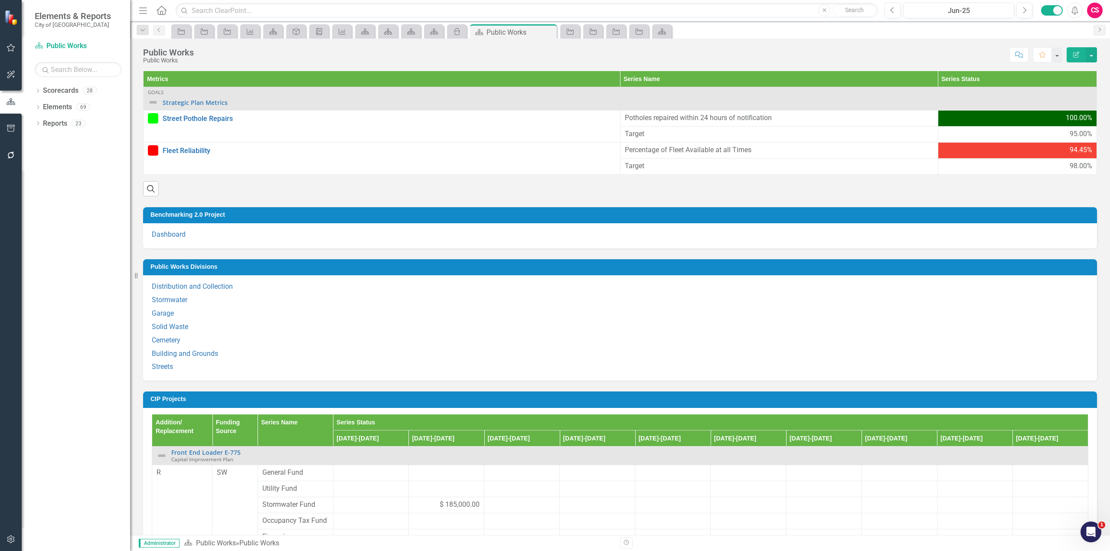
click at [360, 265] on h3 "Public Works Divisions" at bounding box center [621, 267] width 942 height 7
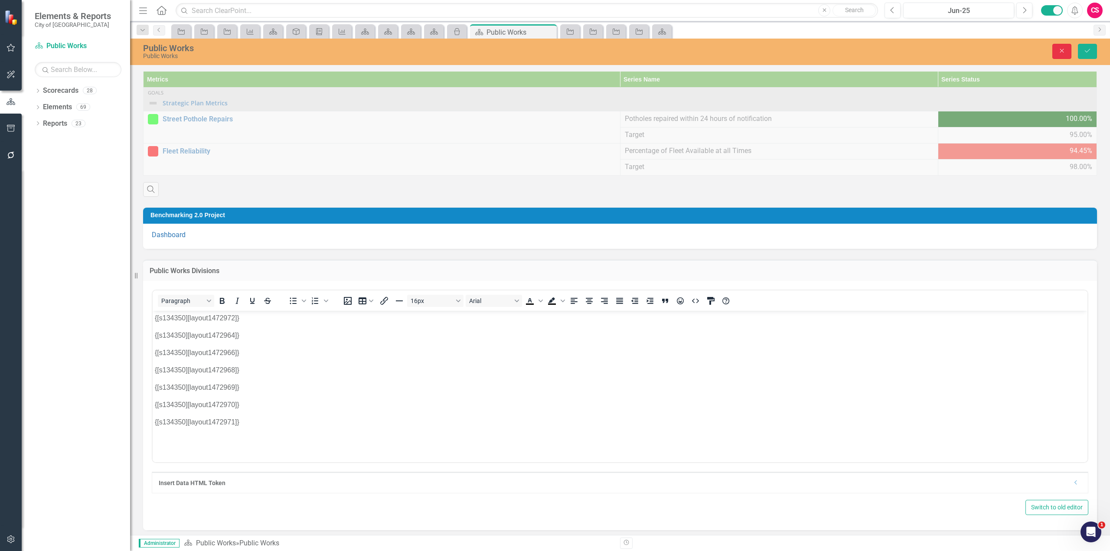
click at [1058, 51] on icon "Close" at bounding box center [1062, 51] width 8 height 6
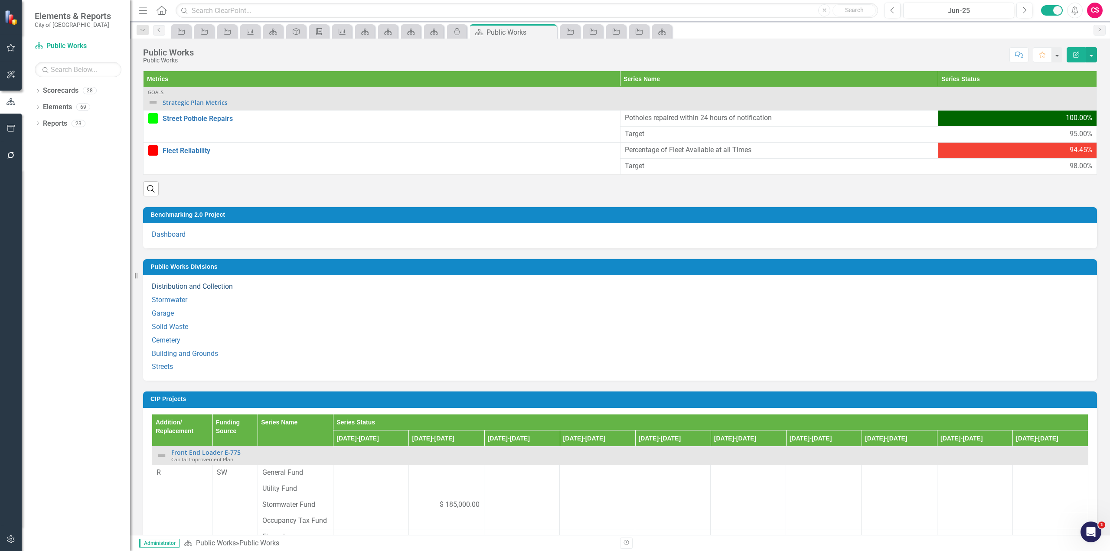
click at [218, 286] on link "Distribution and Collection" at bounding box center [192, 286] width 81 height 8
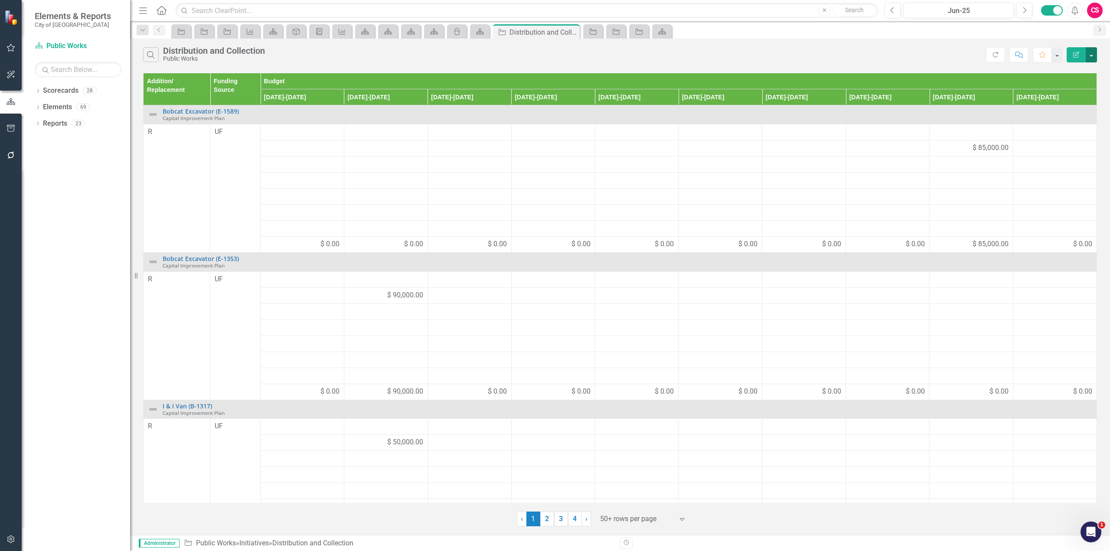
click at [1091, 58] on button "button" at bounding box center [1091, 54] width 11 height 15
click at [1066, 75] on link "Edit Report Edit Report" at bounding box center [1062, 71] width 69 height 16
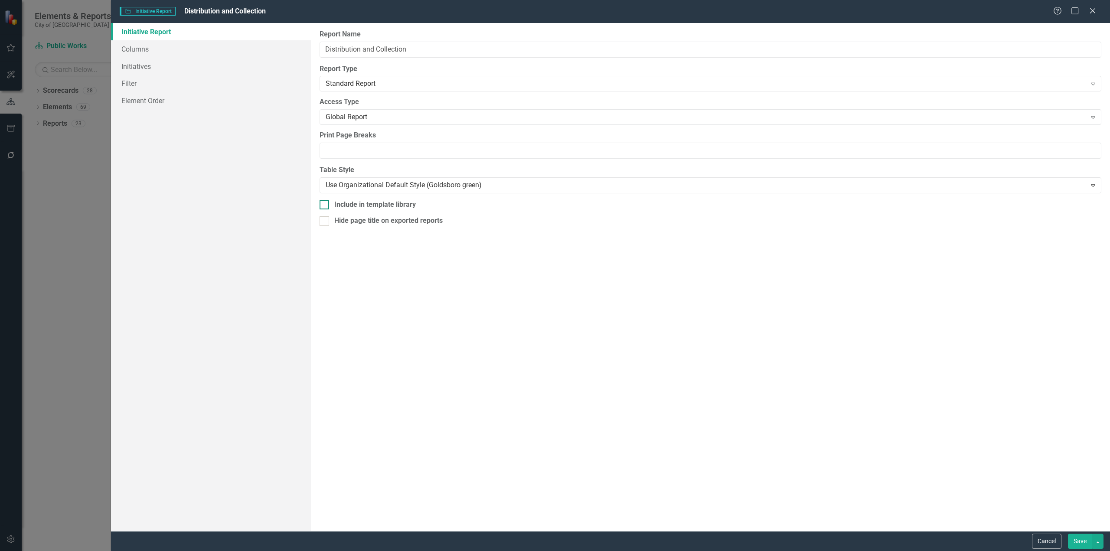
click at [401, 205] on div "Include in template library" at bounding box center [375, 205] width 82 height 10
click at [325, 205] on input "Include in template library" at bounding box center [323, 203] width 6 height 6
checkbox input "true"
click at [1079, 539] on button "Save" at bounding box center [1080, 541] width 24 height 15
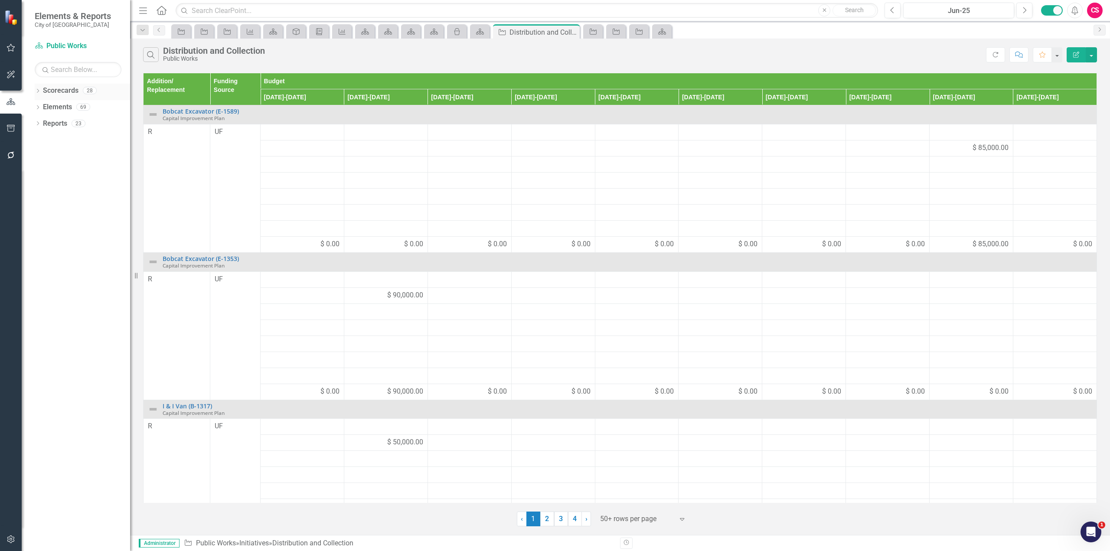
click at [41, 90] on icon "Dropdown" at bounding box center [38, 91] width 6 height 5
click at [474, 31] on div "Scorecard" at bounding box center [478, 31] width 12 height 11
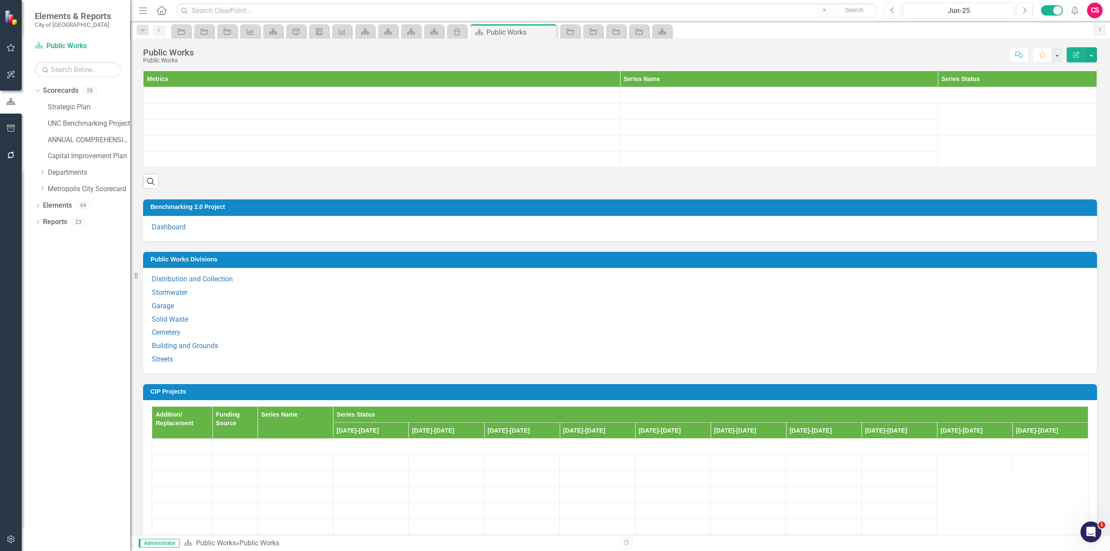
click at [445, 259] on h3 "Public Works Divisions" at bounding box center [621, 259] width 942 height 7
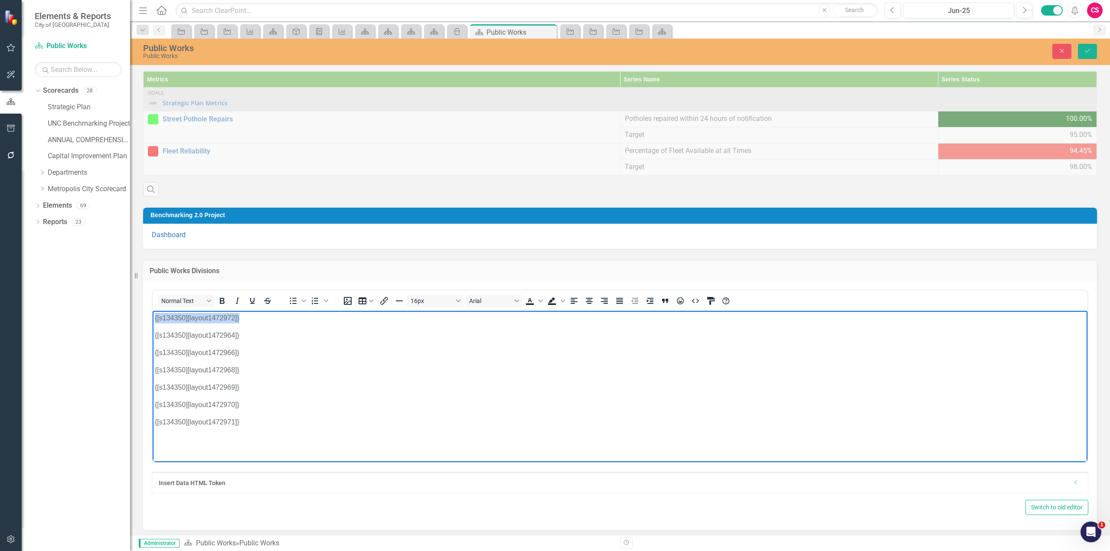
drag, startPoint x: 249, startPoint y: 320, endPoint x: 20, endPoint y: 312, distance: 229.1
click at [153, 312] on html "{[s134350][layout1472972]} {[s134350][layout1472964]} {[s134350][layout1472966]…" at bounding box center [620, 375] width 935 height 130
drag, startPoint x: 1092, startPoint y: 50, endPoint x: 390, endPoint y: 122, distance: 705.7
click at [1092, 50] on button "Save" at bounding box center [1087, 51] width 19 height 15
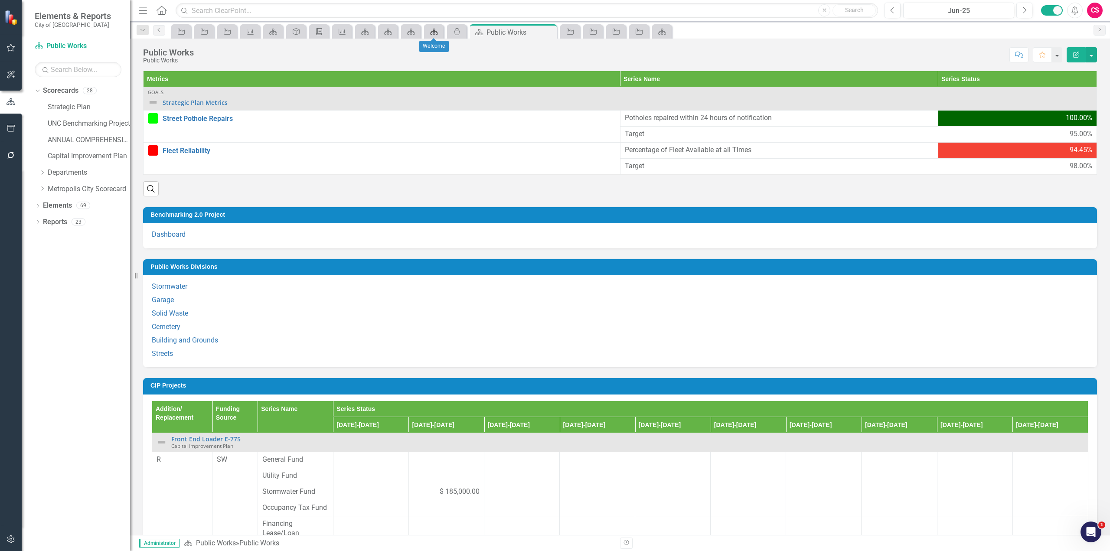
click at [432, 36] on div "Scorecard" at bounding box center [432, 31] width 12 height 11
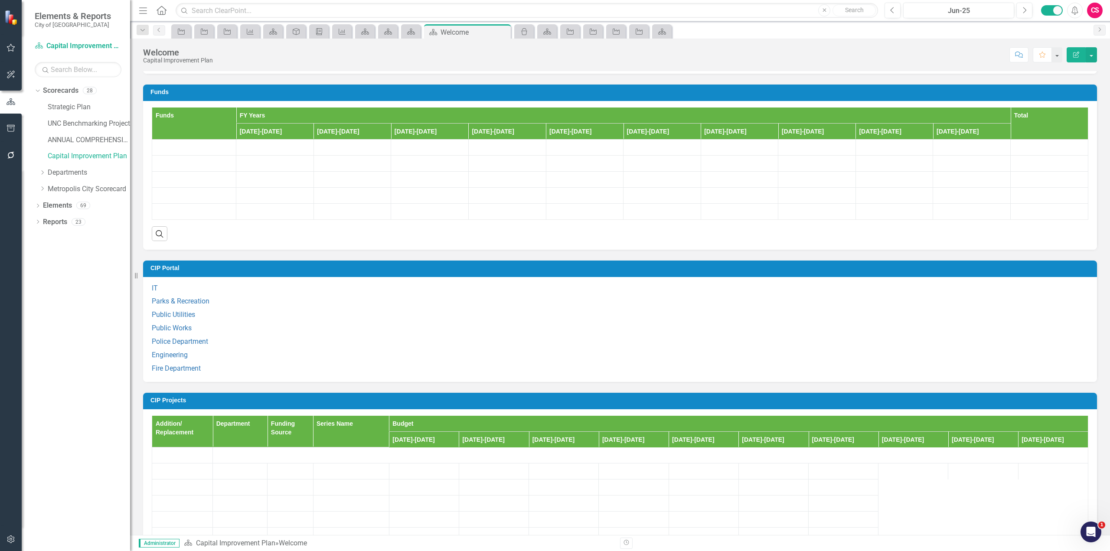
scroll to position [607, 0]
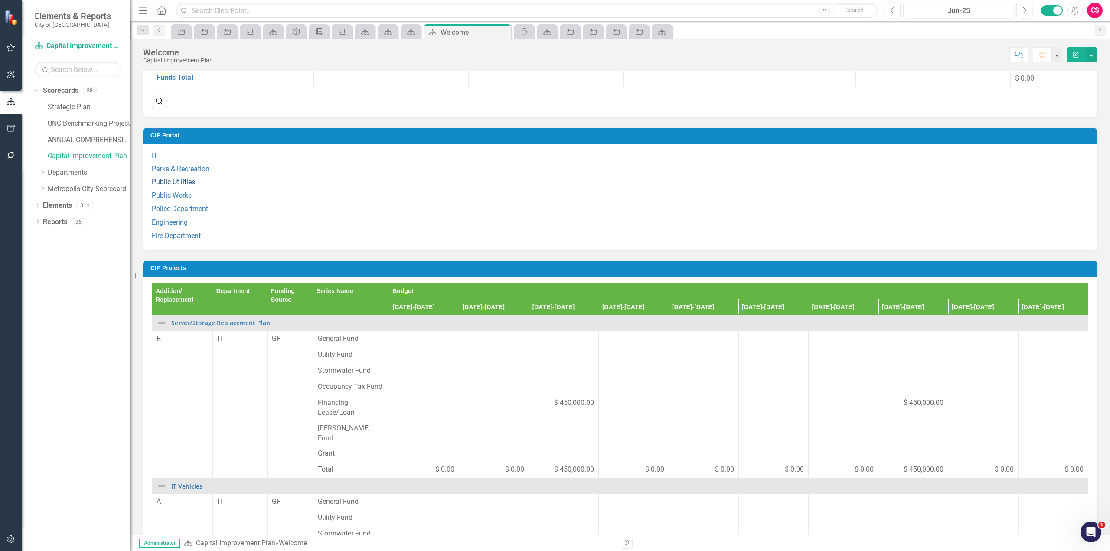
click at [174, 178] on link "Public Utilities" at bounding box center [173, 182] width 43 height 8
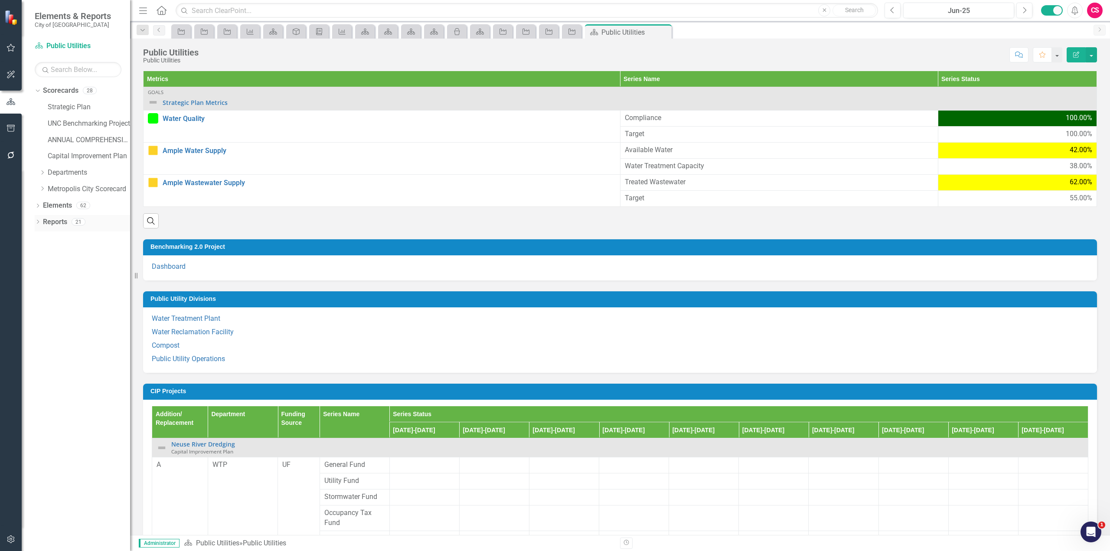
click at [59, 222] on link "Reports" at bounding box center [55, 222] width 24 height 10
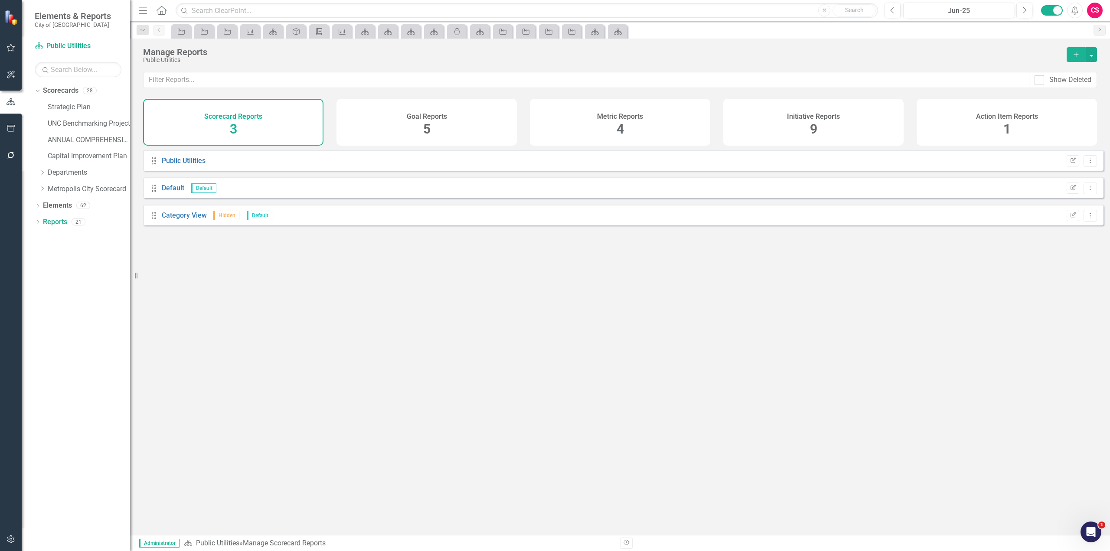
click at [851, 135] on div "Initiative Reports 9" at bounding box center [813, 122] width 180 height 47
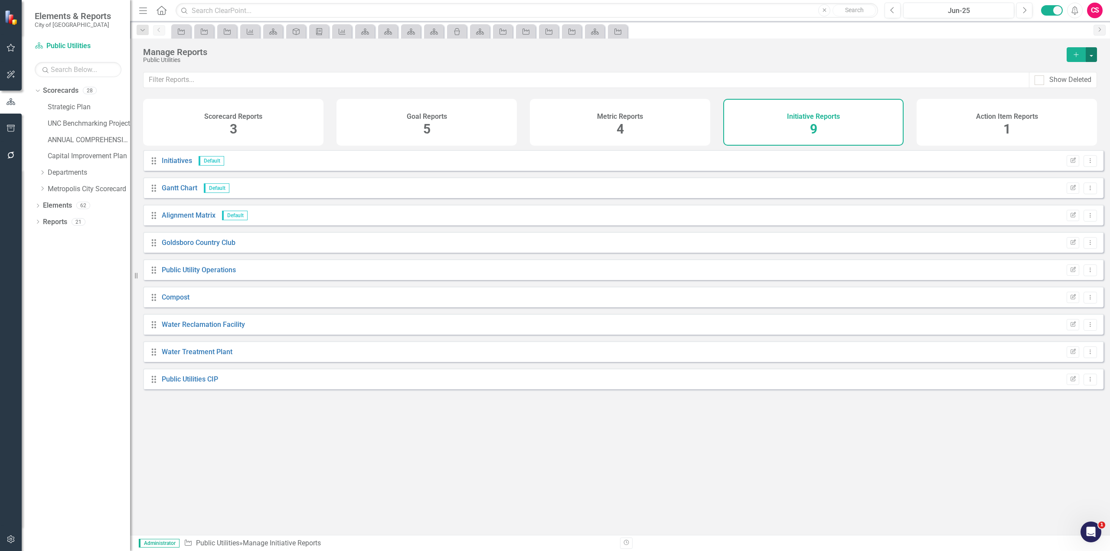
click at [1090, 59] on button "button" at bounding box center [1091, 54] width 11 height 15
click at [1075, 86] on link "Copy Add From Template" at bounding box center [1056, 86] width 81 height 16
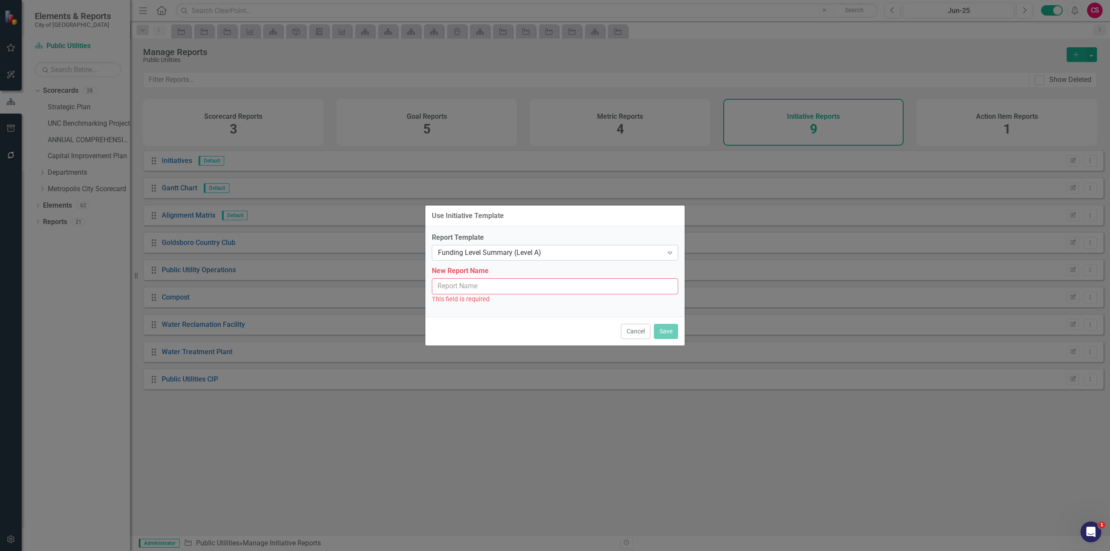
click at [537, 251] on div "Funding Level Summary (Level A)" at bounding box center [550, 253] width 225 height 10
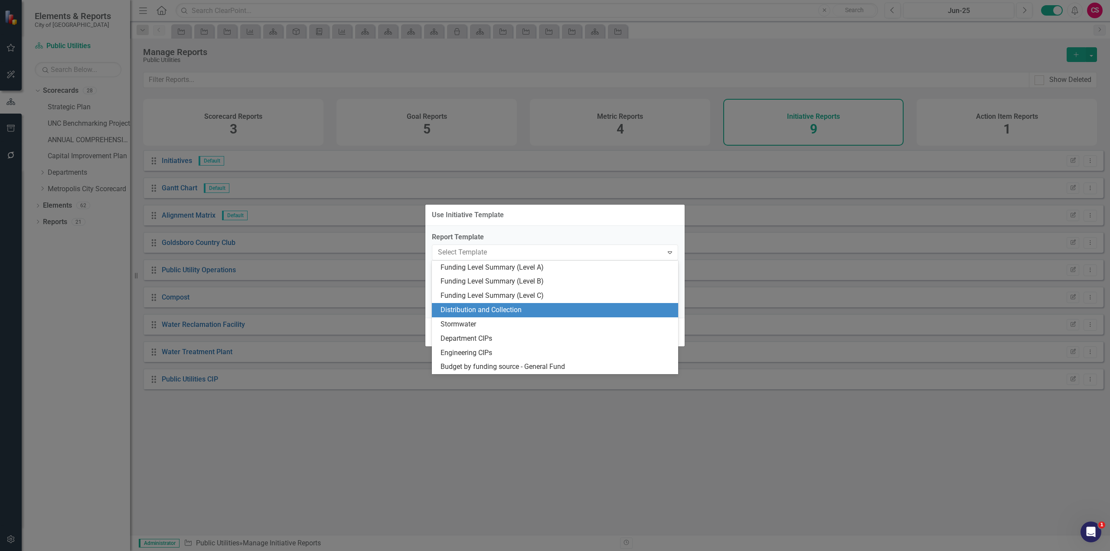
click at [515, 304] on div "Distribution and Collection" at bounding box center [555, 310] width 246 height 14
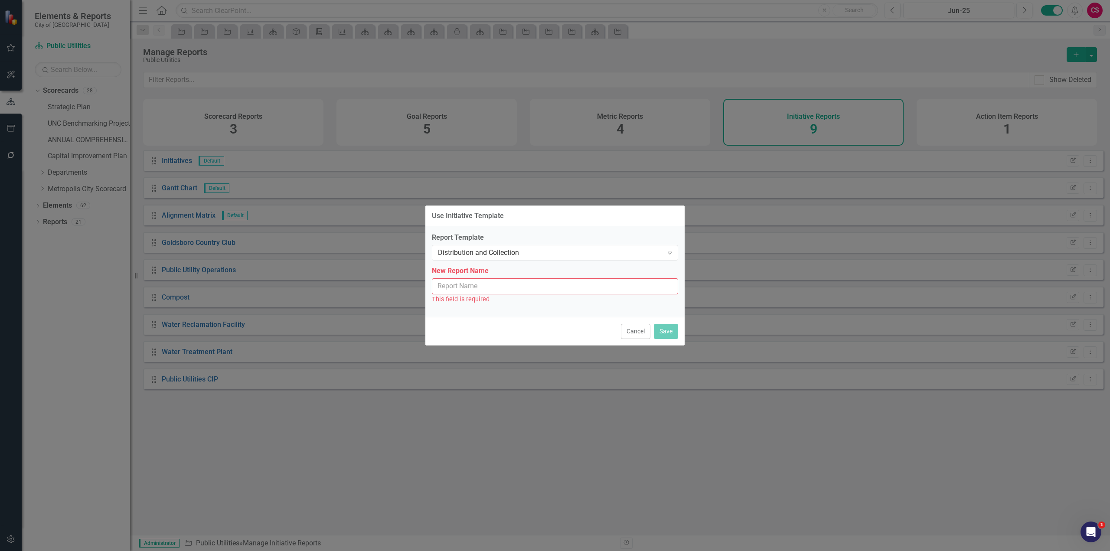
click at [481, 287] on input "New Report Name" at bounding box center [555, 286] width 246 height 16
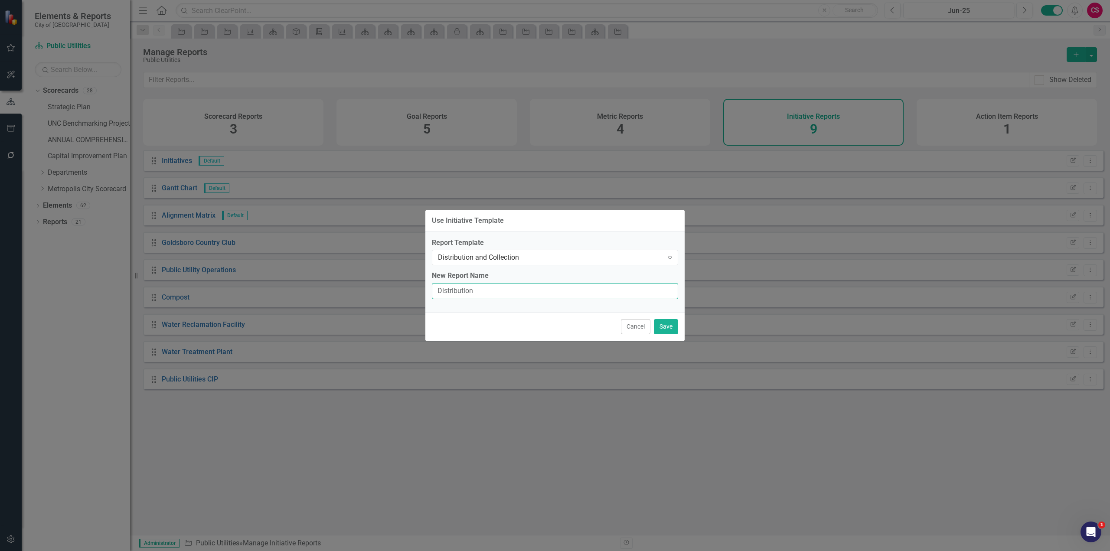
type input "Distribution and Collection"
click at [668, 326] on button "Save" at bounding box center [666, 326] width 24 height 15
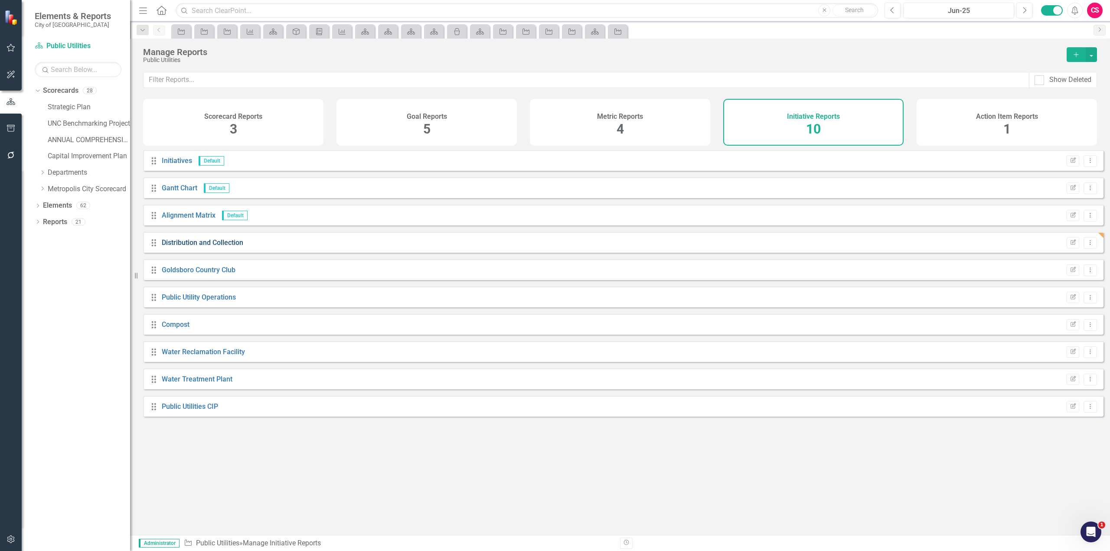
click at [201, 247] on link "Distribution and Collection" at bounding box center [203, 243] width 82 height 8
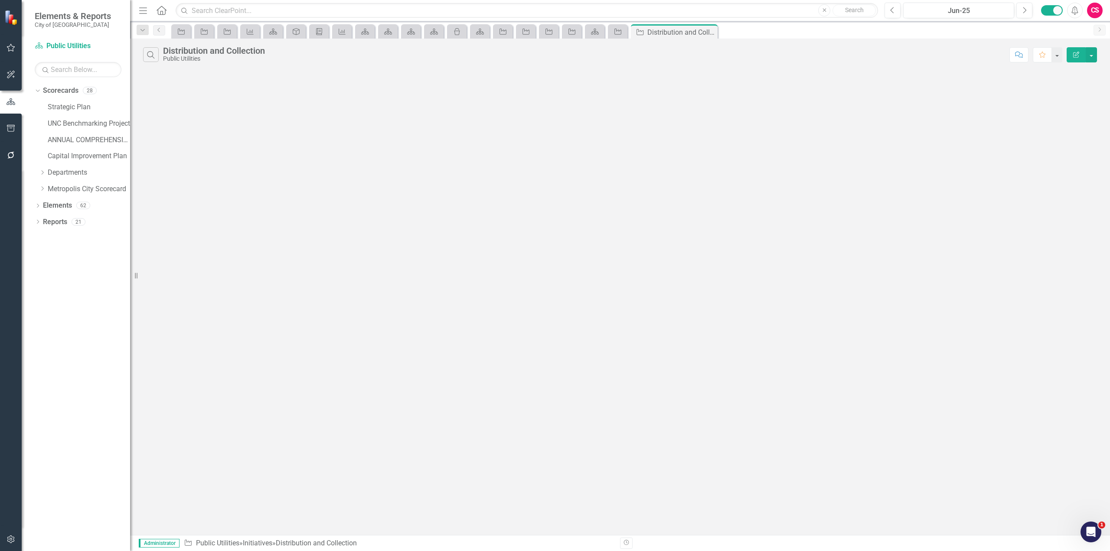
click at [1075, 59] on button "Edit Report" at bounding box center [1076, 54] width 19 height 15
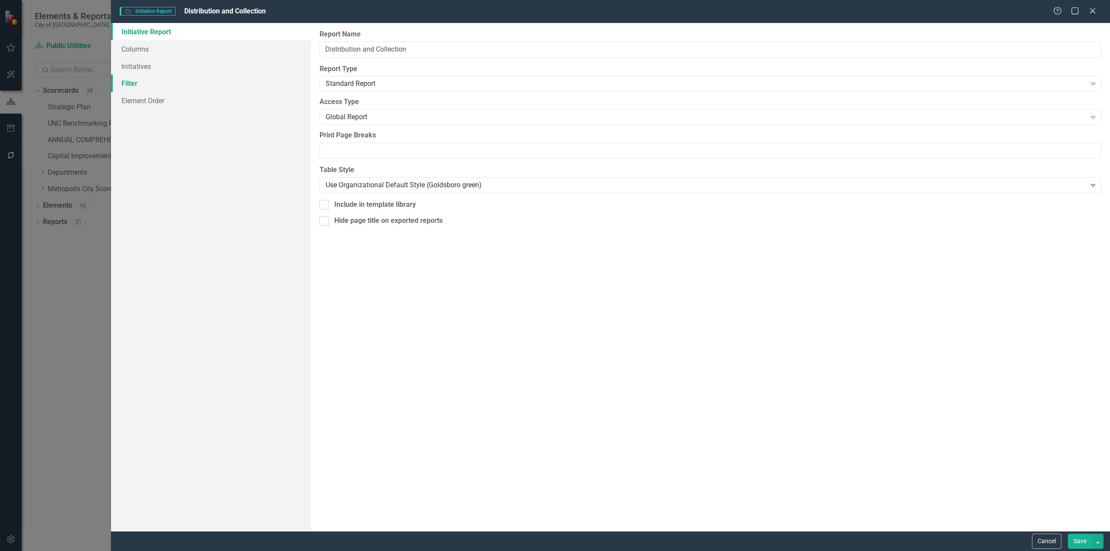
click at [163, 88] on link "Filter" at bounding box center [211, 83] width 200 height 17
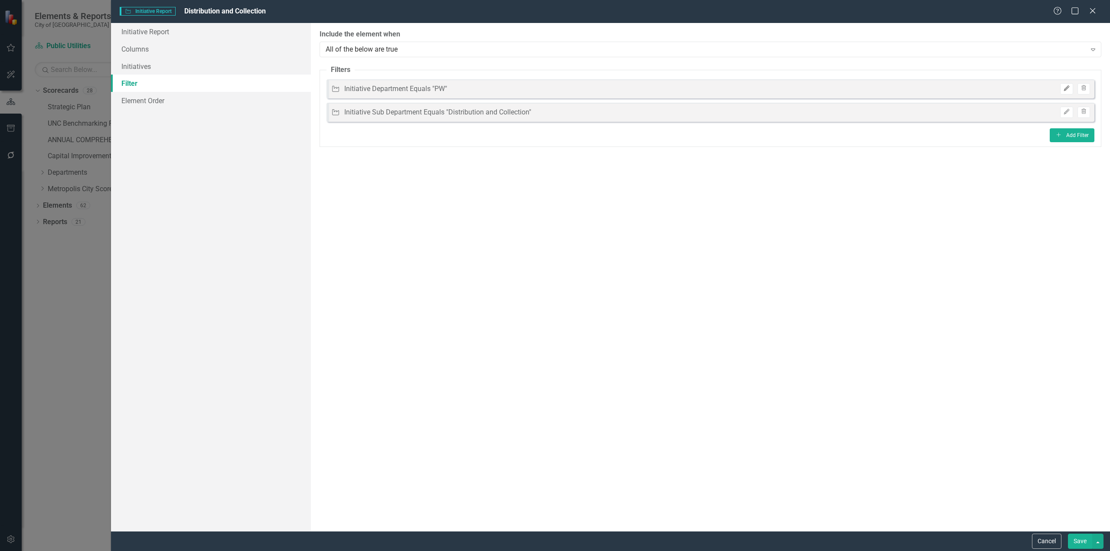
click at [1065, 88] on icon "Edit" at bounding box center [1066, 88] width 7 height 5
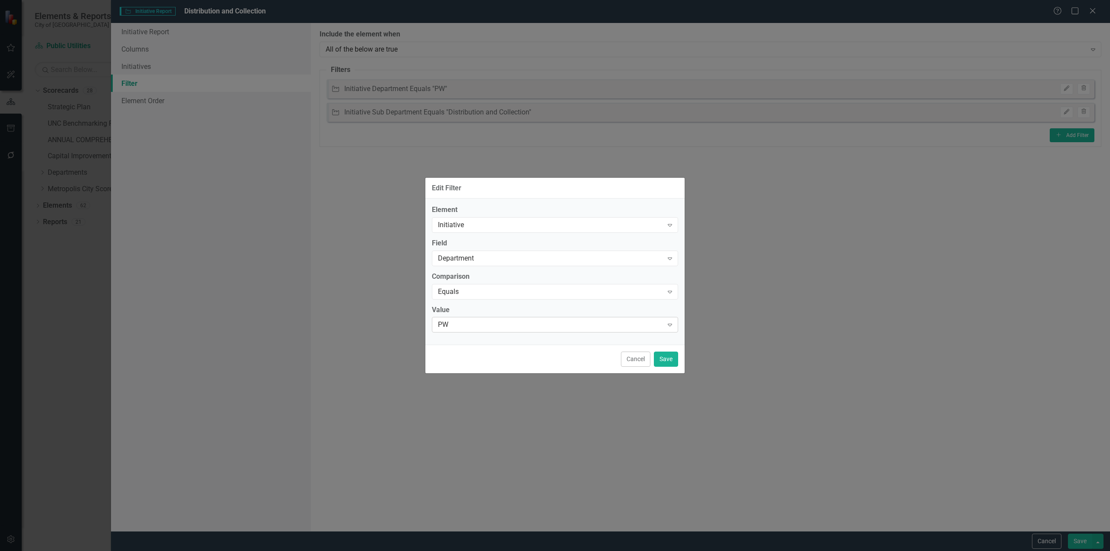
click at [484, 326] on div "PW" at bounding box center [550, 325] width 225 height 10
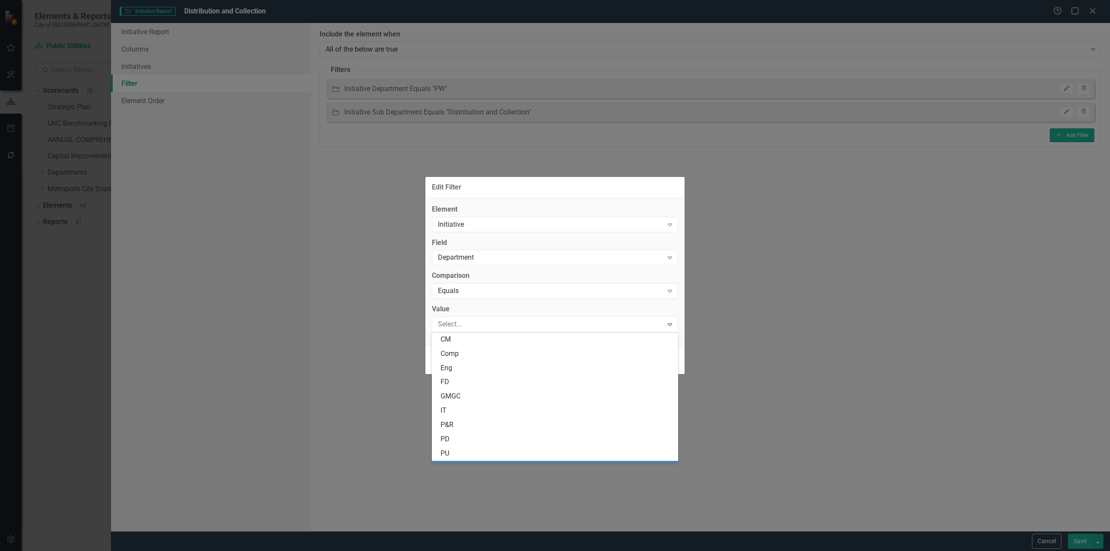
scroll to position [41, 0]
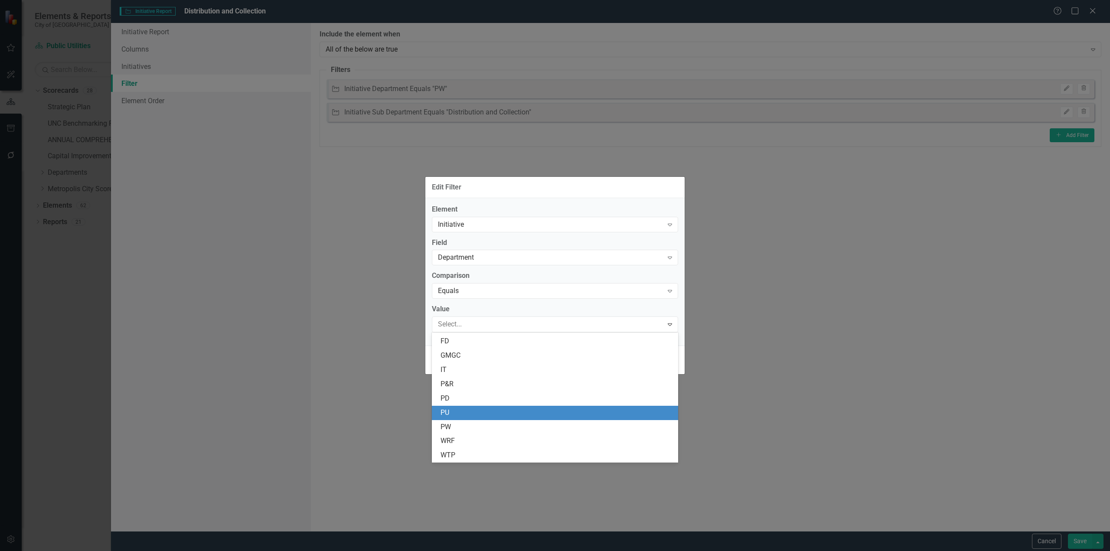
click at [447, 406] on div "PU" at bounding box center [555, 413] width 246 height 14
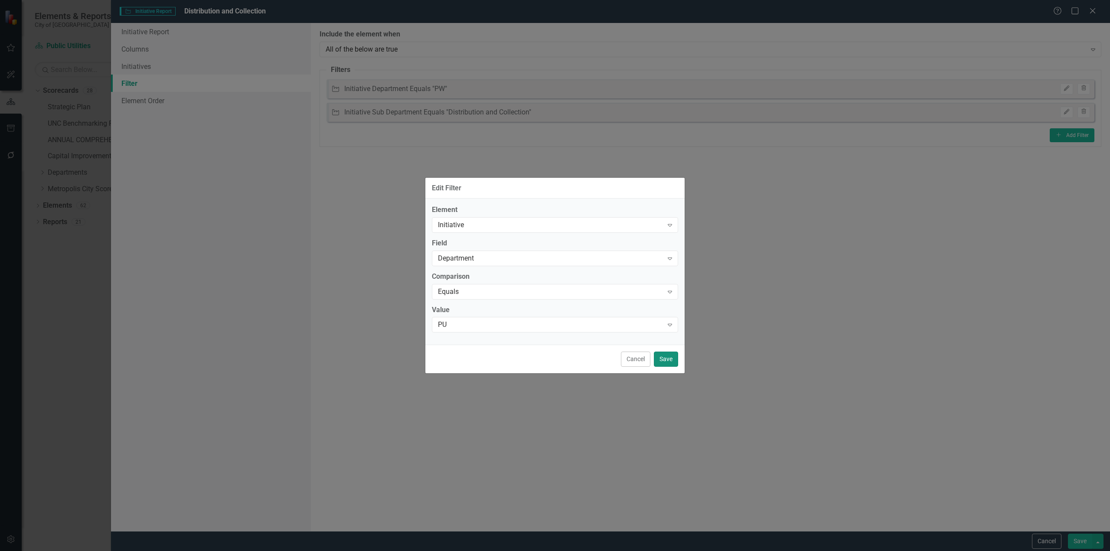
click at [667, 359] on button "Save" at bounding box center [666, 359] width 24 height 15
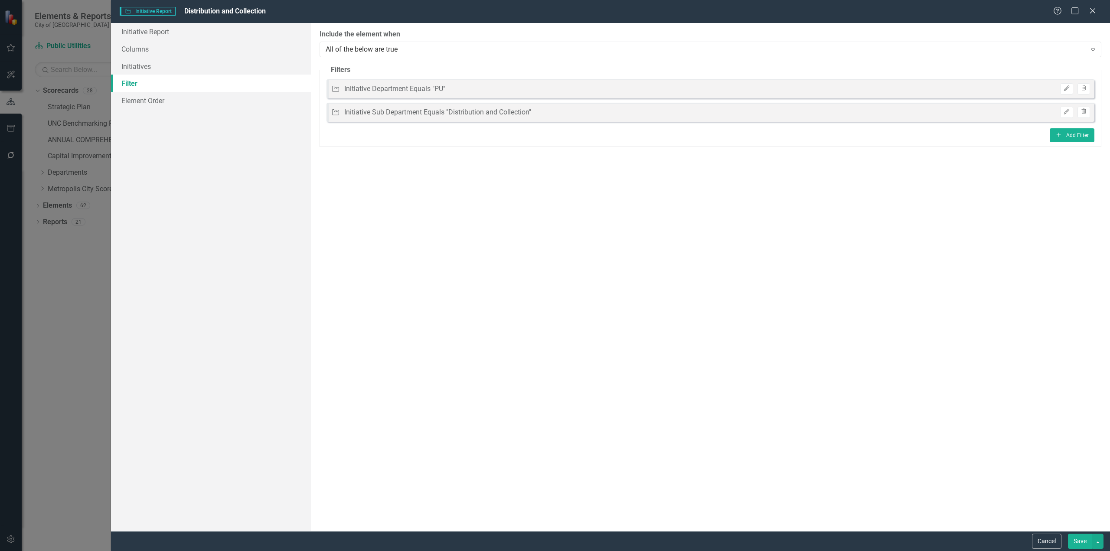
click at [1081, 537] on button "Save" at bounding box center [1080, 541] width 24 height 15
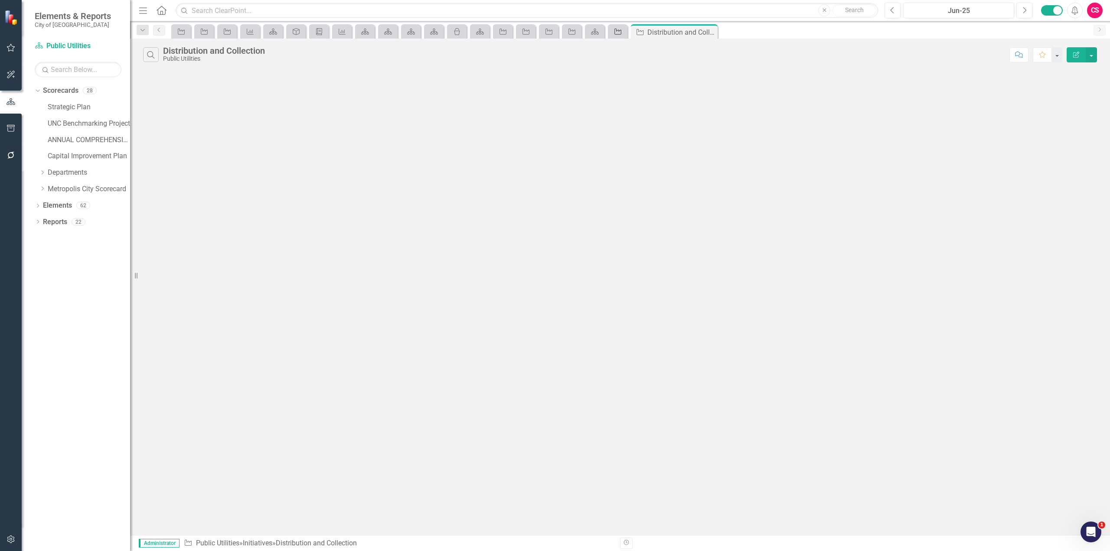
click at [618, 34] on icon "Initiative" at bounding box center [618, 31] width 9 height 7
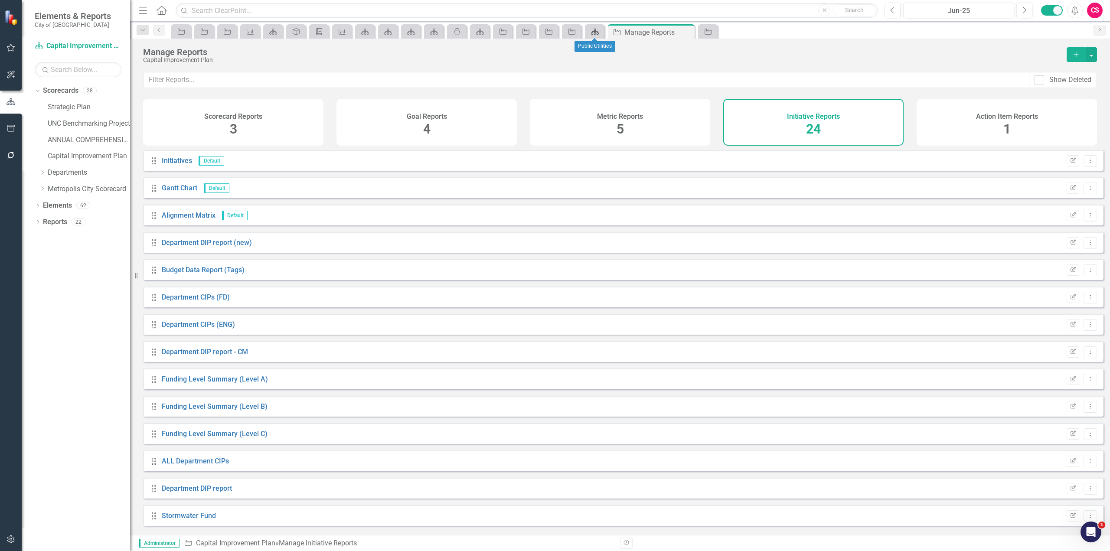
click at [593, 33] on icon at bounding box center [595, 32] width 8 height 6
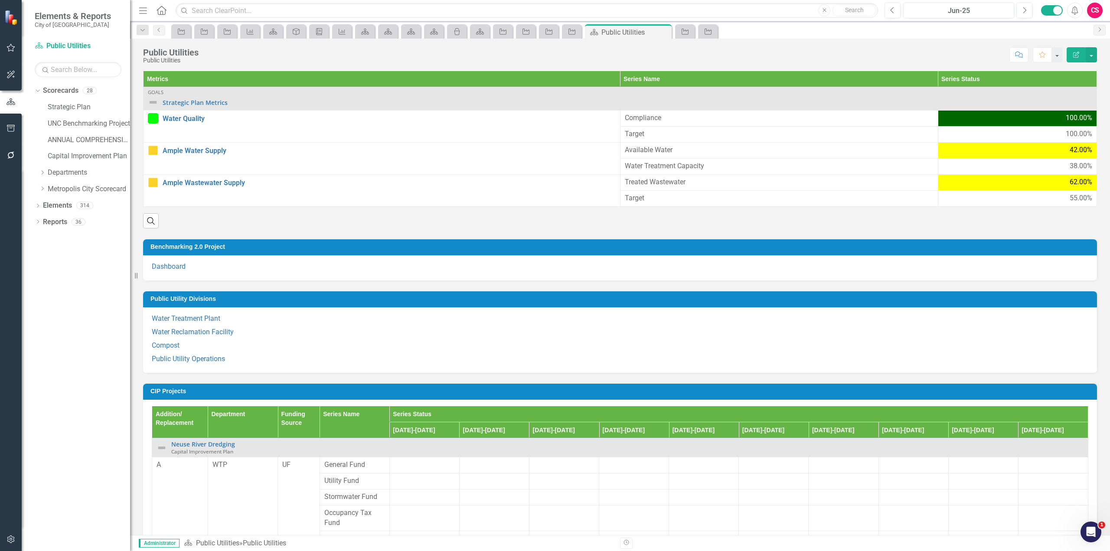
click at [402, 290] on div "Public Utility Divisions Water Treatment Plant Water Reclamation Facility Compo…" at bounding box center [620, 327] width 967 height 92
click at [402, 296] on h3 "Public Utility Divisions" at bounding box center [621, 299] width 942 height 7
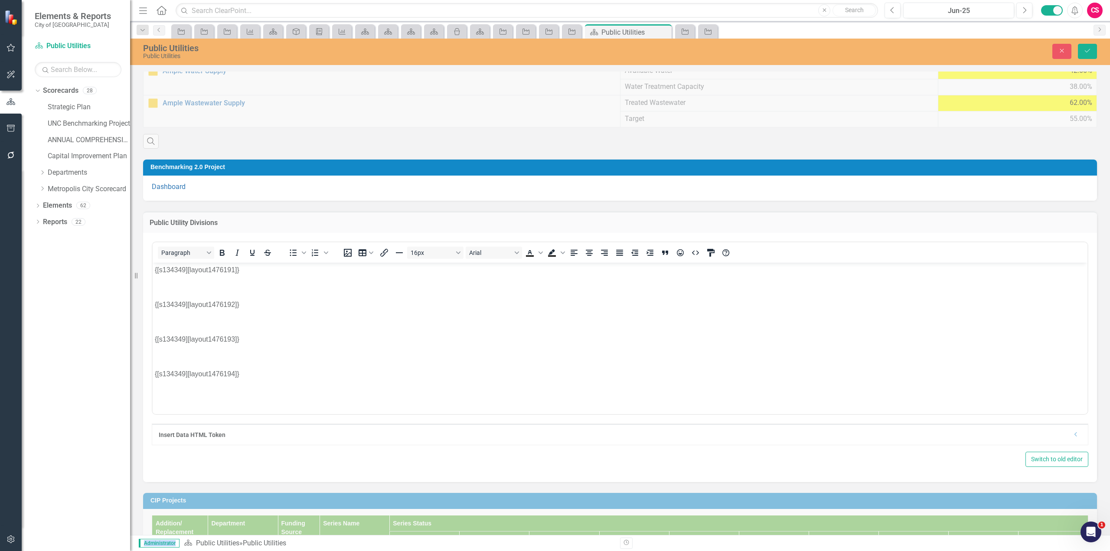
scroll to position [130, 0]
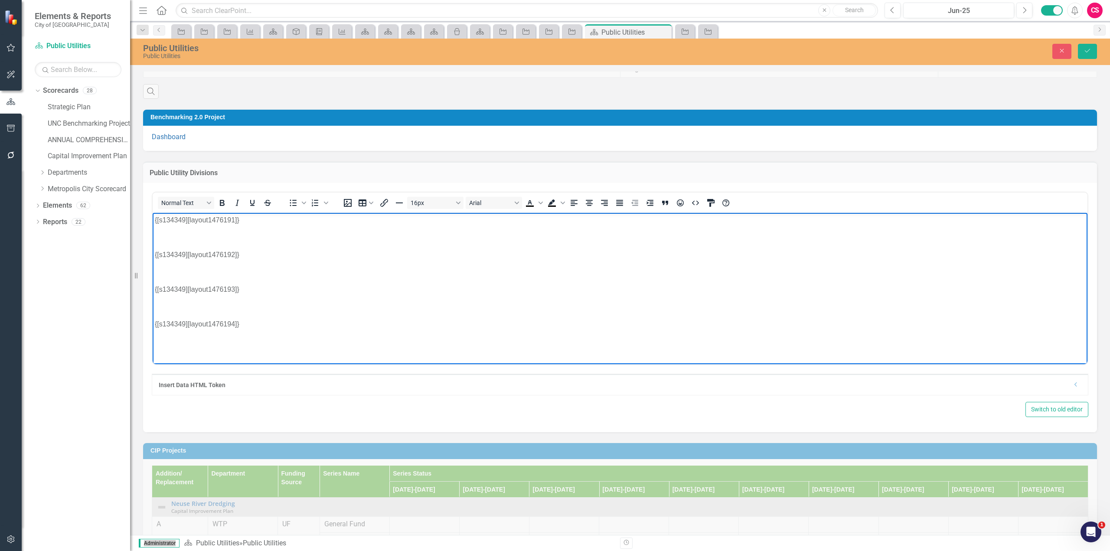
click at [250, 324] on p "{[s134349][layout1476194]}" at bounding box center [620, 324] width 931 height 10
click at [180, 343] on html "{[s134349][layout1476191]} {[s134349][layout1476192]} {[s134349][layout1476193]…" at bounding box center [620, 277] width 935 height 130
click at [181, 314] on body "{[s134349][layout1476191]} {[s134349][layout1476192]} {[s134349][layout1476193]…" at bounding box center [620, 277] width 935 height 130
click at [185, 304] on p "Rich Text Area. Press ALT-0 for help." at bounding box center [620, 306] width 931 height 10
click at [181, 265] on body "{[s134349][layout1476191]} {[s134349][layout1476192]} {[s134349][layout1476193]…" at bounding box center [620, 277] width 935 height 130
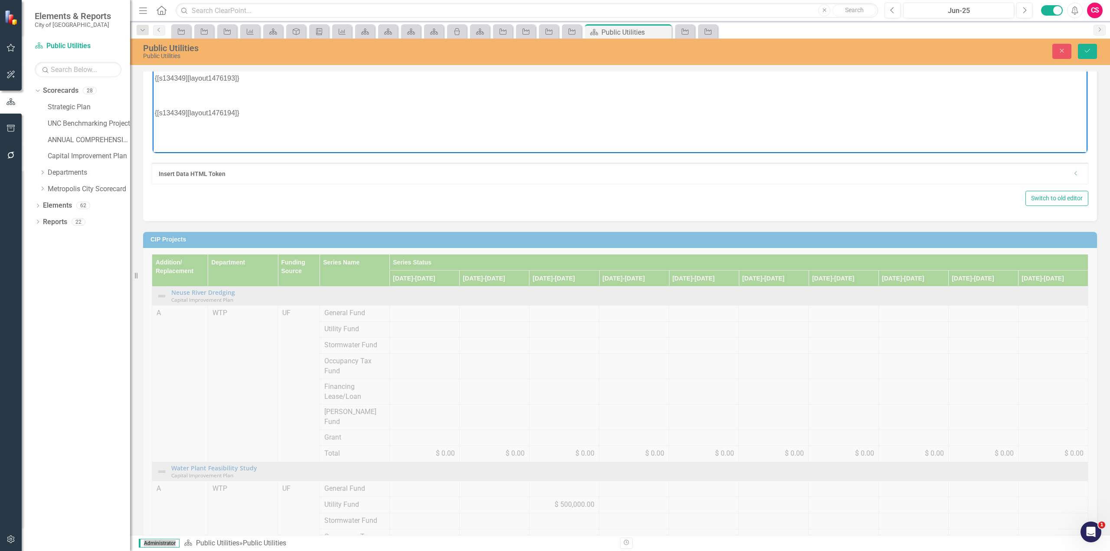
scroll to position [249, 0]
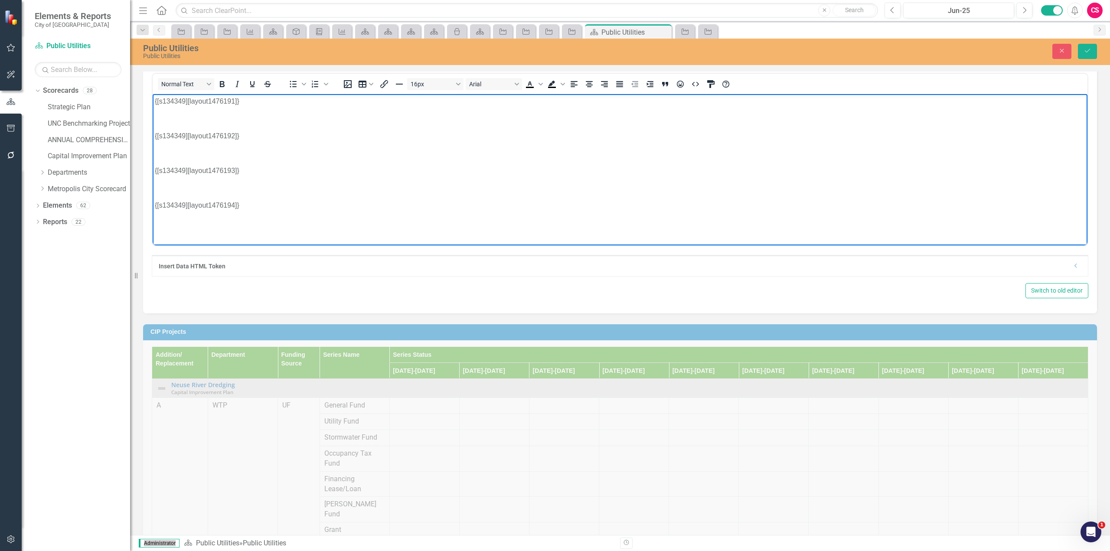
click at [276, 210] on body "{[s134349][layout1476191]} {[s134349][layout1476192]} {[s134349][layout1476193]…" at bounding box center [620, 159] width 935 height 130
click at [1073, 268] on icon "Dropdown" at bounding box center [1076, 265] width 7 height 5
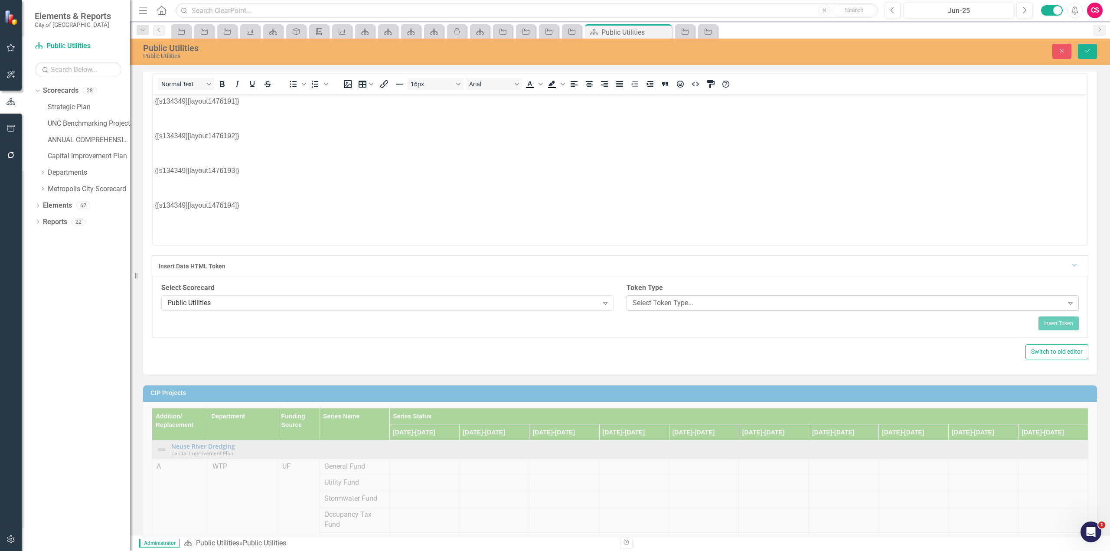
click at [653, 305] on div "Select Token Type..." at bounding box center [848, 303] width 431 height 10
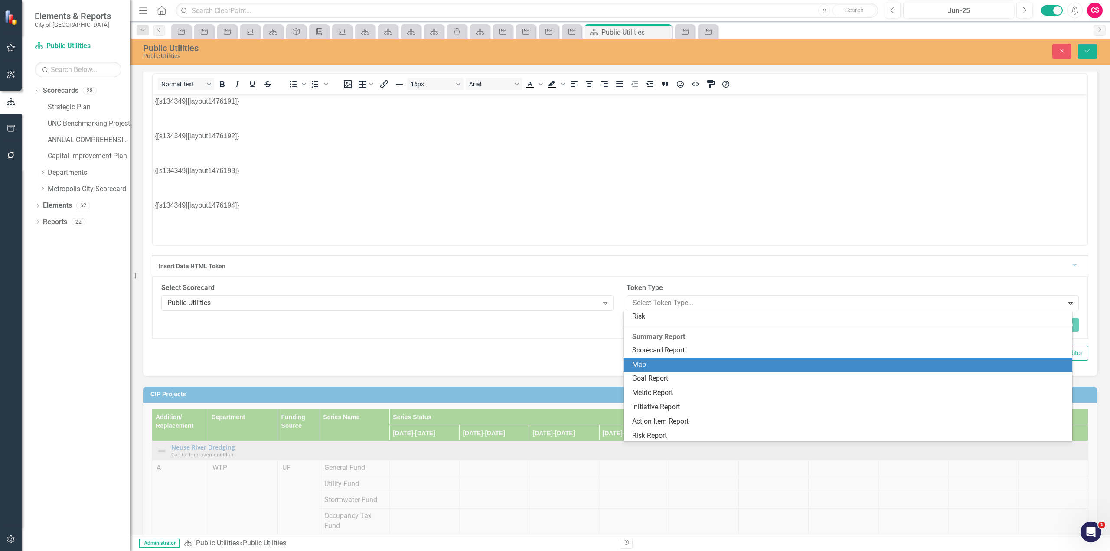
scroll to position [132, 0]
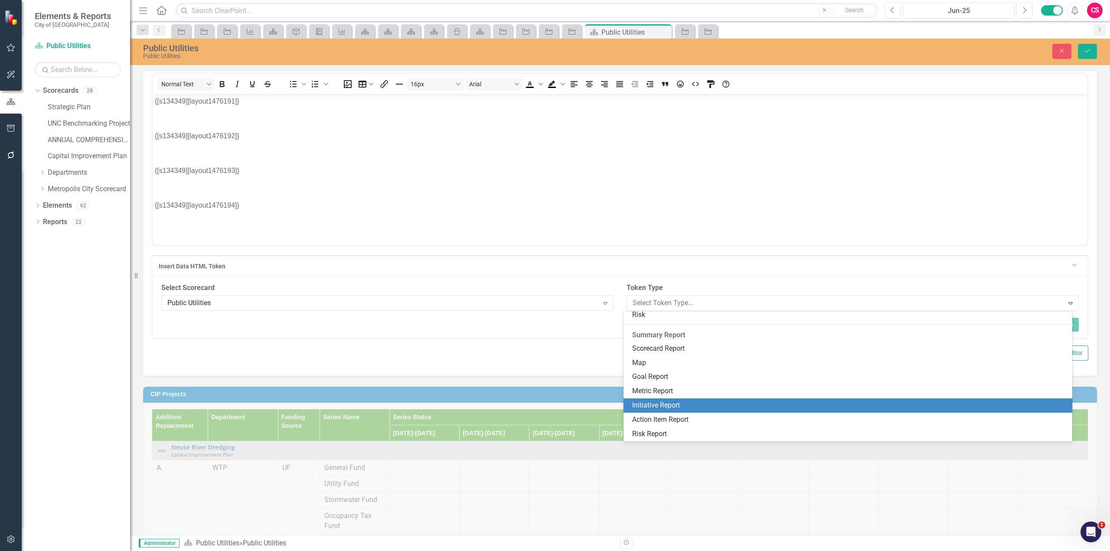
click at [680, 404] on div "Initiative Report" at bounding box center [849, 406] width 435 height 10
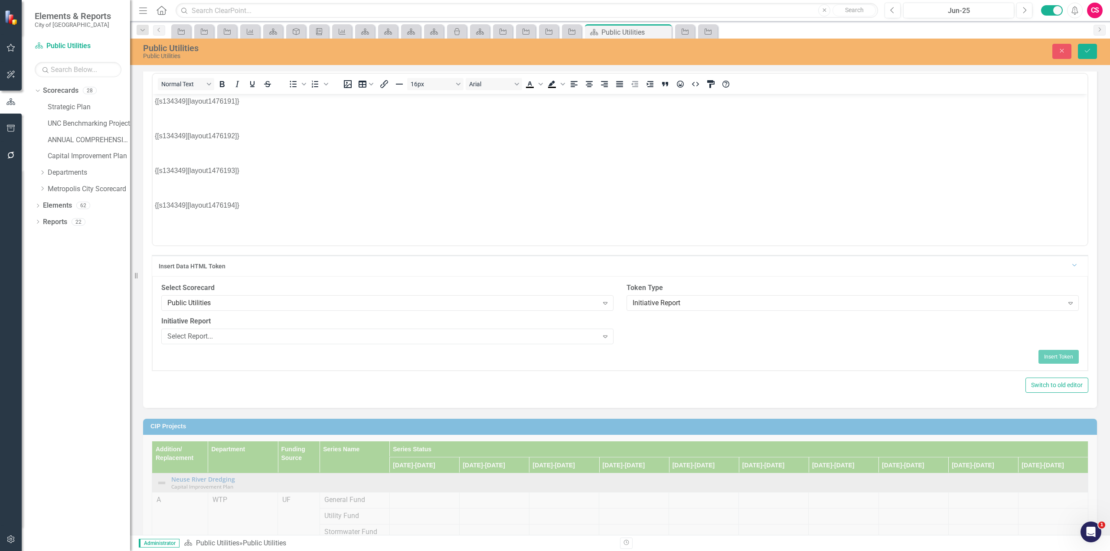
click at [304, 344] on div "Initiative Report Select Report... Expand" at bounding box center [387, 333] width 465 height 33
click at [307, 337] on div "Select Report..." at bounding box center [382, 336] width 431 height 10
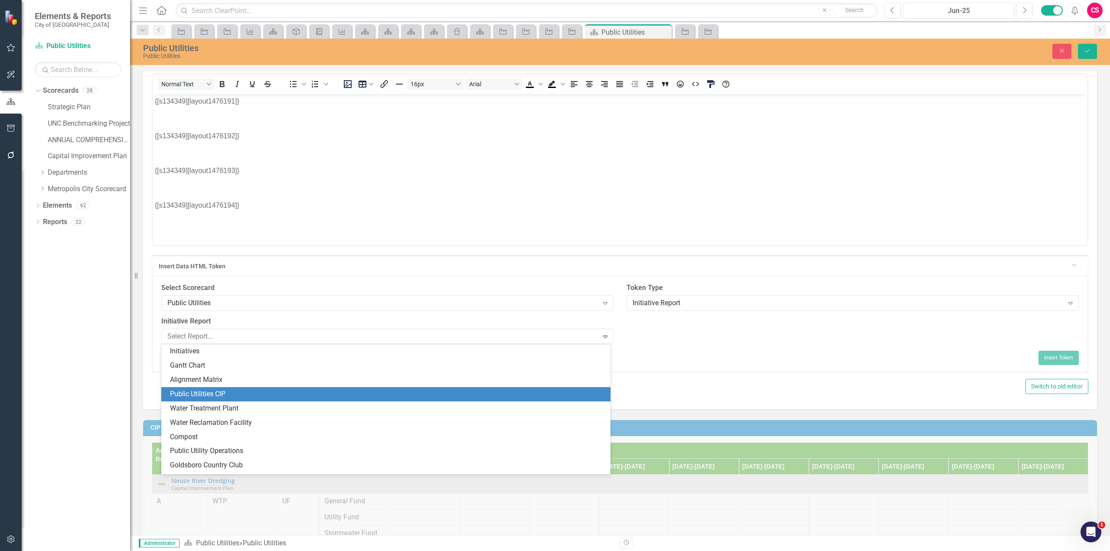
type input "d"
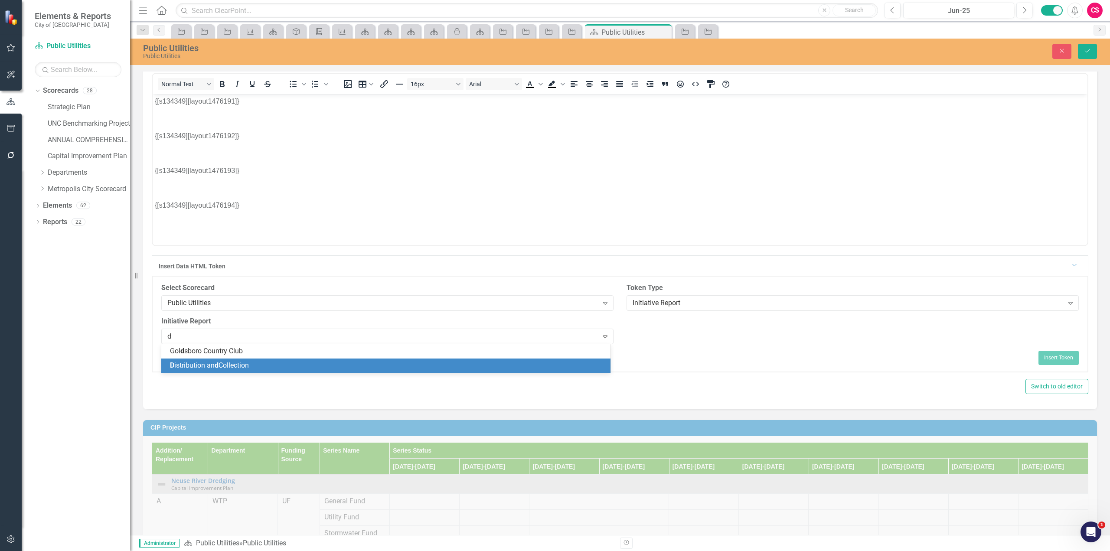
click at [296, 367] on div "D istribution an d Collection" at bounding box center [387, 366] width 435 height 10
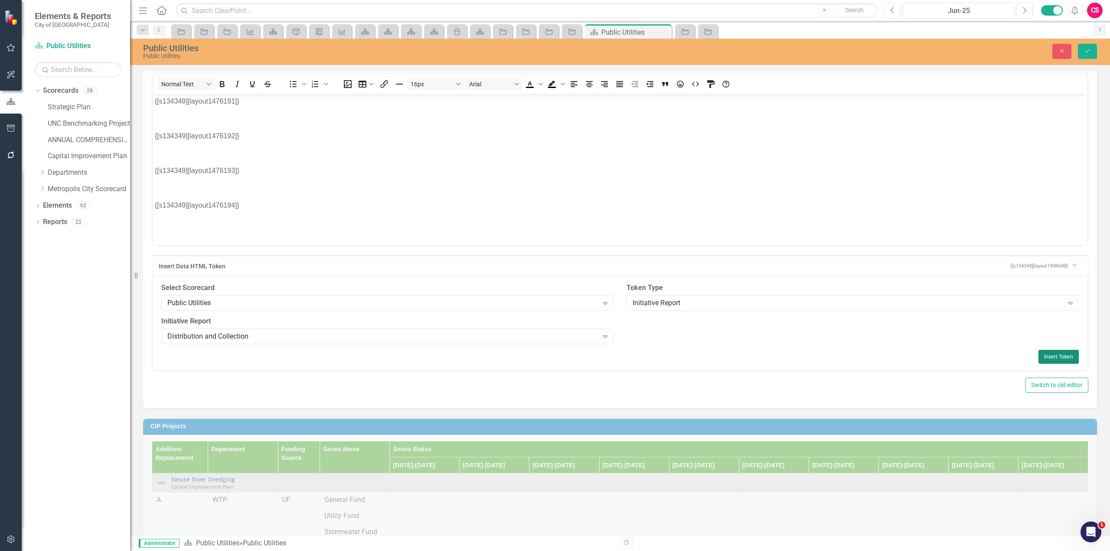
click at [1039, 358] on button "Insert Token" at bounding box center [1059, 357] width 40 height 14
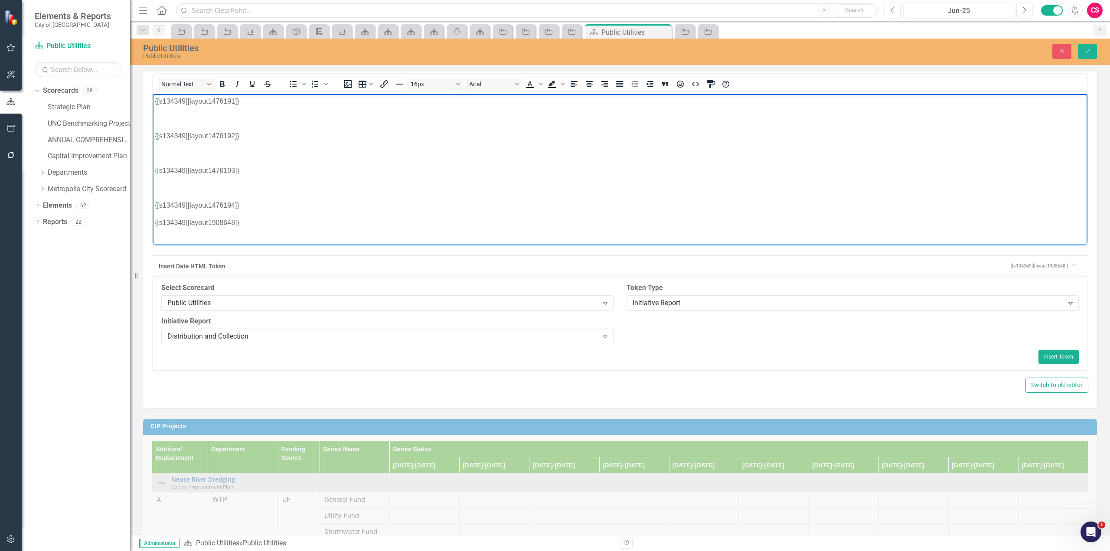
click at [231, 212] on body "{[s134349][layout1476191]} {[s134349][layout1476192]} {[s134349][layout1476193]…" at bounding box center [620, 165] width 935 height 143
click at [264, 209] on p "{[s134349][layout1476194]}" at bounding box center [620, 205] width 931 height 10
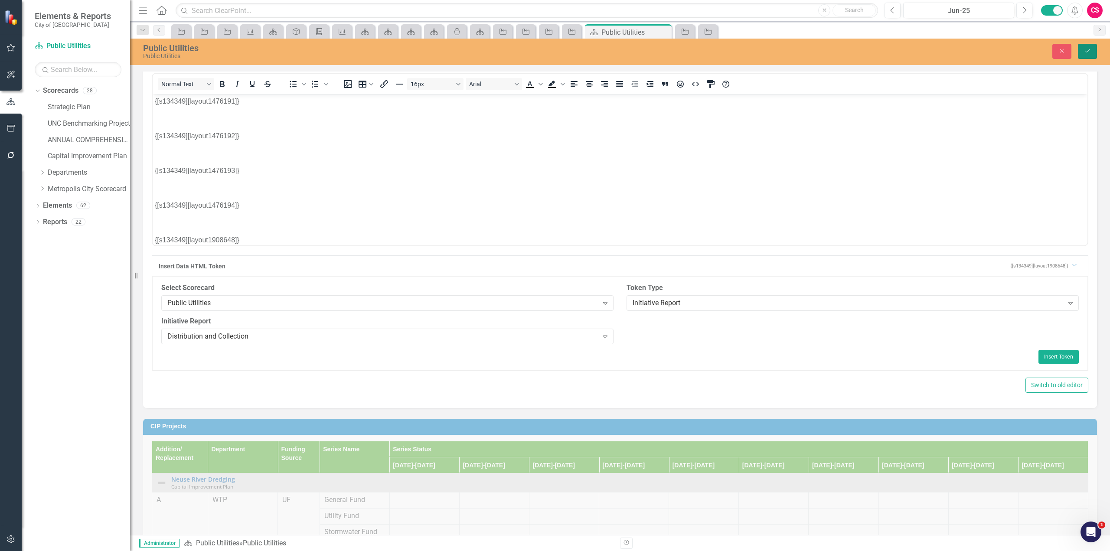
click at [1091, 52] on button "Save" at bounding box center [1087, 51] width 19 height 15
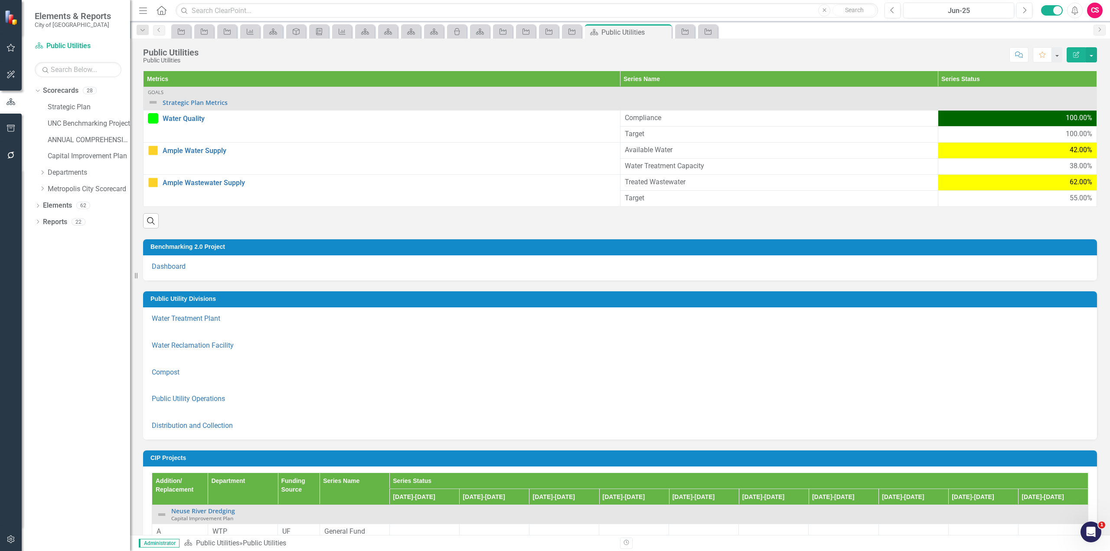
click at [527, 300] on h3 "Public Utility Divisions" at bounding box center [621, 299] width 942 height 7
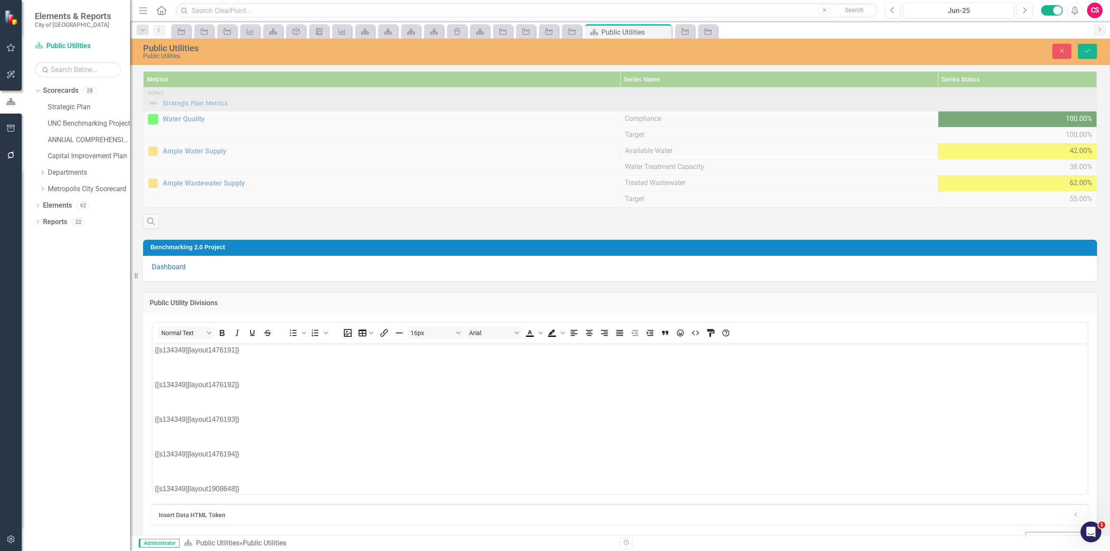
scroll to position [0, 0]
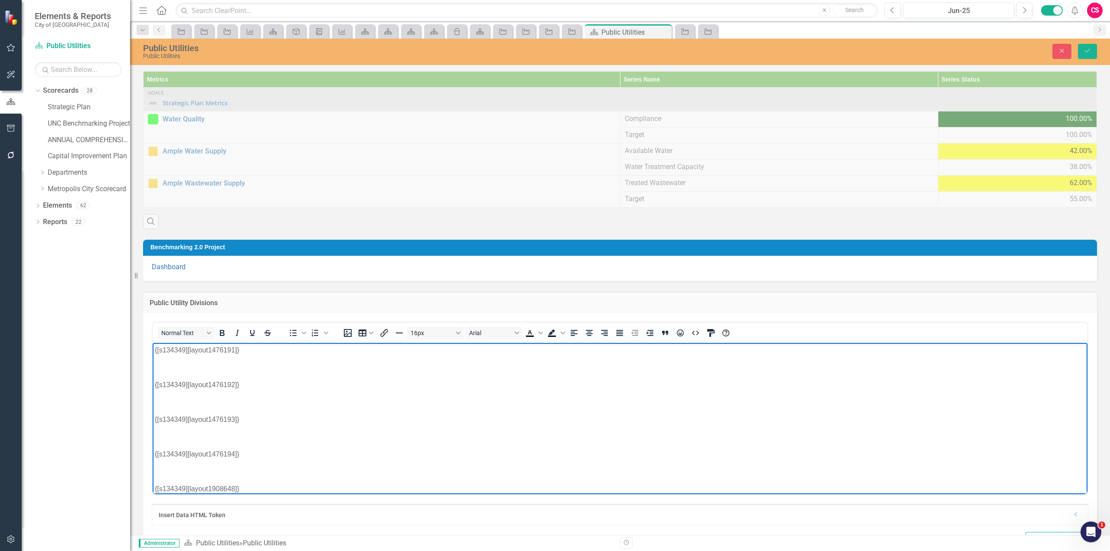
click at [186, 371] on p "Rich Text Area. Press ALT-0 for help." at bounding box center [620, 367] width 931 height 10
click at [172, 382] on p "Rich Text Area. Press ALT-0 for help." at bounding box center [620, 384] width 931 height 10
click at [171, 400] on p "Rich Text Area. Press ALT-0 for help." at bounding box center [620, 402] width 931 height 10
click at [170, 418] on p "Rich Text Area. Press ALT-0 for help." at bounding box center [620, 419] width 931 height 10
click at [167, 439] on body "{[s134349][layout1476191]} {[s134349][layout1476192]} {[s134349][layout1476193]…" at bounding box center [620, 408] width 935 height 130
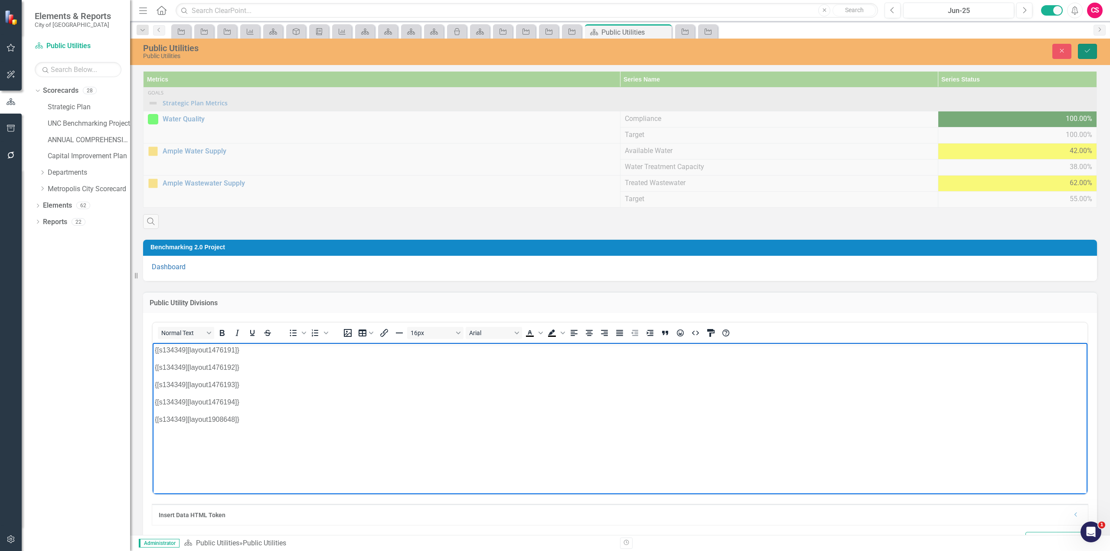
click at [1085, 52] on icon "Save" at bounding box center [1088, 51] width 8 height 6
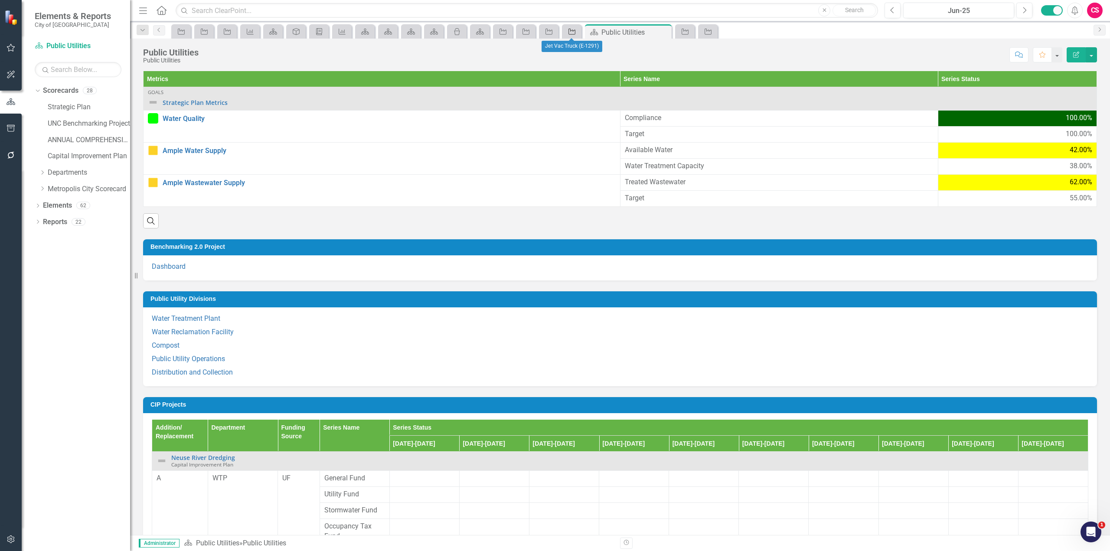
click at [572, 33] on icon "Initiative" at bounding box center [572, 31] width 9 height 7
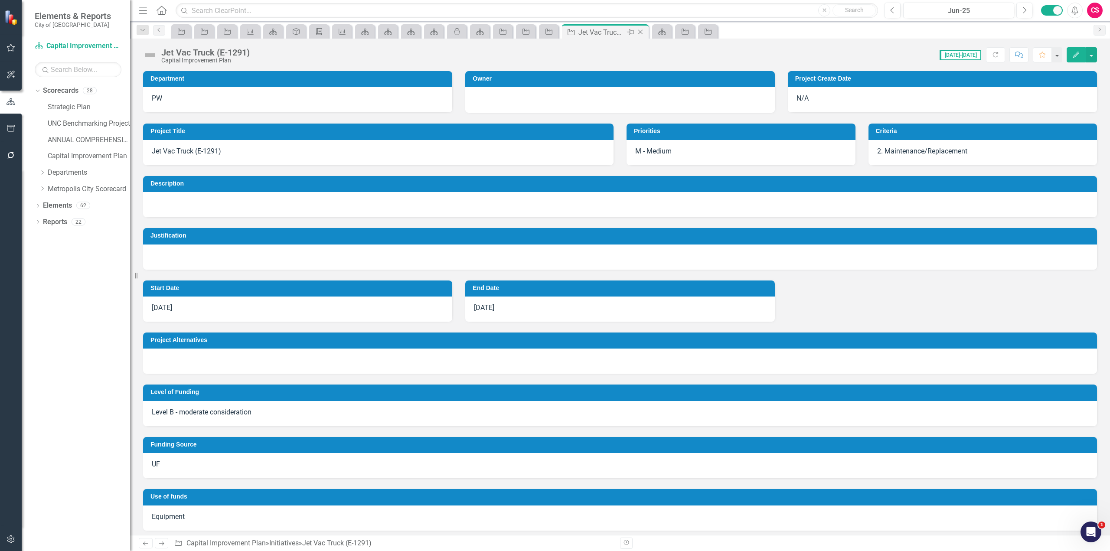
click at [638, 33] on icon "Close" at bounding box center [640, 32] width 9 height 7
click at [618, 32] on icon at bounding box center [617, 32] width 5 height 5
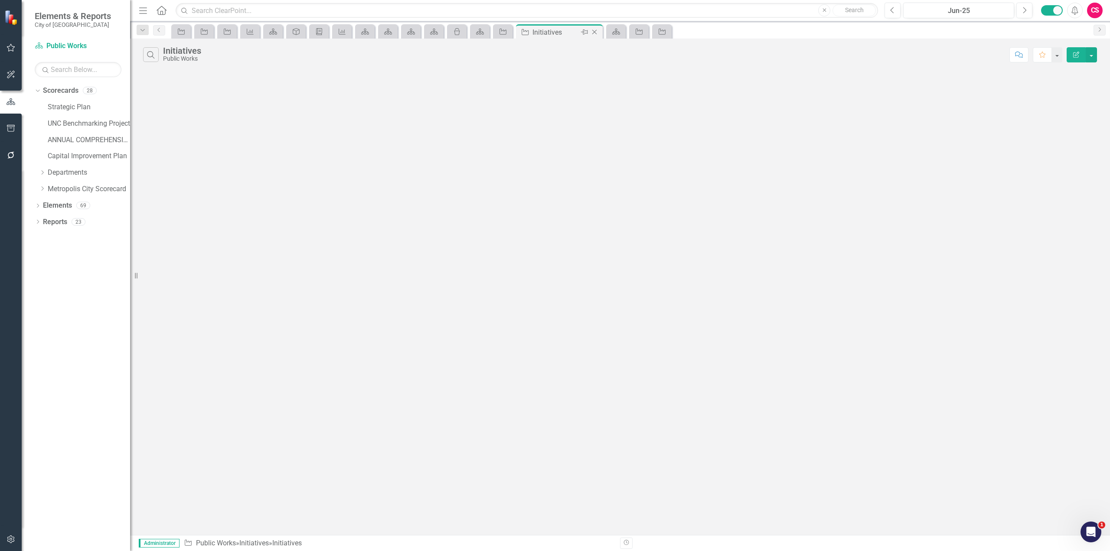
click at [595, 32] on icon at bounding box center [594, 32] width 5 height 5
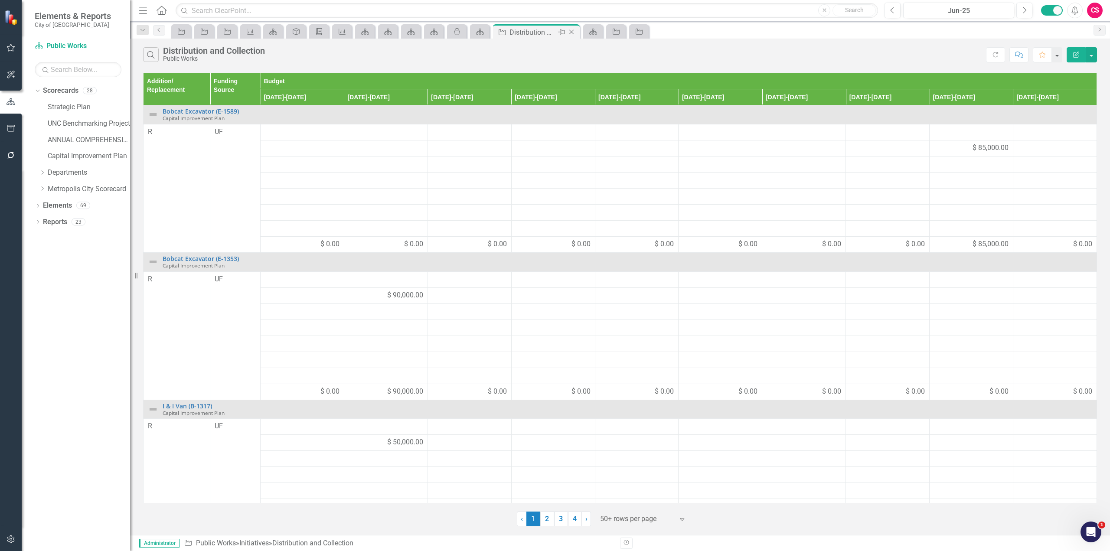
click at [573, 31] on icon "Close" at bounding box center [571, 32] width 9 height 7
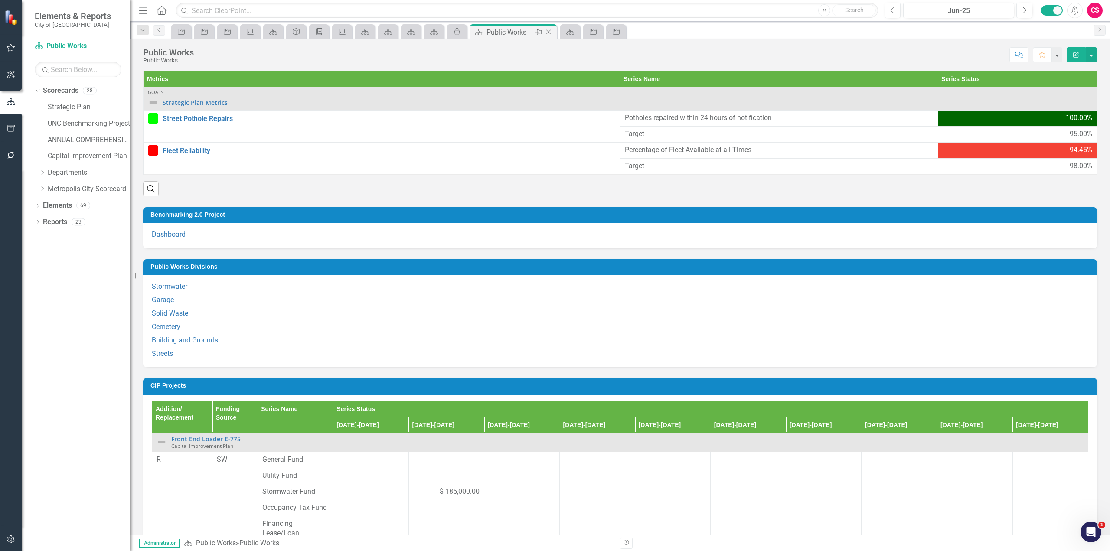
click at [552, 36] on div "Close" at bounding box center [549, 32] width 11 height 11
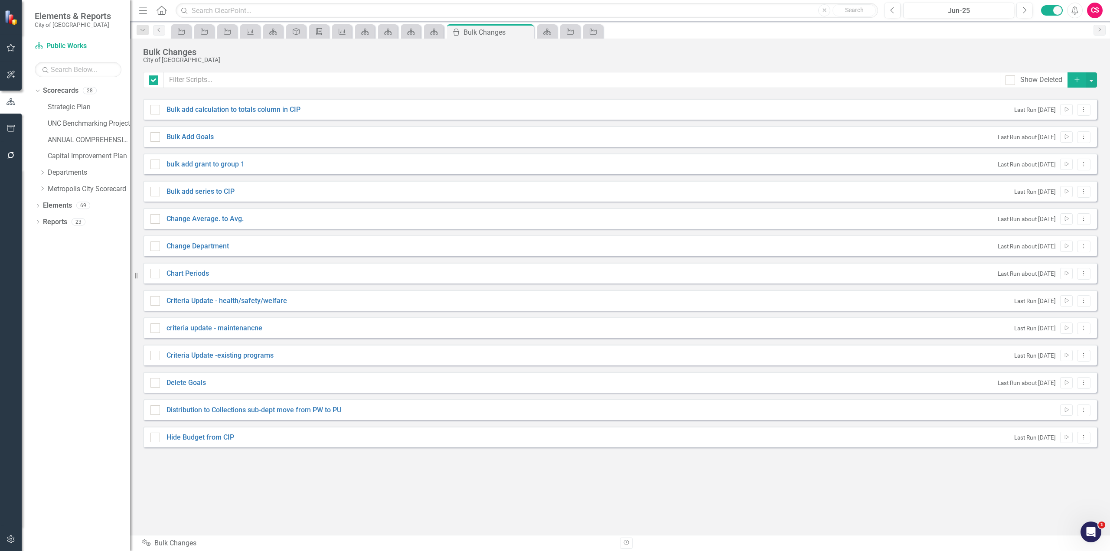
checkbox input "false"
click at [549, 32] on icon at bounding box center [547, 32] width 8 height 6
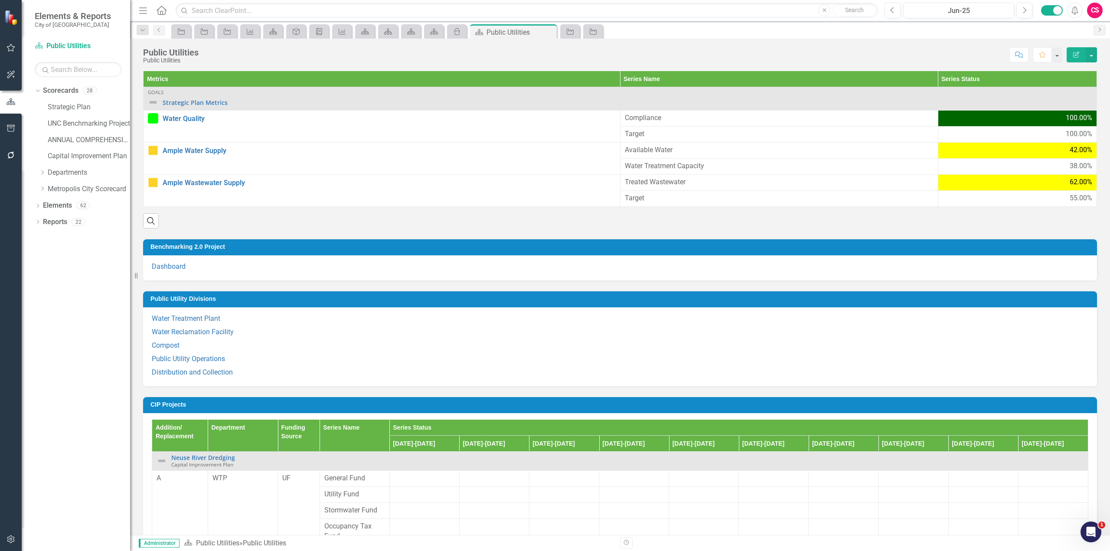
click at [104, 324] on div "Dropdown Scorecards 28 Strategic Plan UNC Benchmarking Project ANNUAL COMPREHEN…" at bounding box center [76, 317] width 108 height 467
click at [461, 35] on div "icon.bulk-changes" at bounding box center [455, 31] width 12 height 11
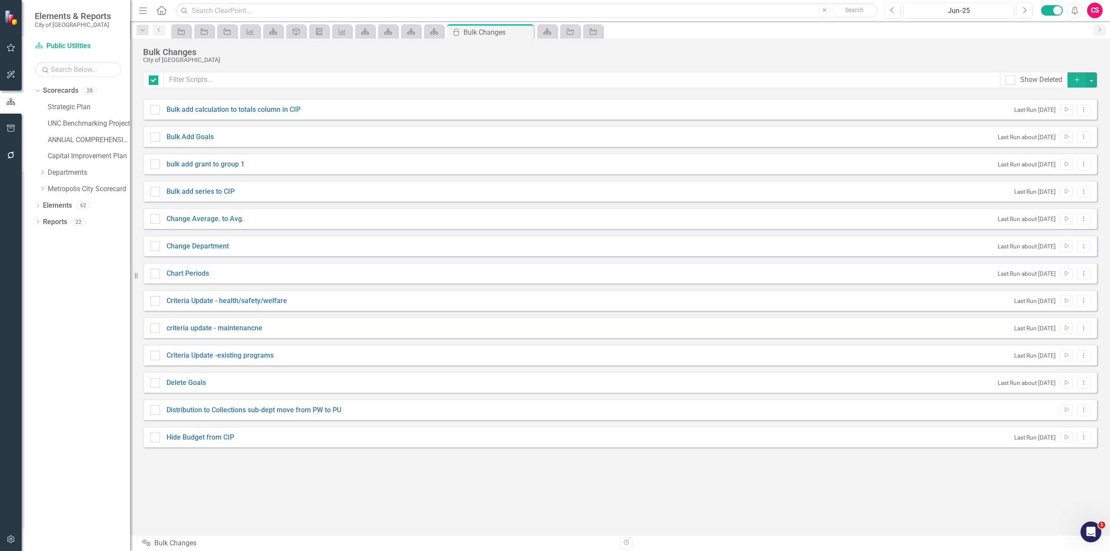
checkbox input "false"
